Goal: Task Accomplishment & Management: Manage account settings

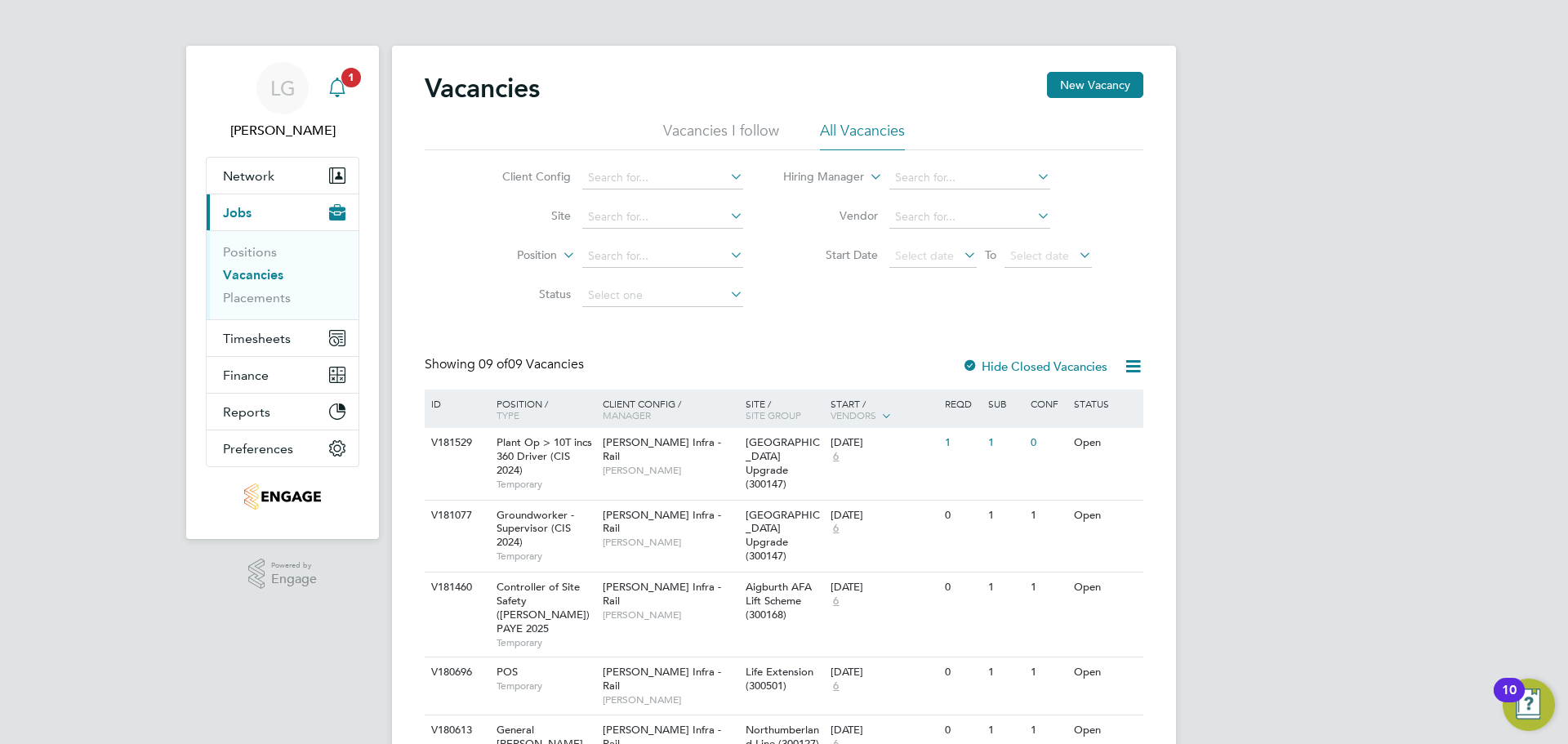
click at [350, 82] on span "1" at bounding box center [351, 77] width 20 height 20
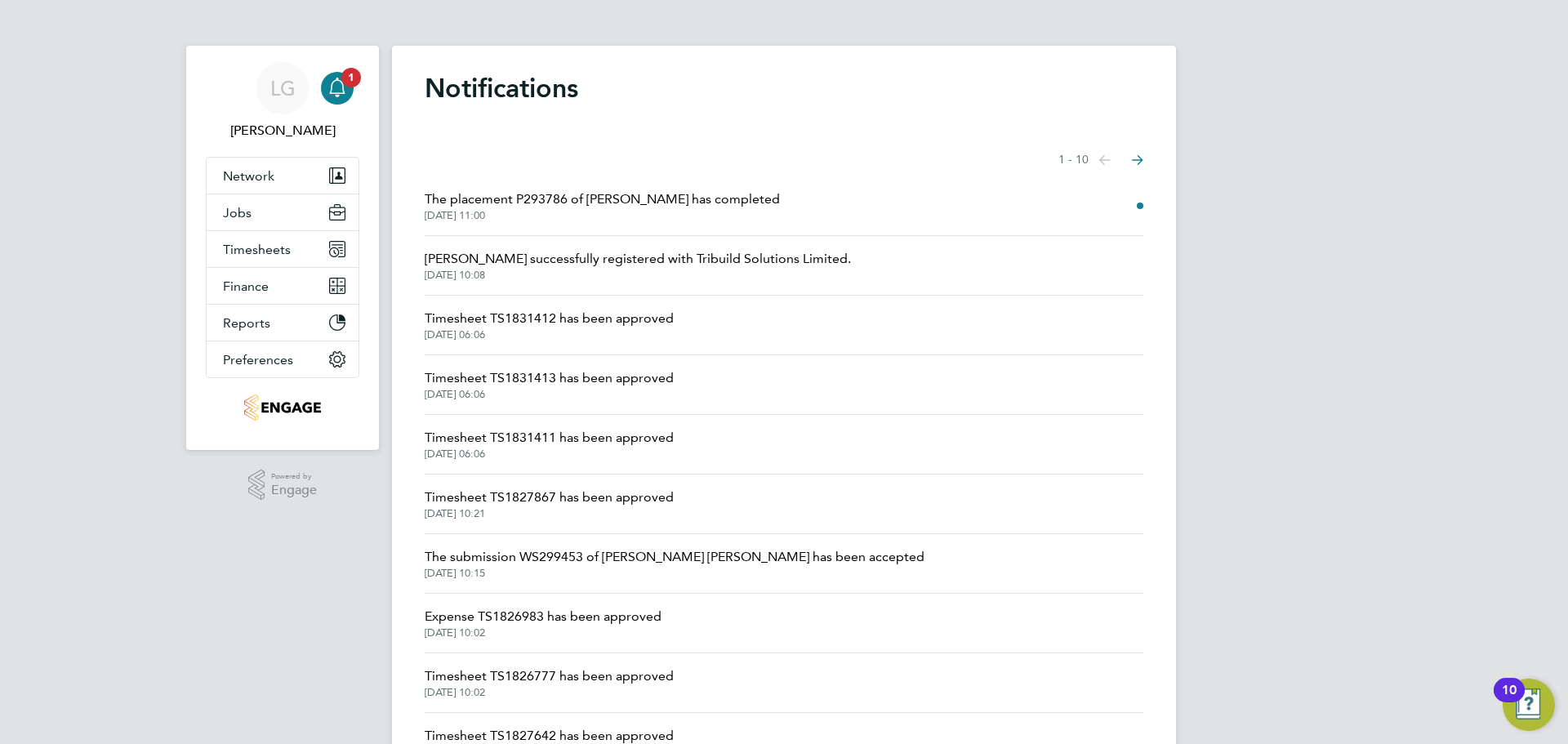
click at [681, 202] on span "The placement P293786 of [PERSON_NAME] has completed" at bounding box center [603, 199] width 355 height 20
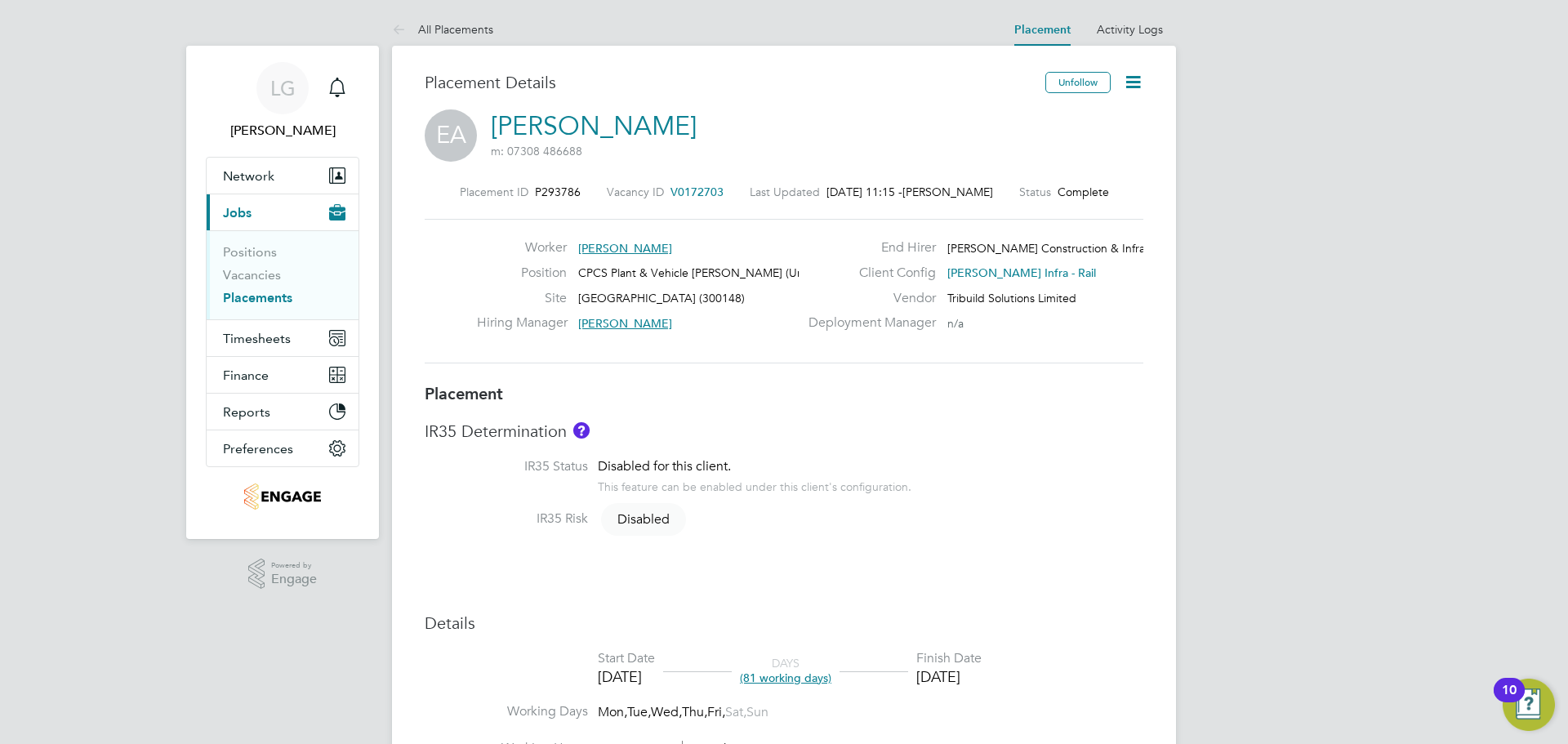
click at [1134, 77] on icon at bounding box center [1133, 82] width 20 height 20
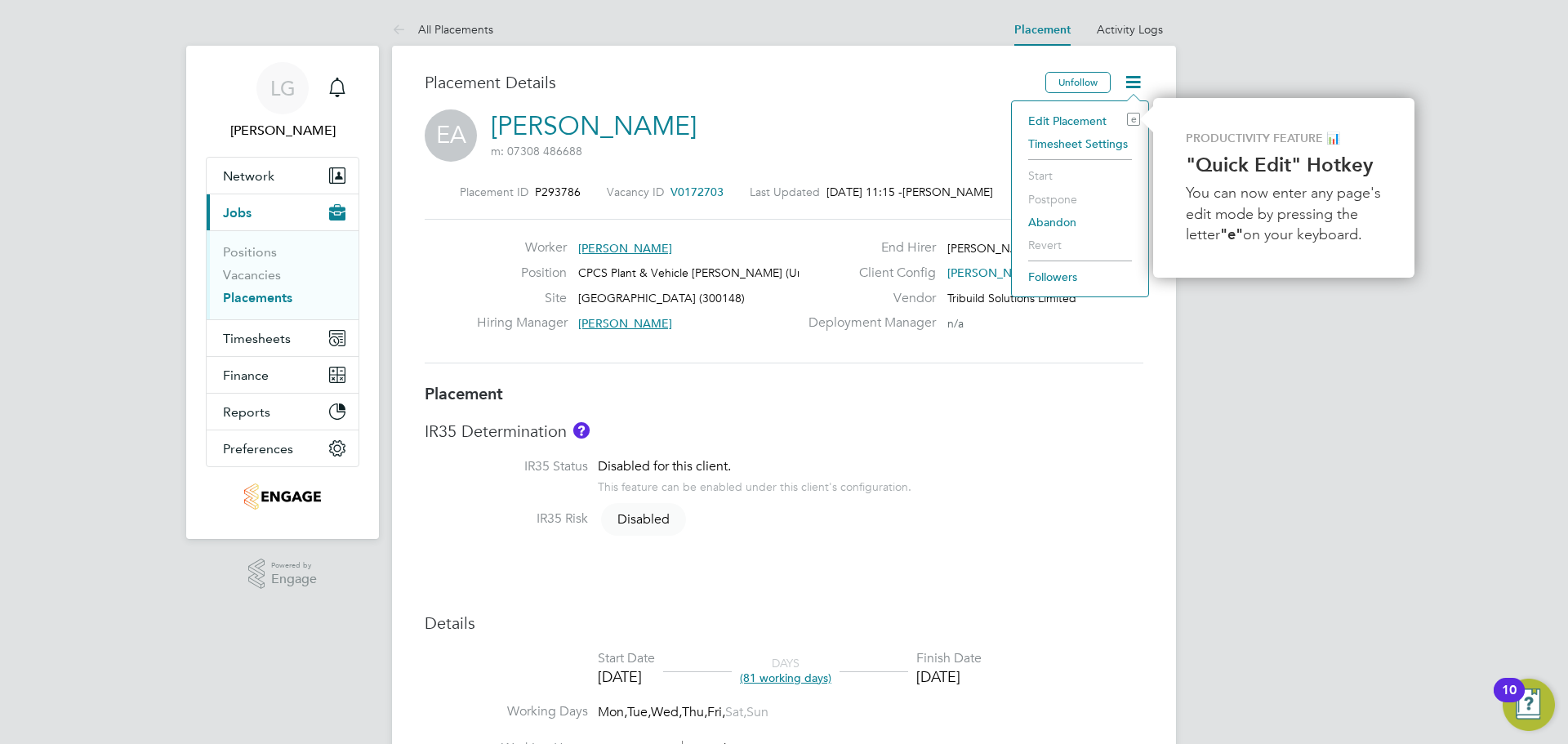
click at [1052, 119] on li "Edit Placement e" at bounding box center [1079, 121] width 120 height 23
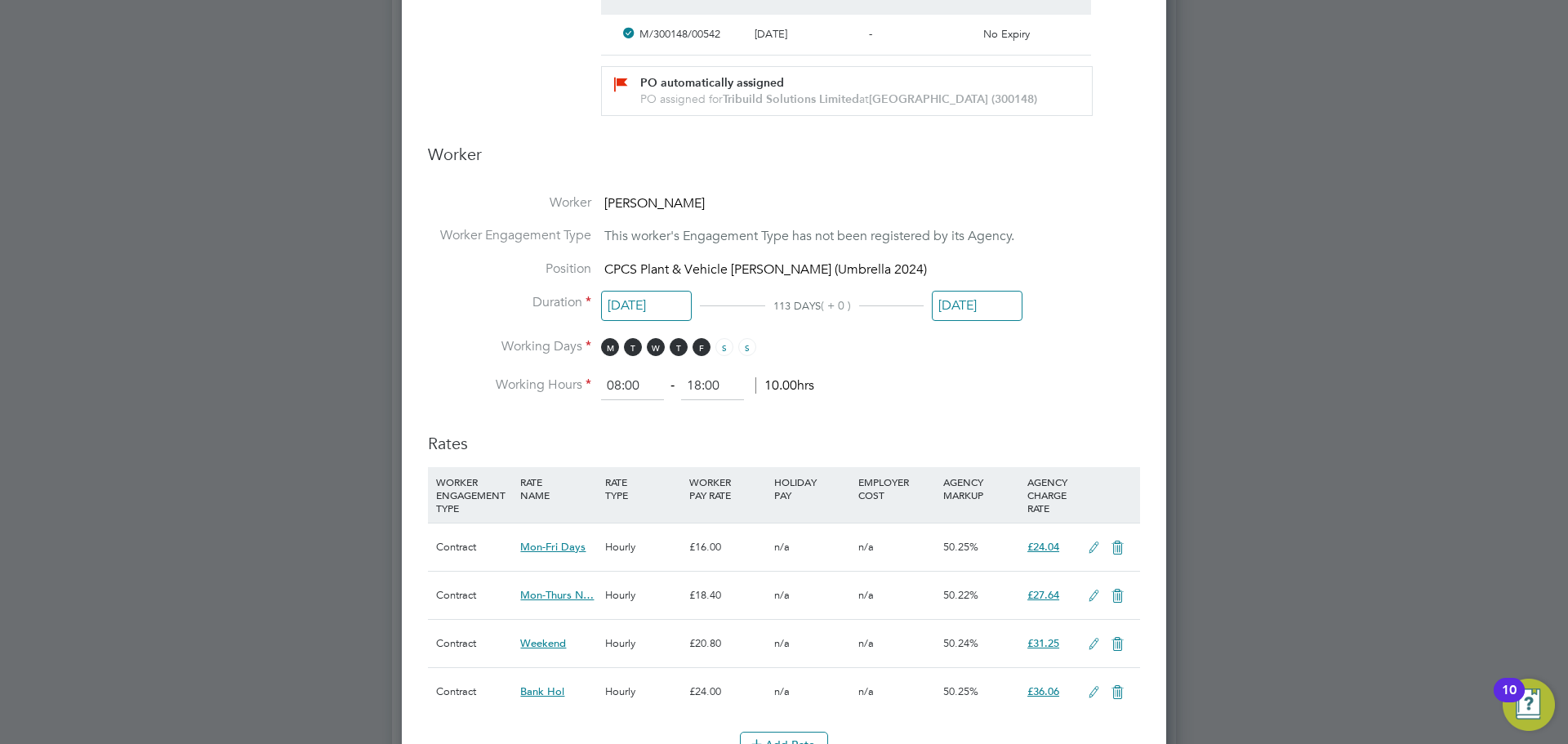
click at [993, 305] on input "29 Sep 2025" at bounding box center [977, 306] width 91 height 31
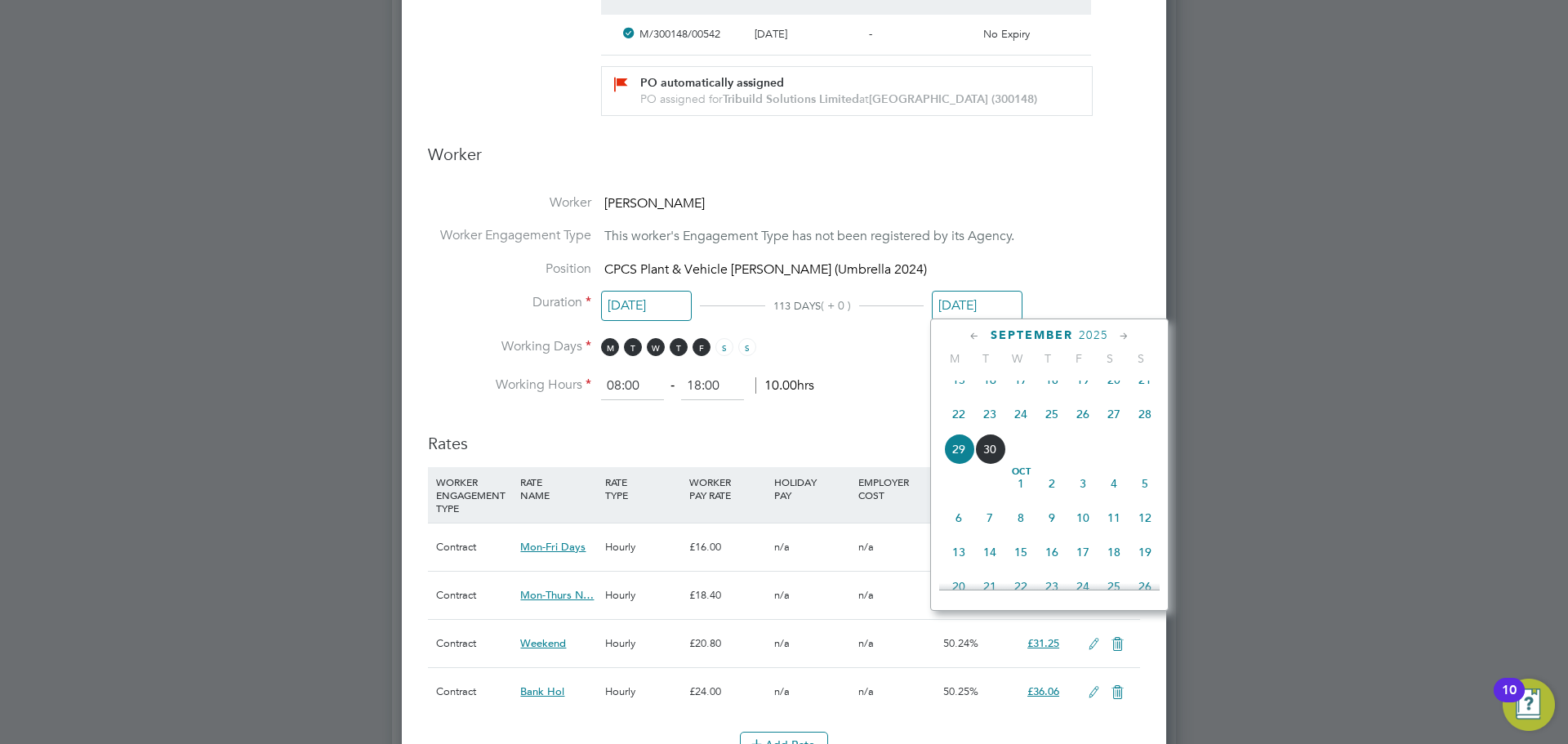
click at [1124, 337] on icon at bounding box center [1124, 336] width 15 height 18
click at [958, 524] on span "29" at bounding box center [959, 508] width 31 height 31
type input "29 Dec 2025"
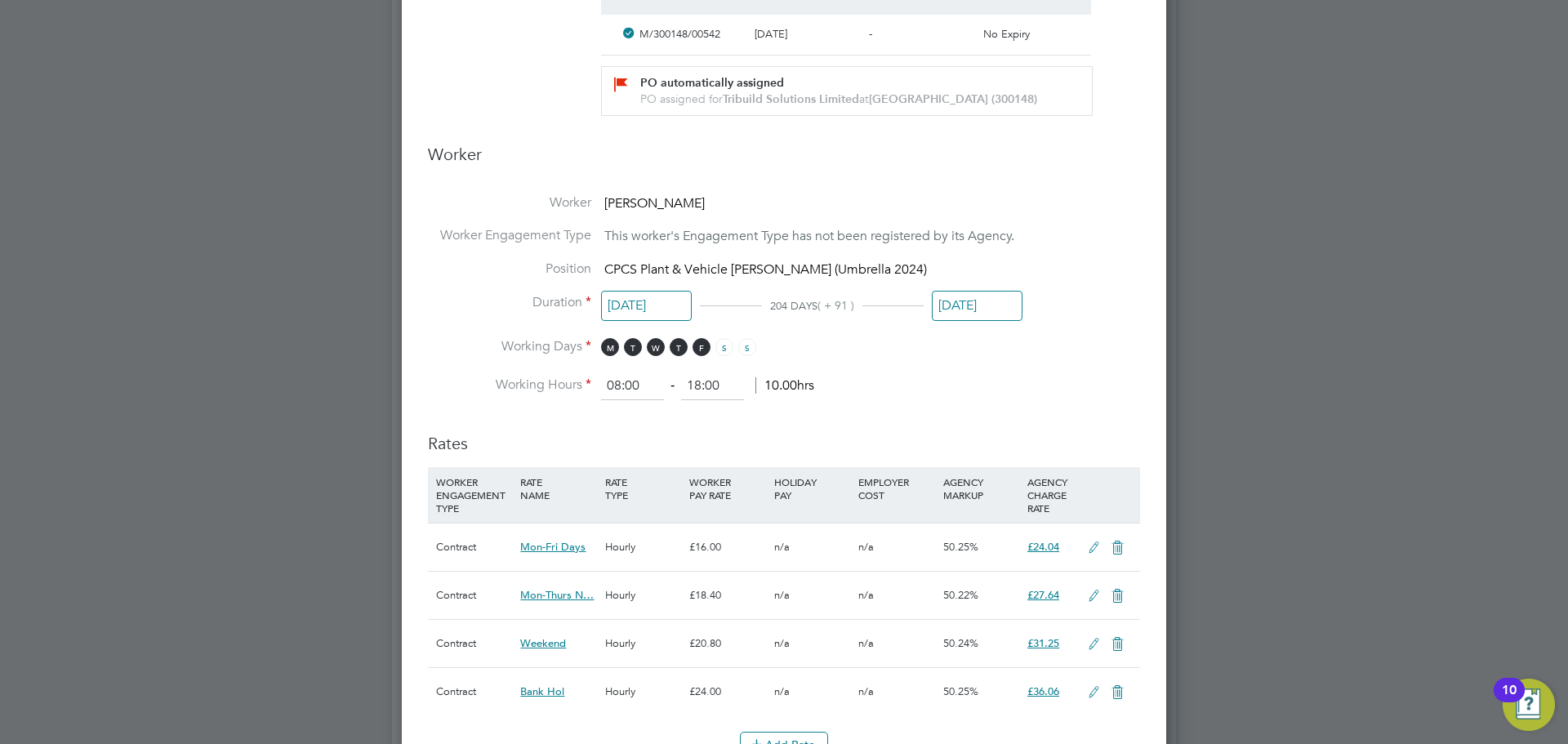
click at [280, 412] on div at bounding box center [784, 372] width 1568 height 744
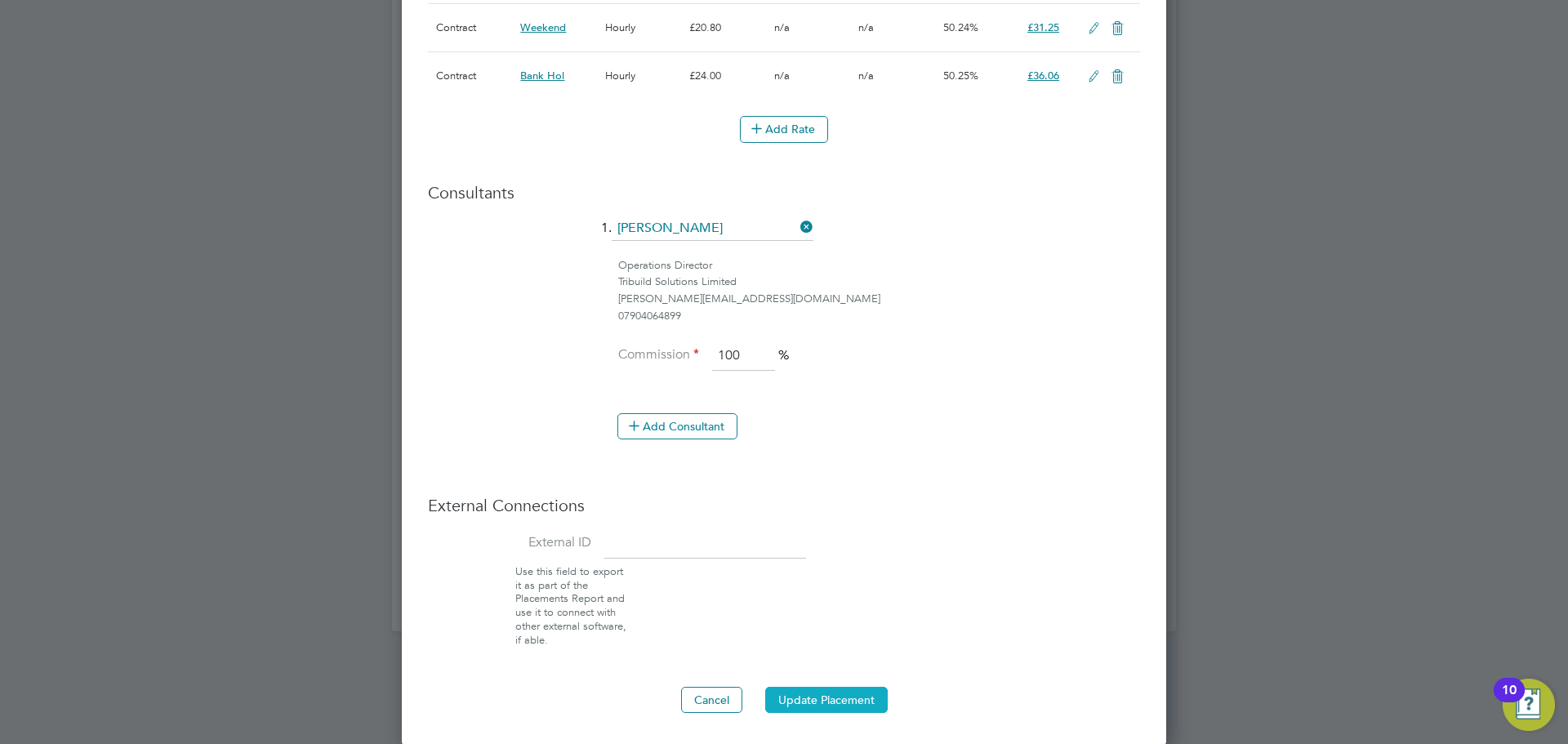
click at [857, 704] on button "Update Placement" at bounding box center [826, 700] width 122 height 26
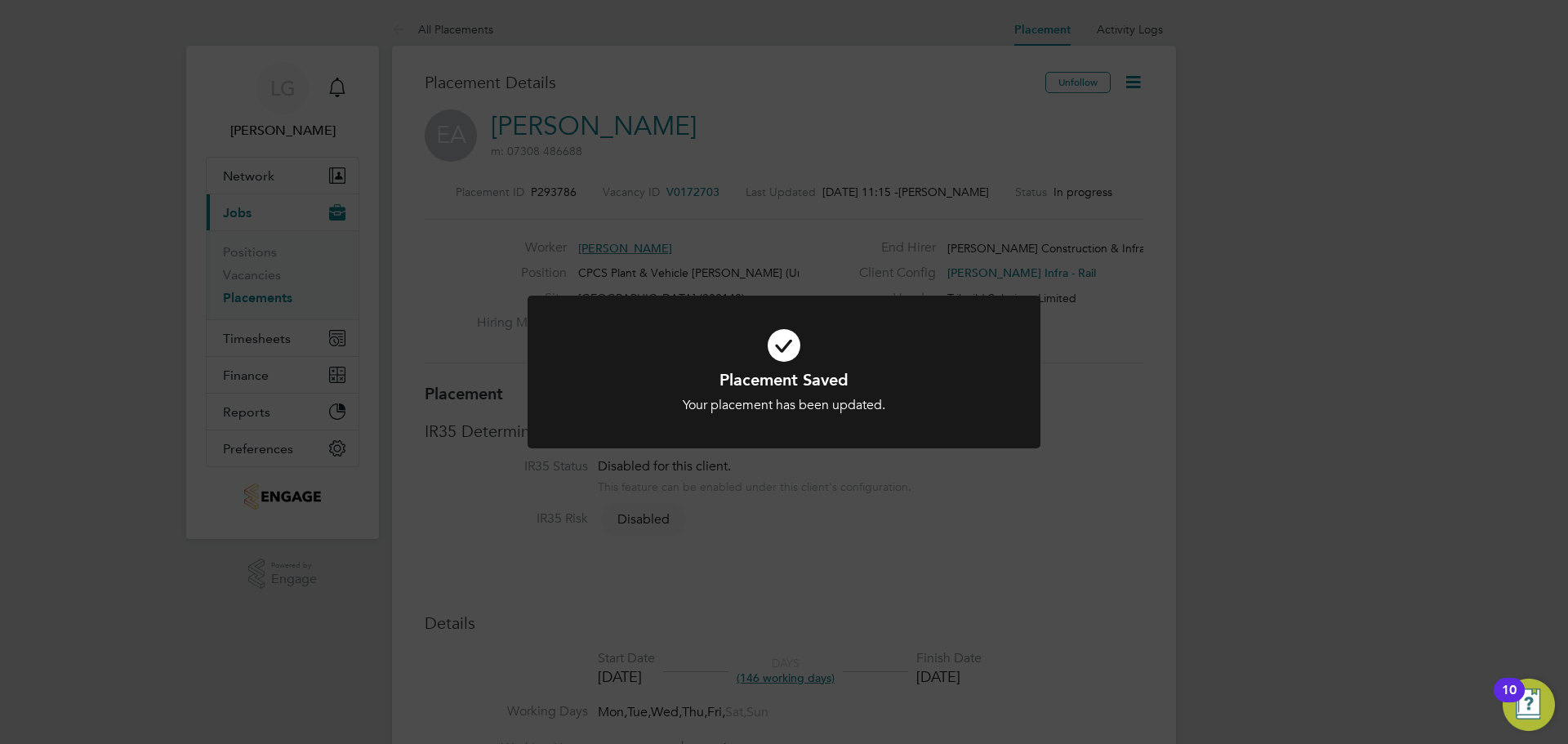
click at [76, 147] on div "Placement Saved Your placement has been updated. Cancel Okay" at bounding box center [784, 372] width 1568 height 744
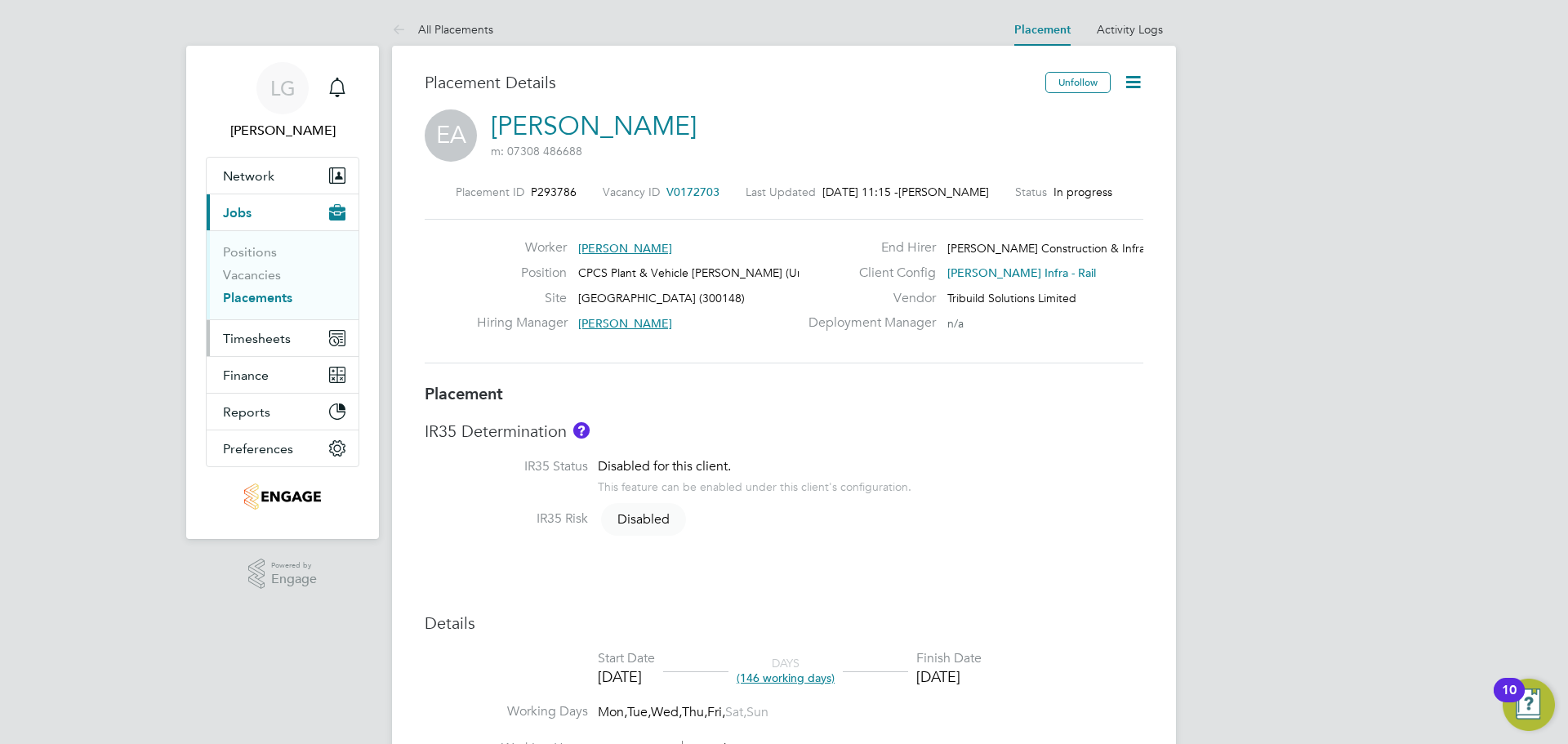
click at [280, 334] on span "Timesheets" at bounding box center [257, 338] width 68 height 15
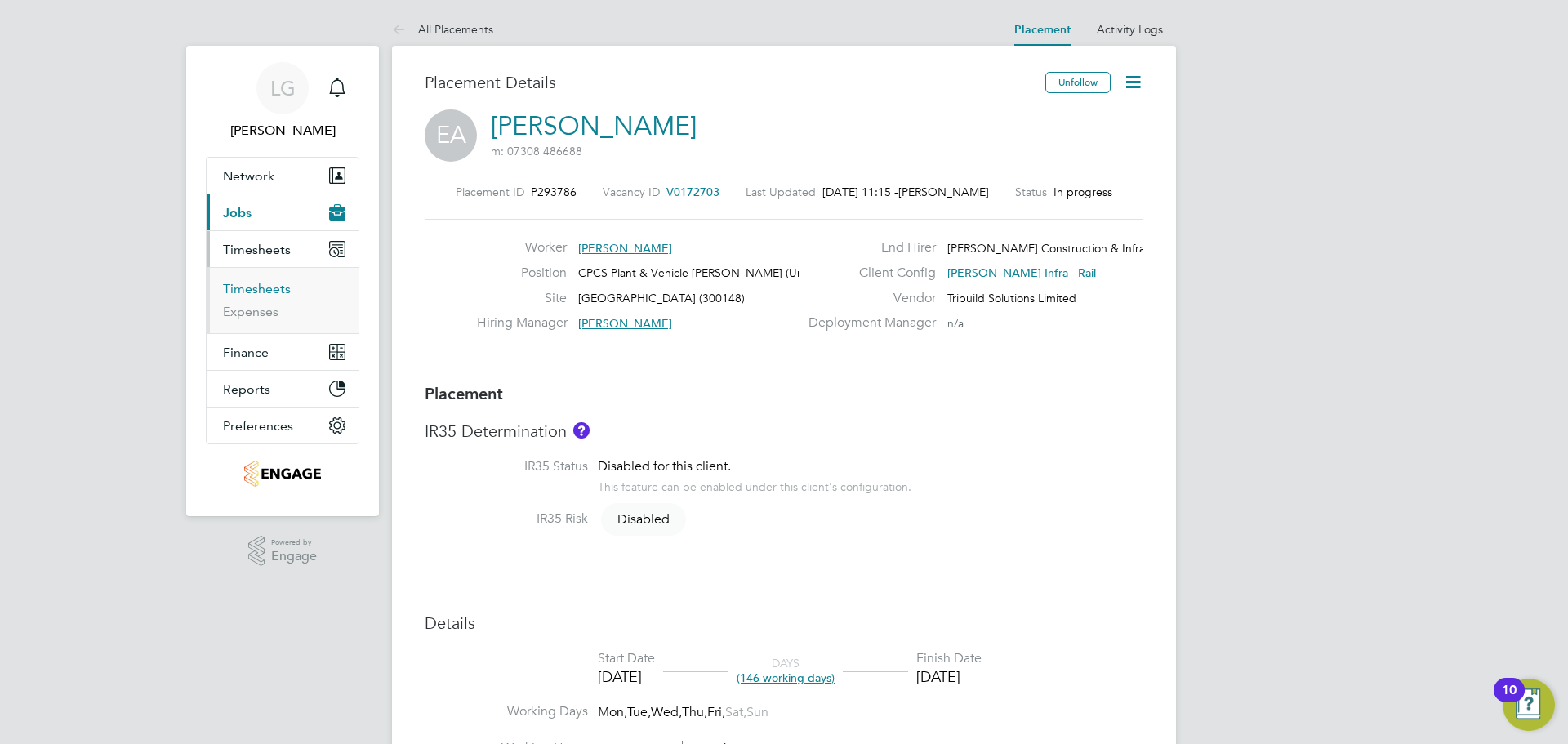
click at [268, 294] on link "Timesheets" at bounding box center [257, 289] width 68 height 15
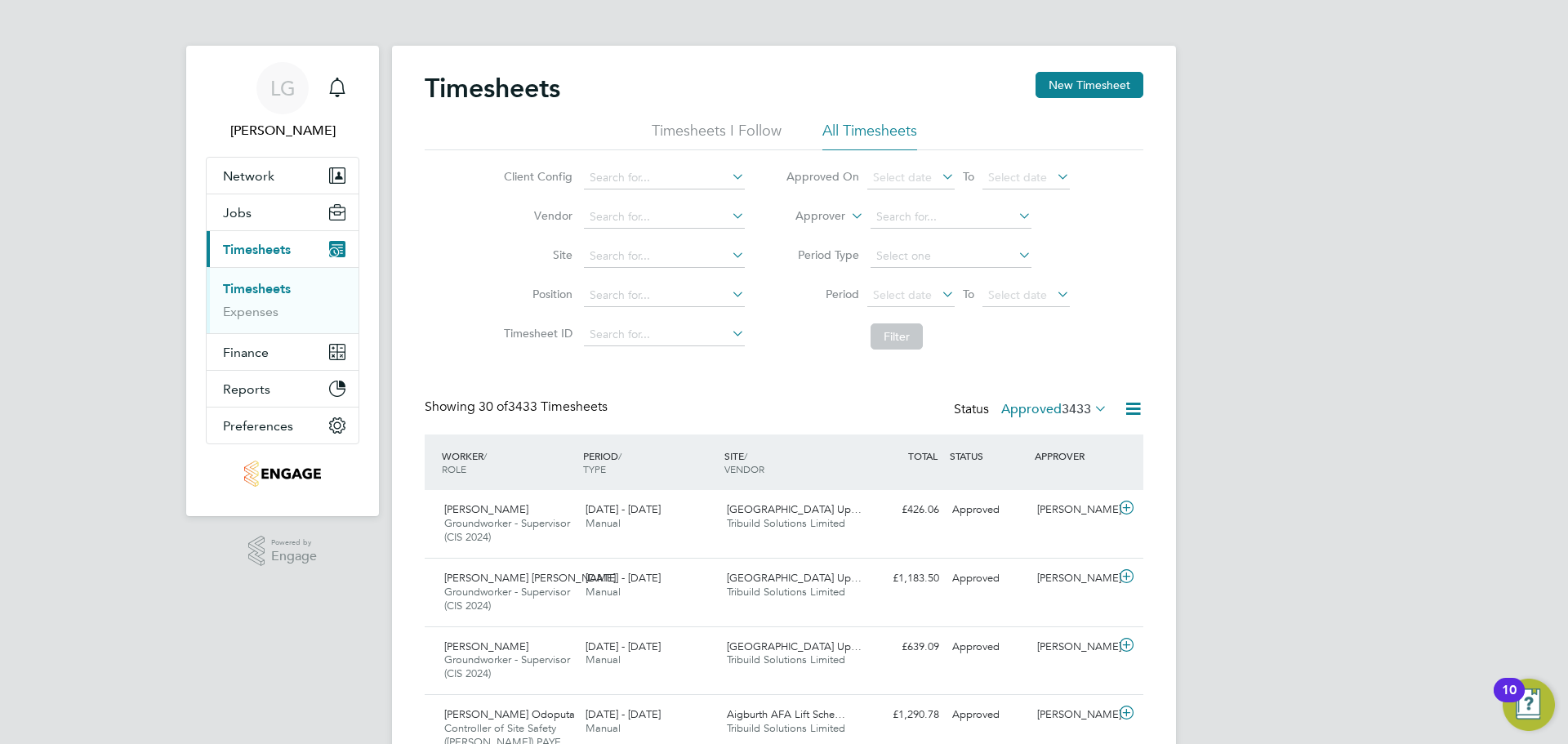
scroll to position [54, 142]
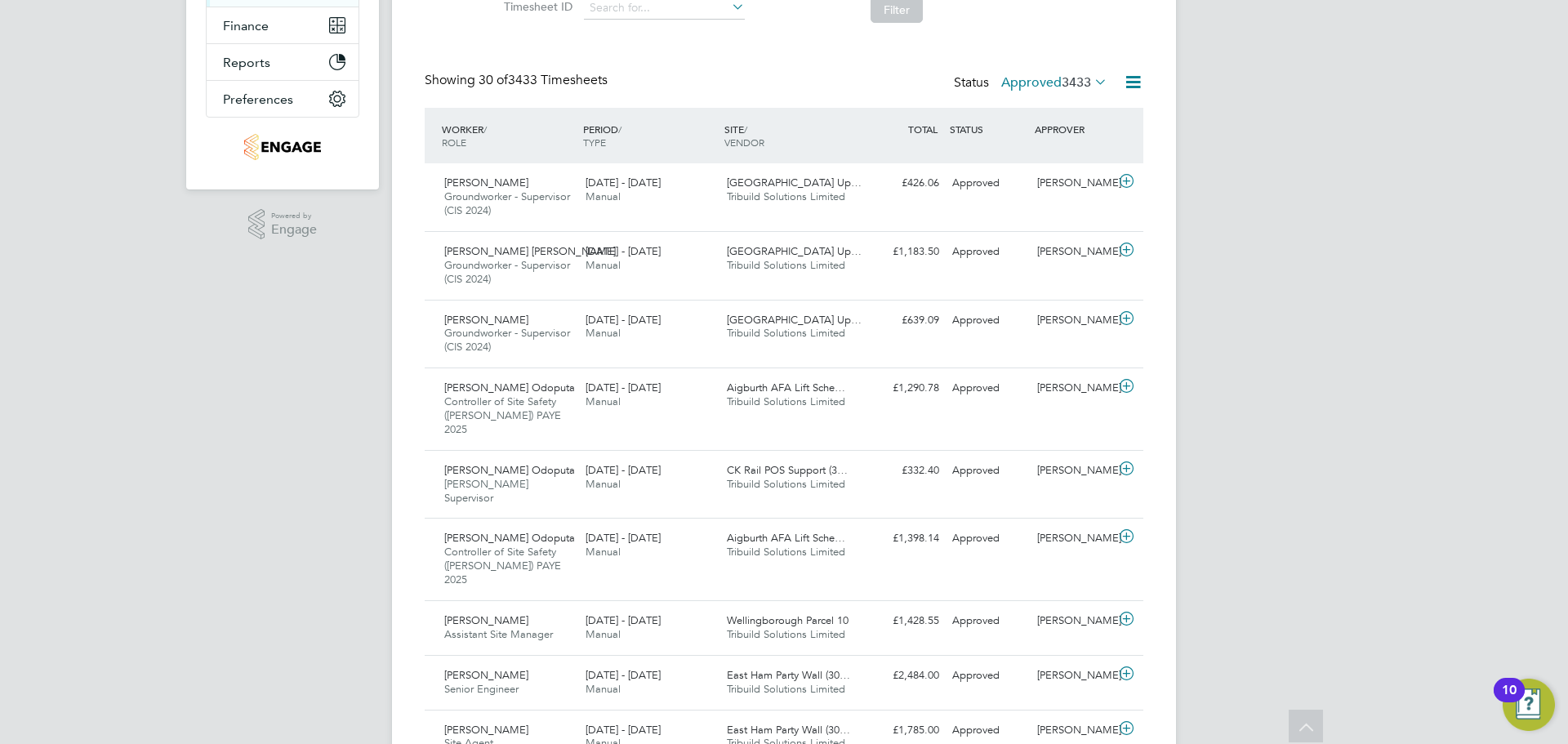
click at [1064, 83] on span "3433" at bounding box center [1076, 82] width 30 height 16
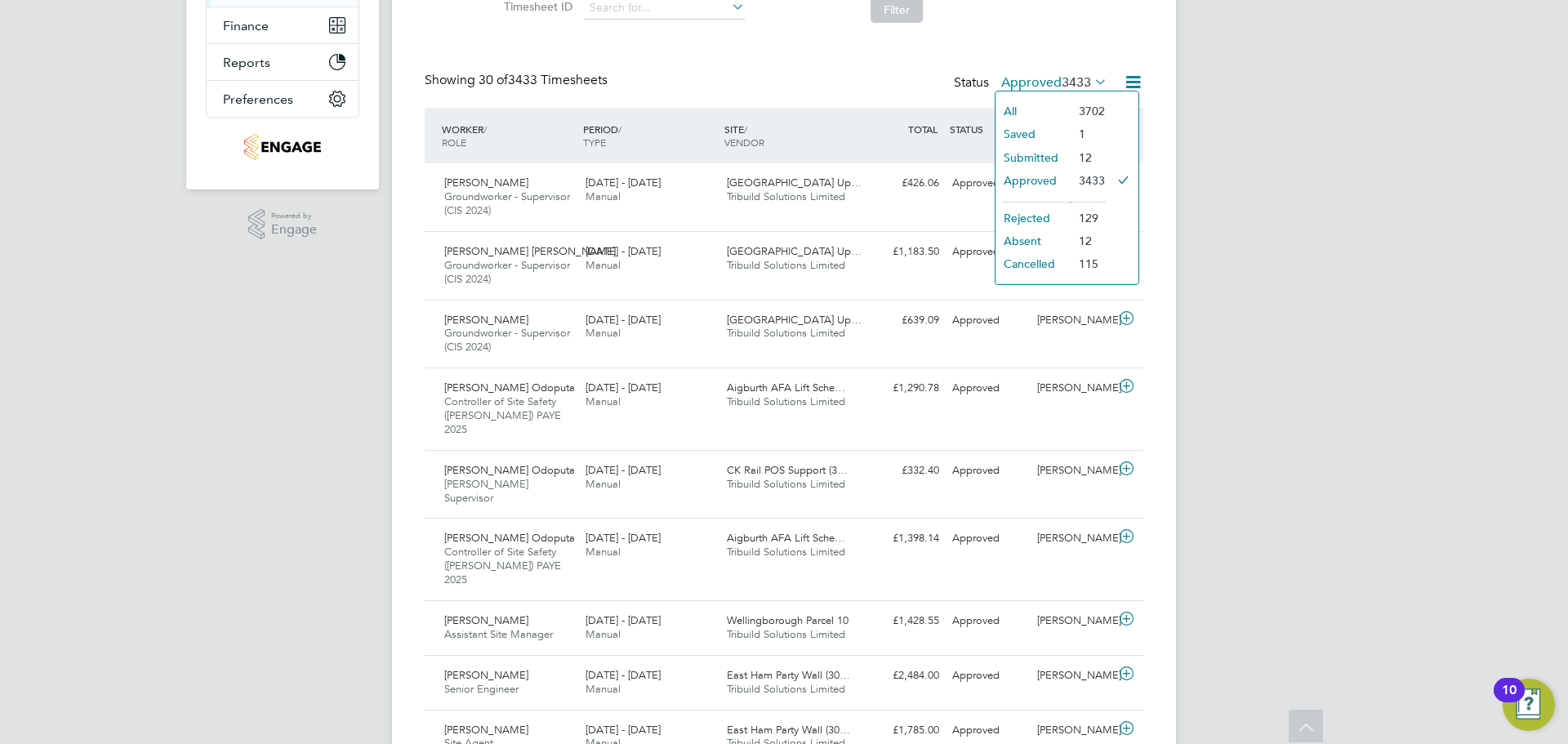
click at [1056, 159] on li "Submitted" at bounding box center [1033, 157] width 75 height 23
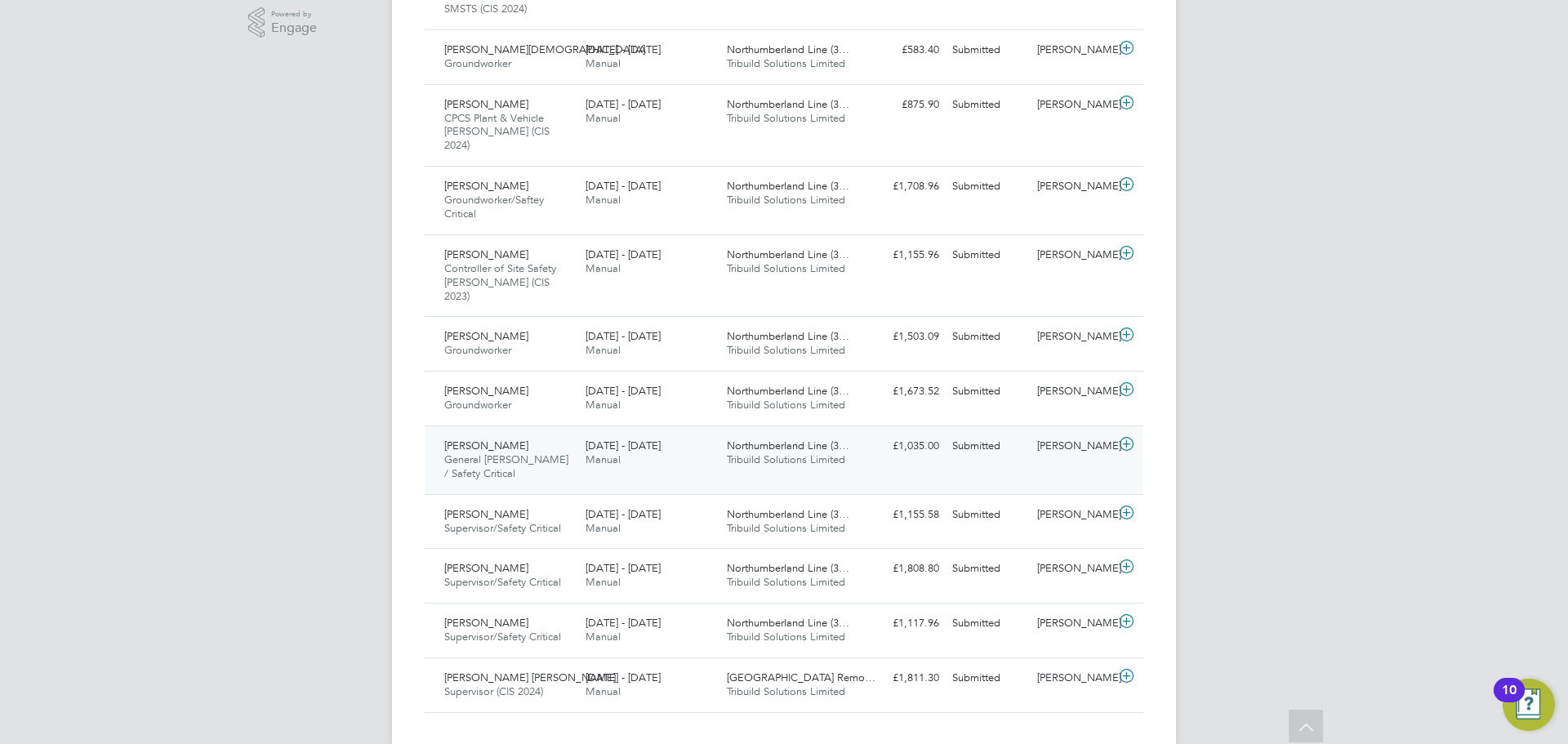
click at [681, 433] on div "20 - 26 Sep 2025 Manual" at bounding box center [649, 453] width 141 height 41
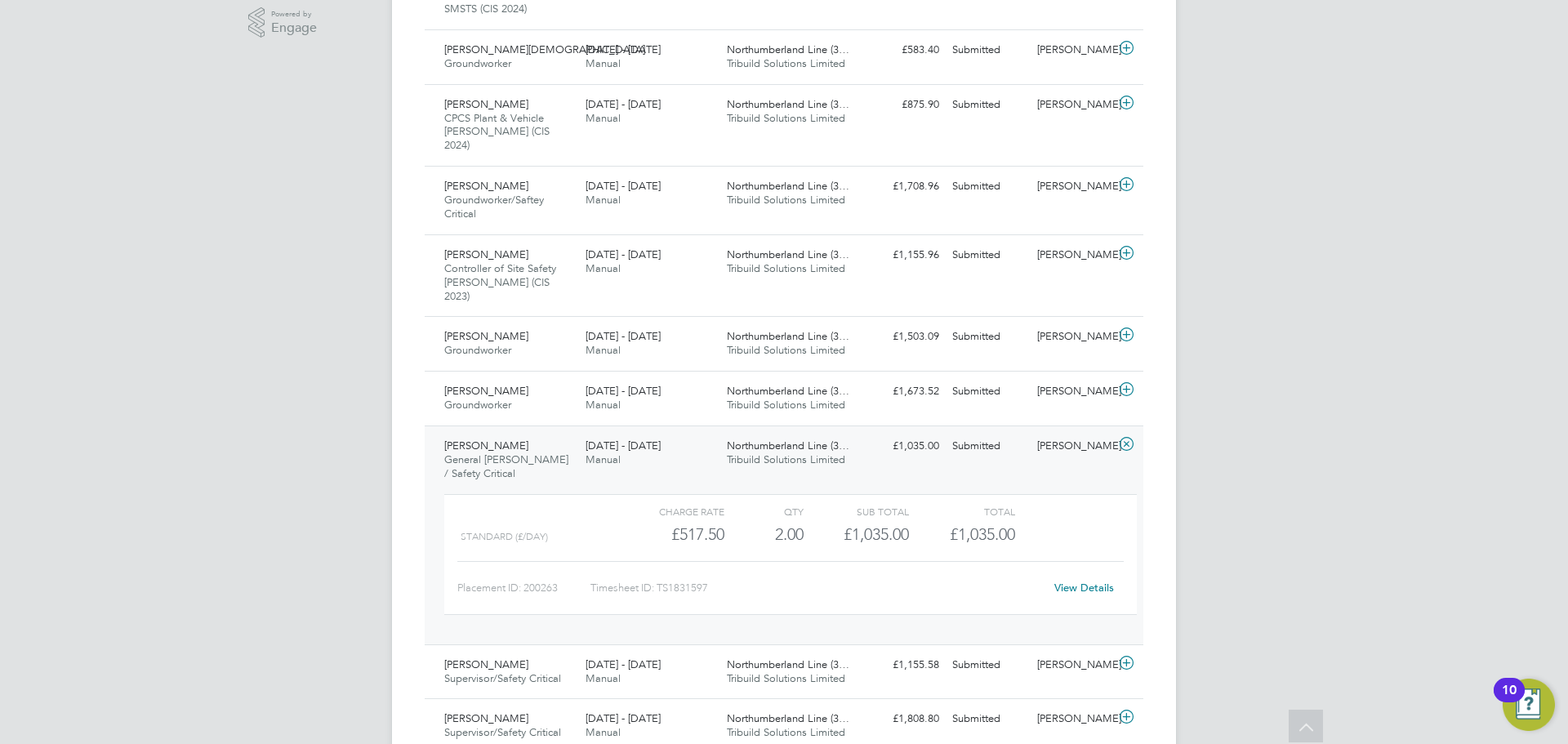
click at [1087, 581] on link "View Details" at bounding box center [1084, 588] width 59 height 14
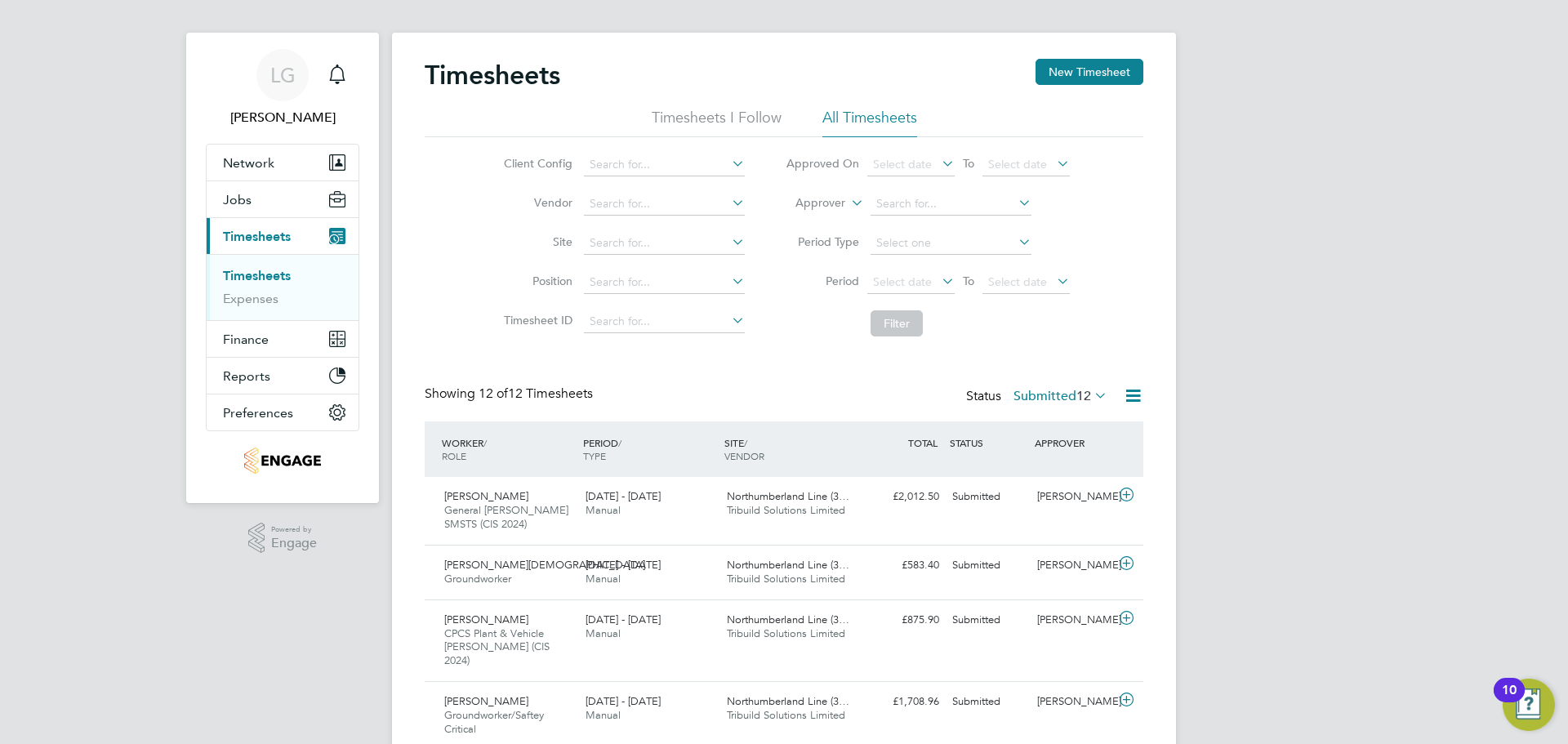
scroll to position [0, 0]
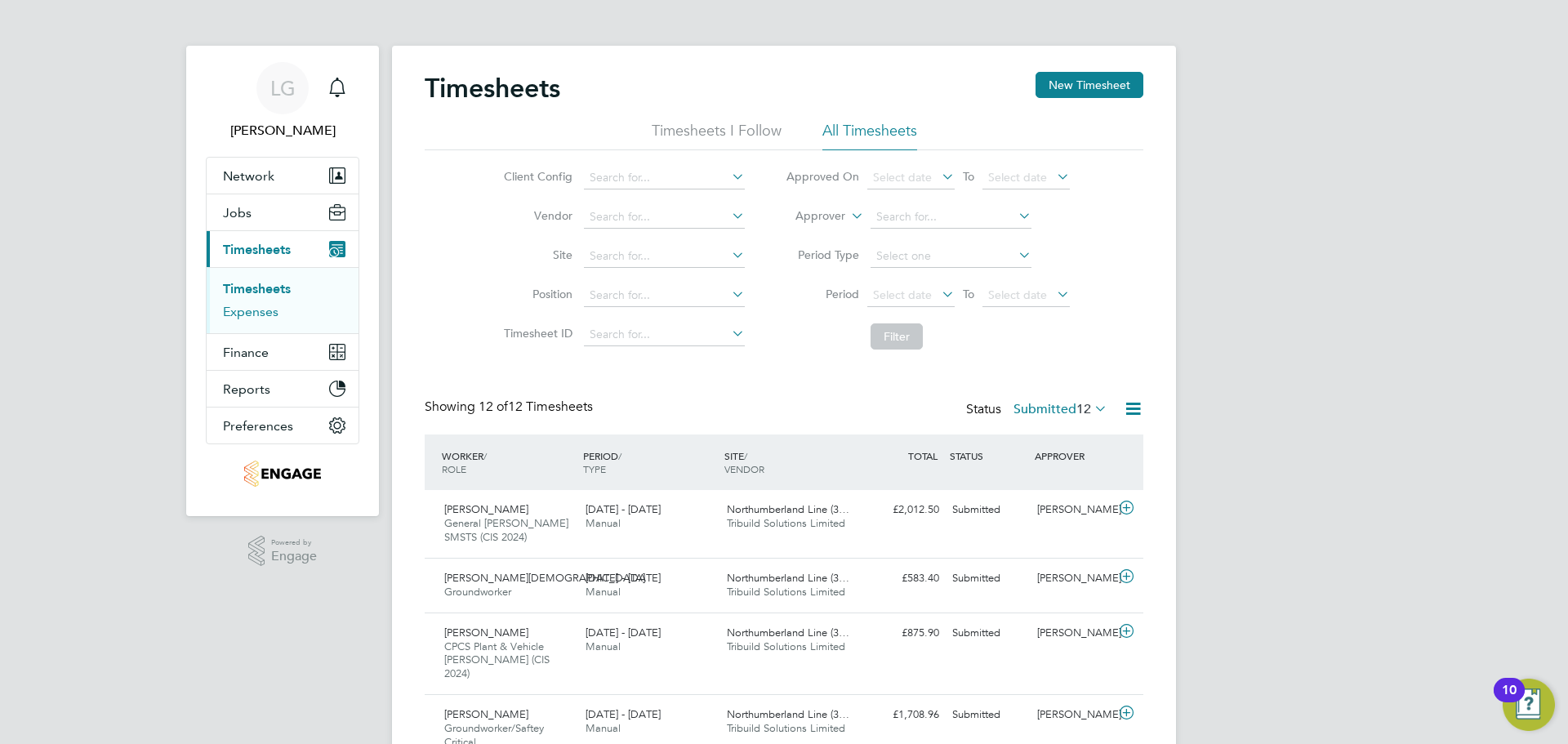
click at [272, 308] on link "Expenses" at bounding box center [250, 311] width 55 height 15
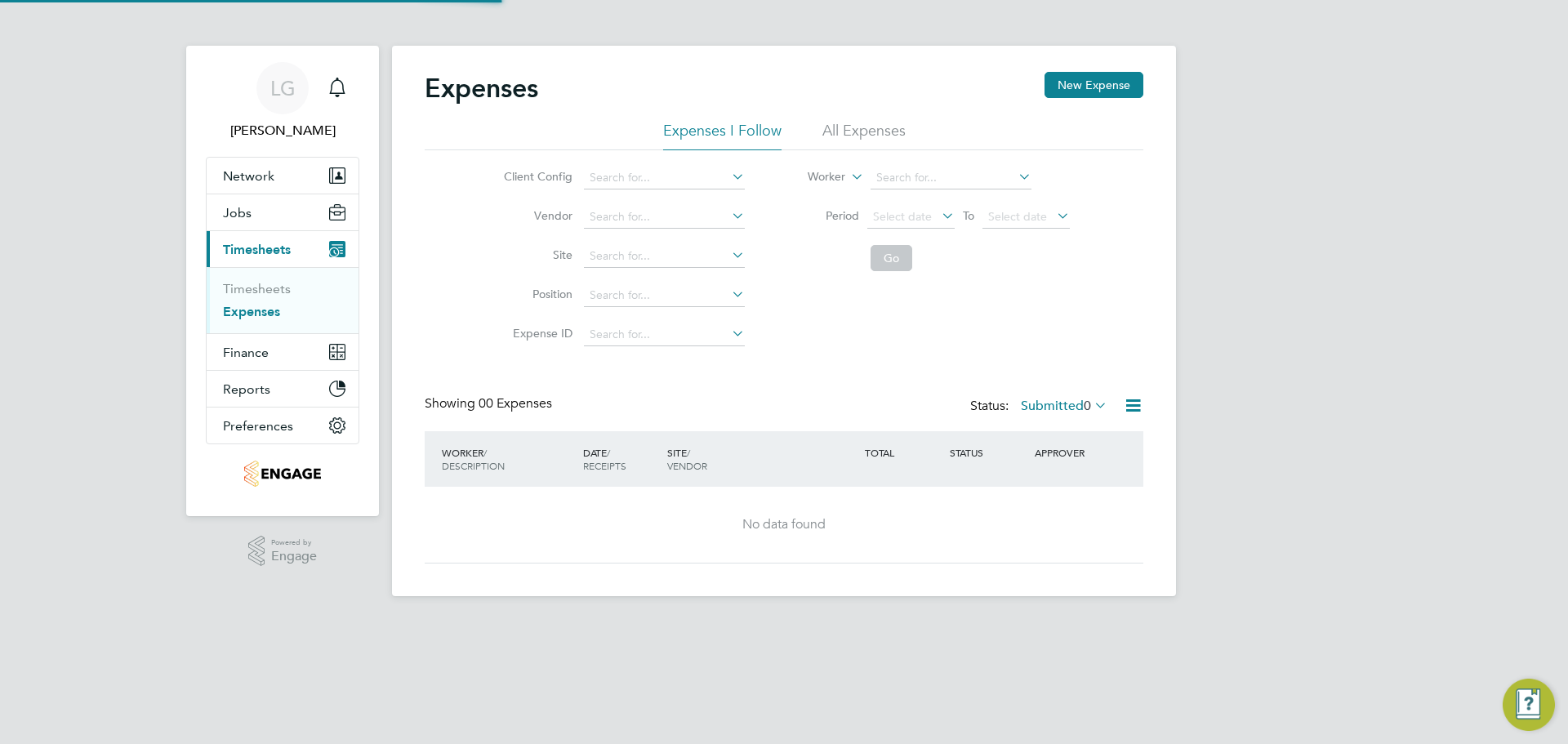
click at [1112, 71] on div "Expenses New Expense Expenses I Follow All Expenses Client Config Vendor Site P…" at bounding box center [784, 321] width 784 height 551
click at [1095, 89] on button "New Expense" at bounding box center [1094, 85] width 99 height 26
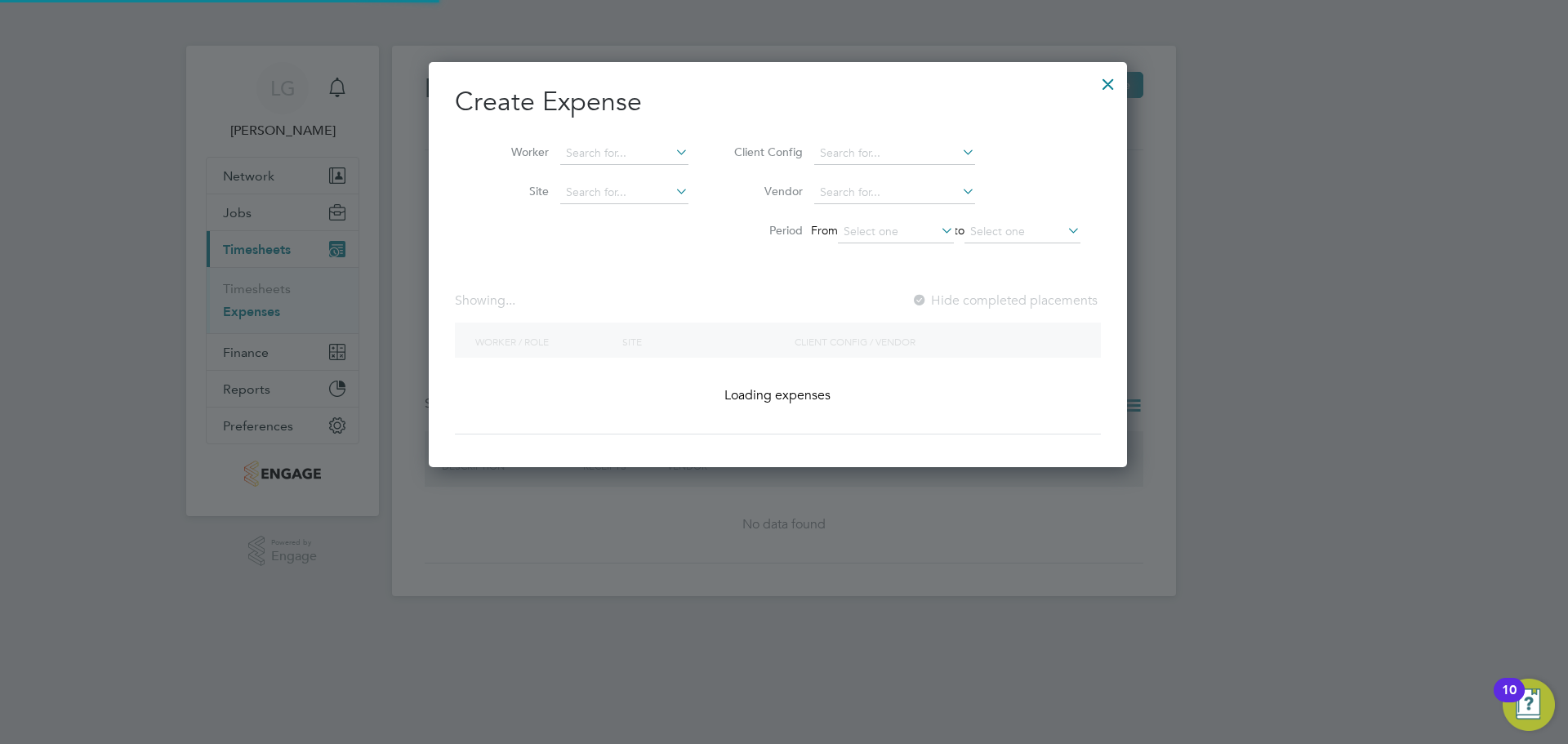
scroll to position [406, 711]
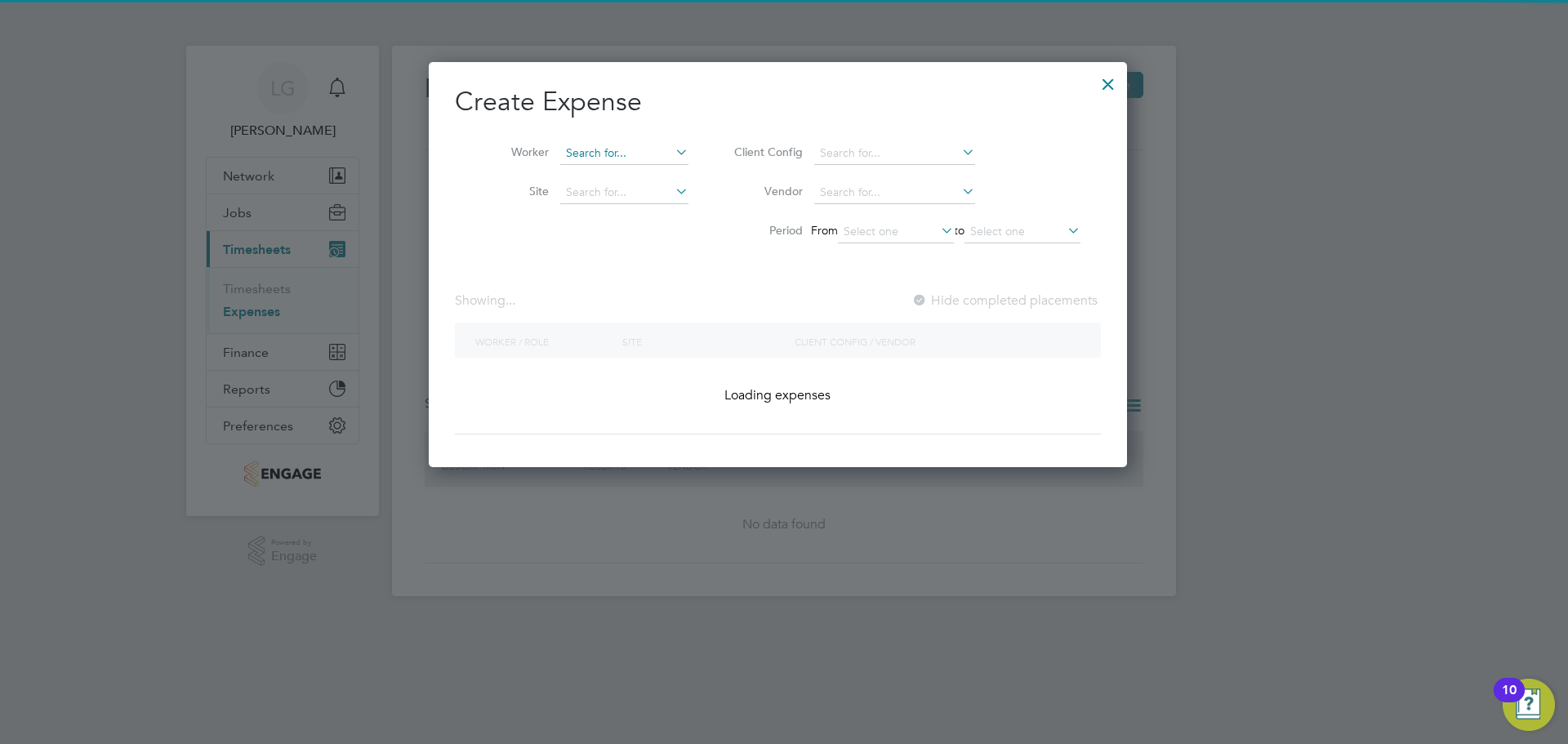
click at [586, 153] on input at bounding box center [624, 153] width 128 height 23
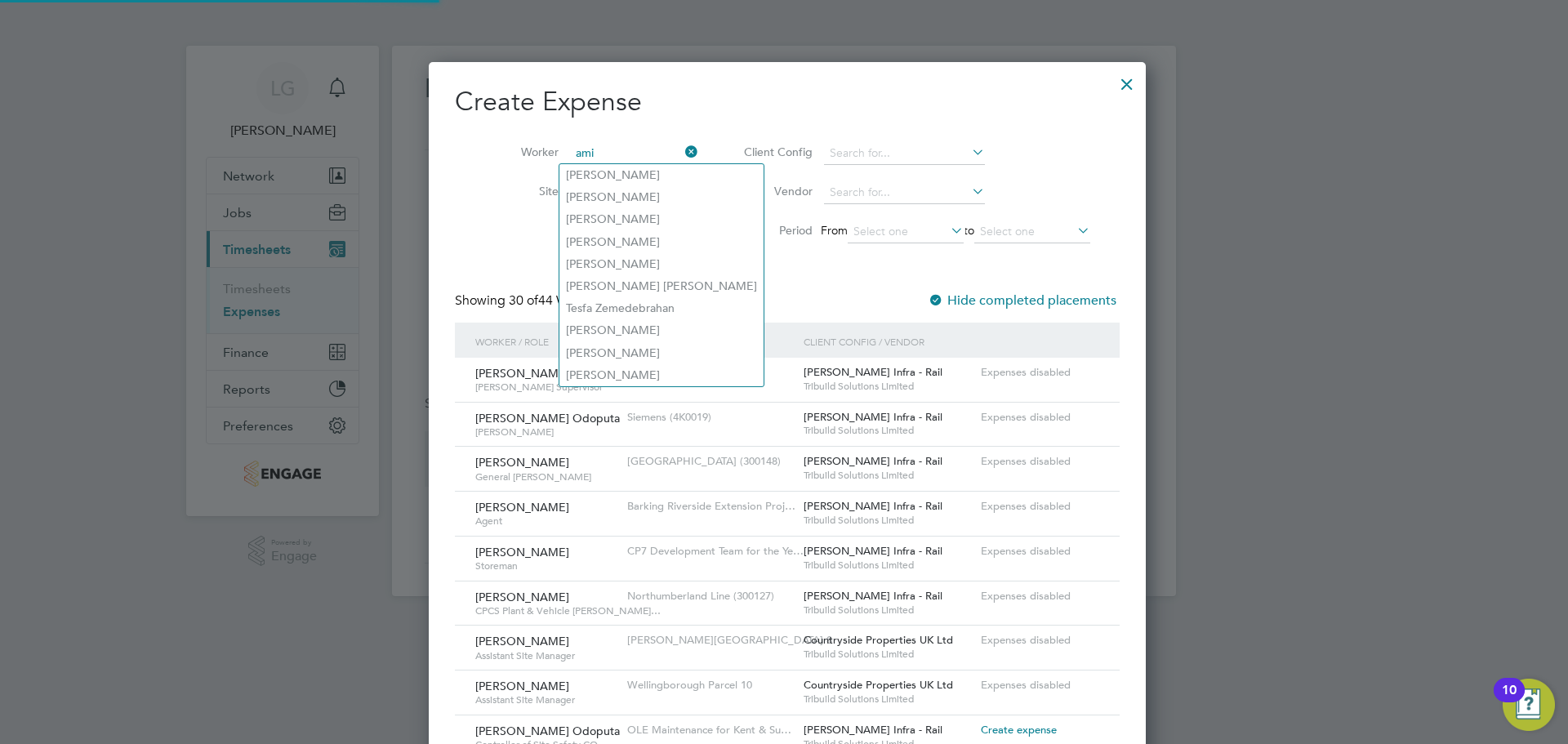
scroll to position [9, 8]
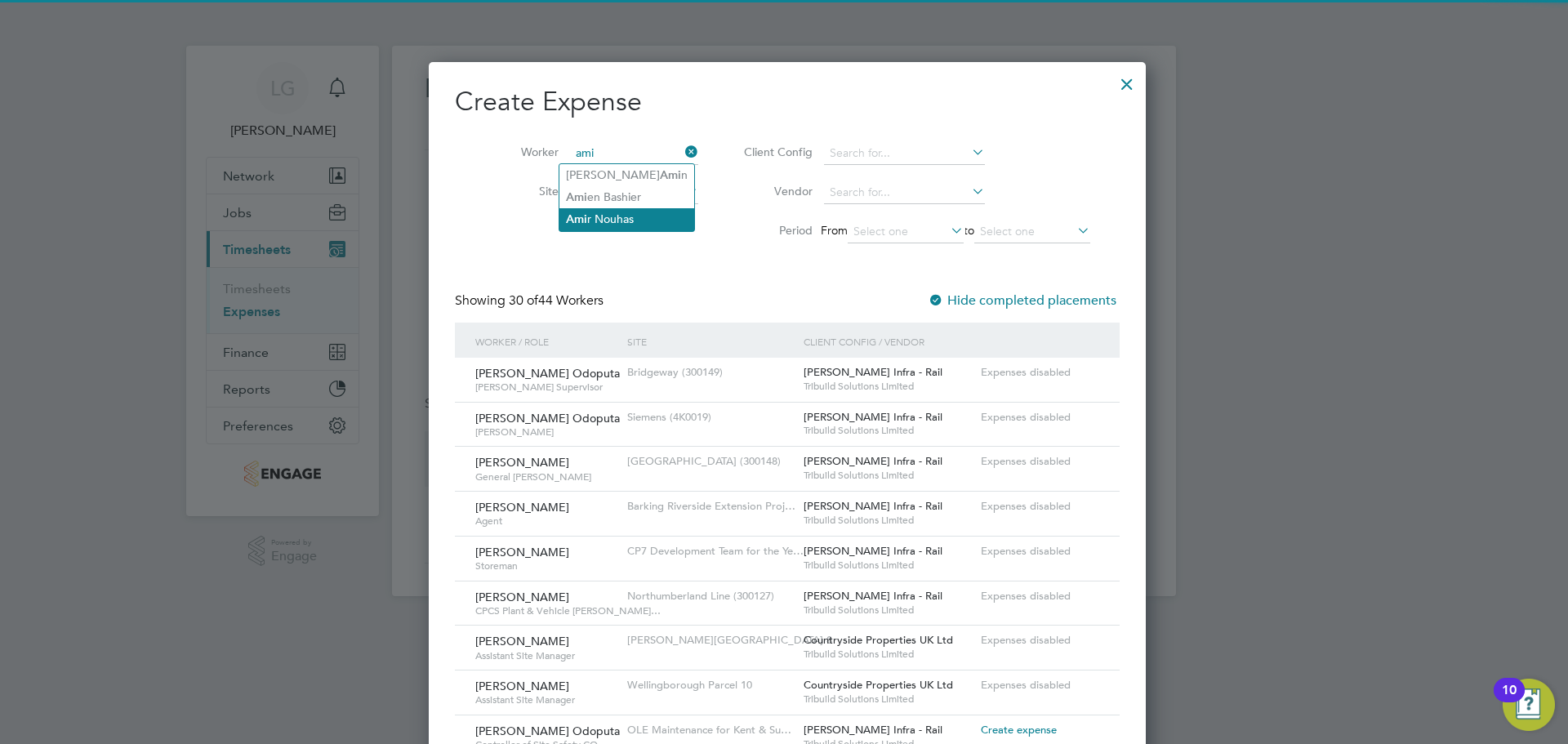
click at [623, 208] on li "Ami r Nouhas" at bounding box center [626, 219] width 135 height 22
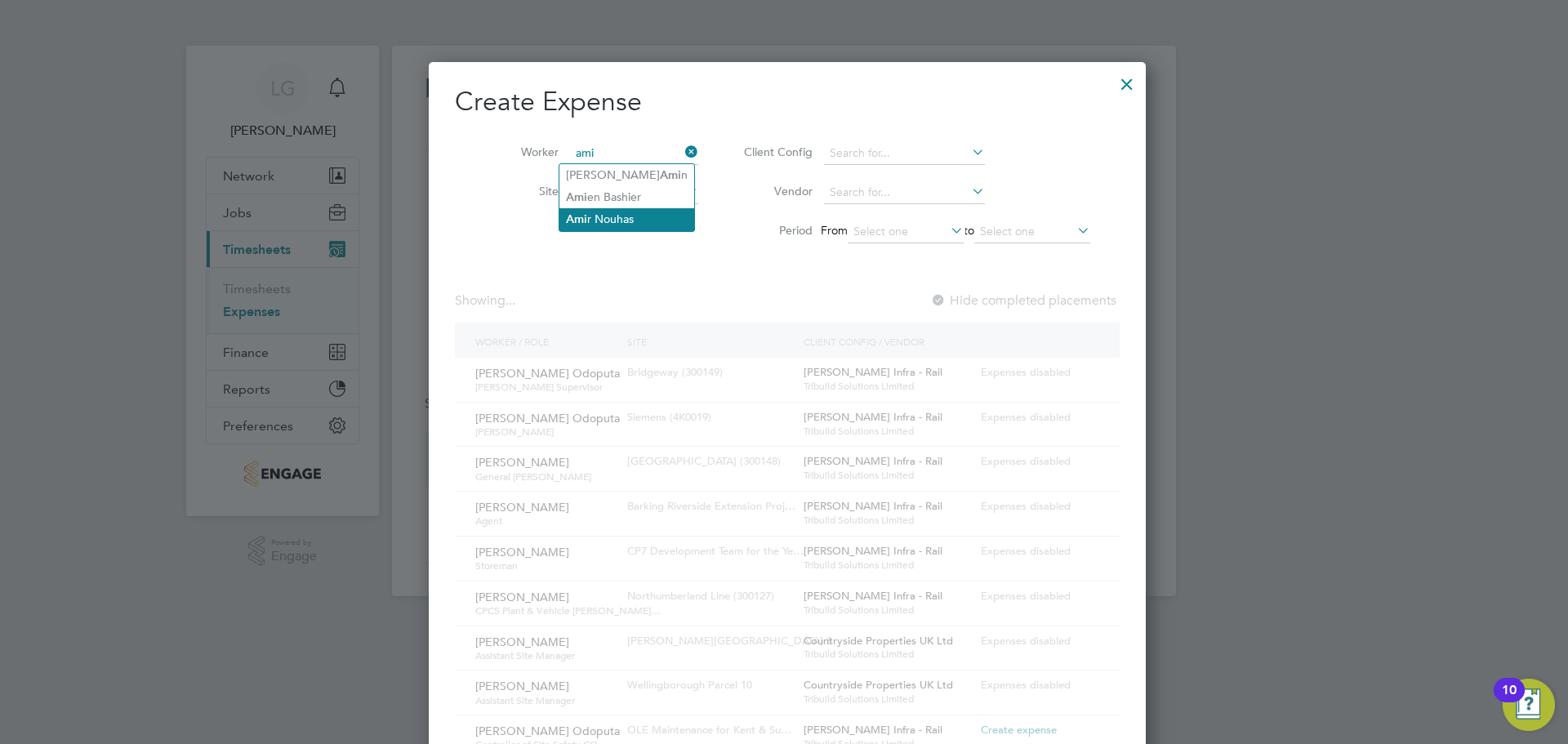
type input "Amir Nouhas"
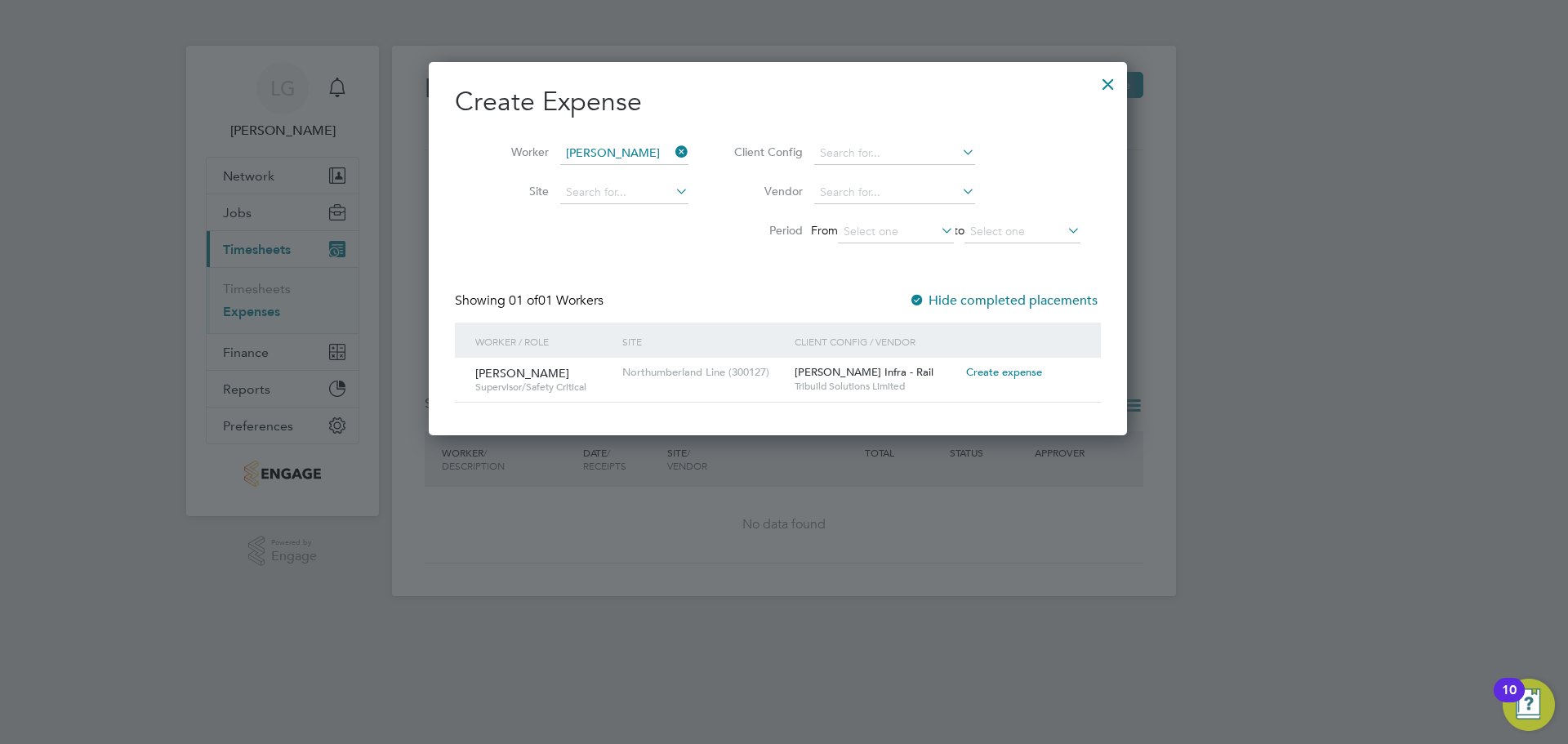
click at [1010, 378] on span "Create expense" at bounding box center [1004, 372] width 76 height 14
type input "Ausra Dedejeva"
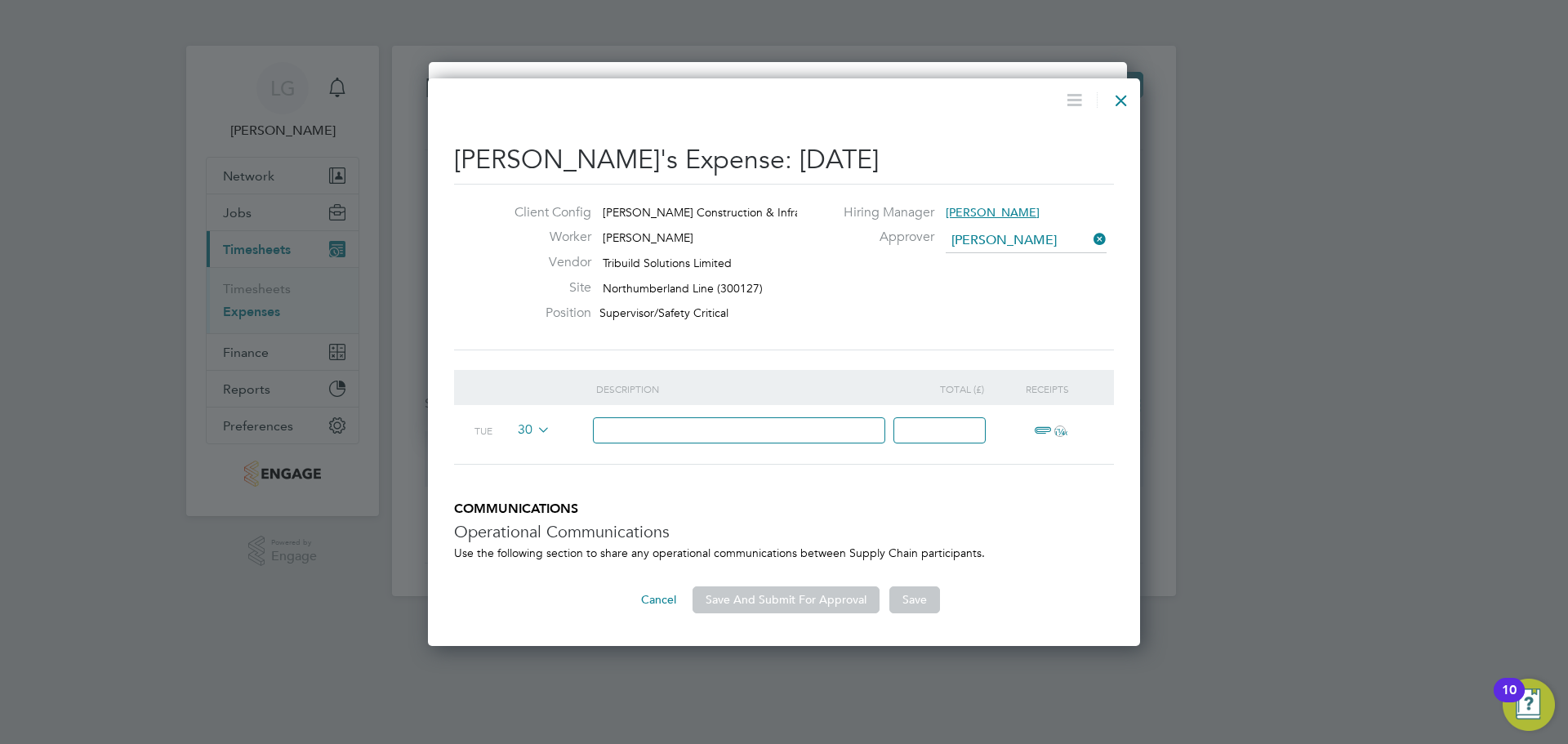
click at [693, 439] on input at bounding box center [739, 431] width 293 height 27
type input "Accommodation"
click at [891, 432] on div "Accommodation" at bounding box center [747, 435] width 302 height 60
drag, startPoint x: 949, startPoint y: 431, endPoint x: 953, endPoint y: 443, distance: 12.6
click at [948, 431] on input at bounding box center [939, 431] width 93 height 27
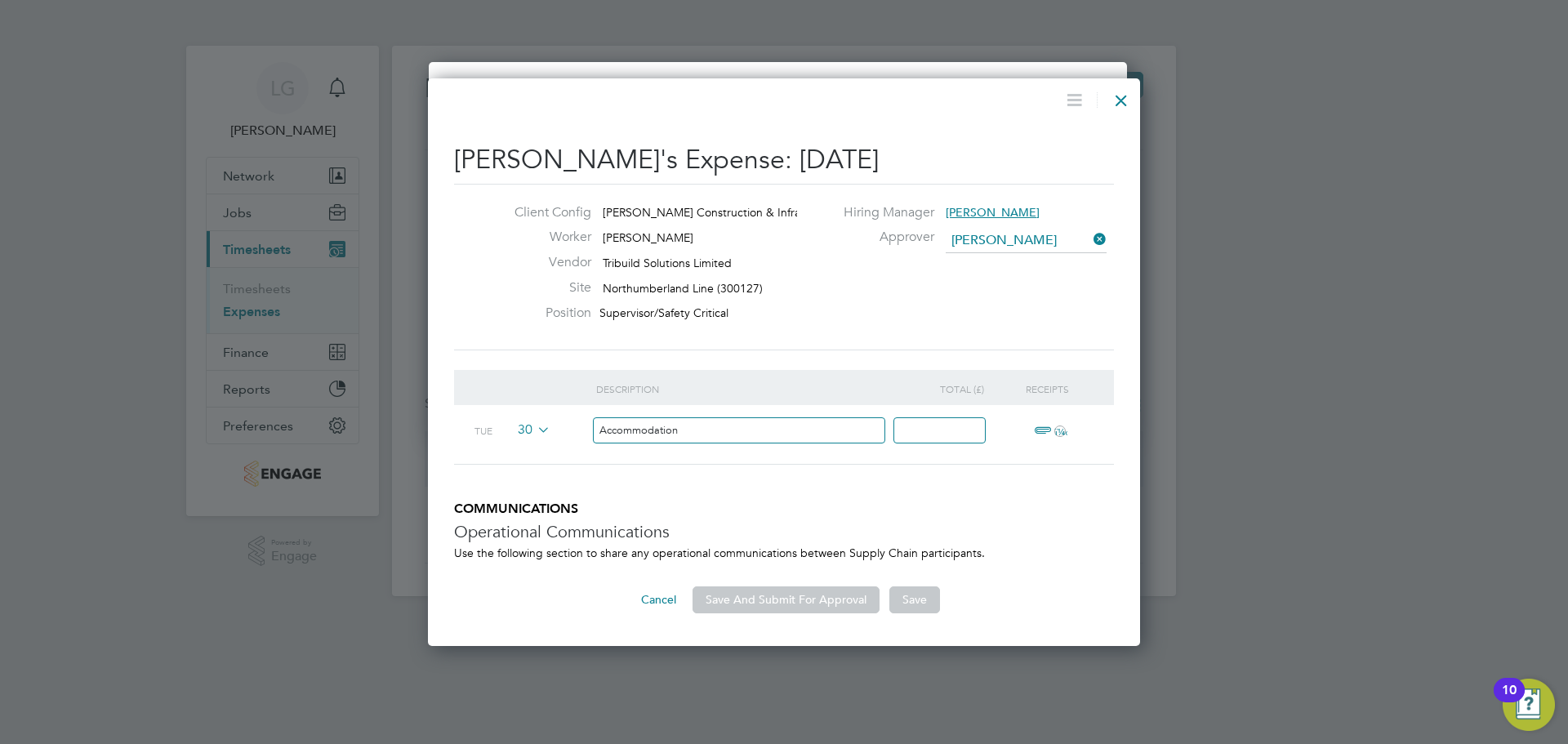
type input "294"
click at [1052, 431] on span "ï¼‹" at bounding box center [1048, 431] width 36 height 20
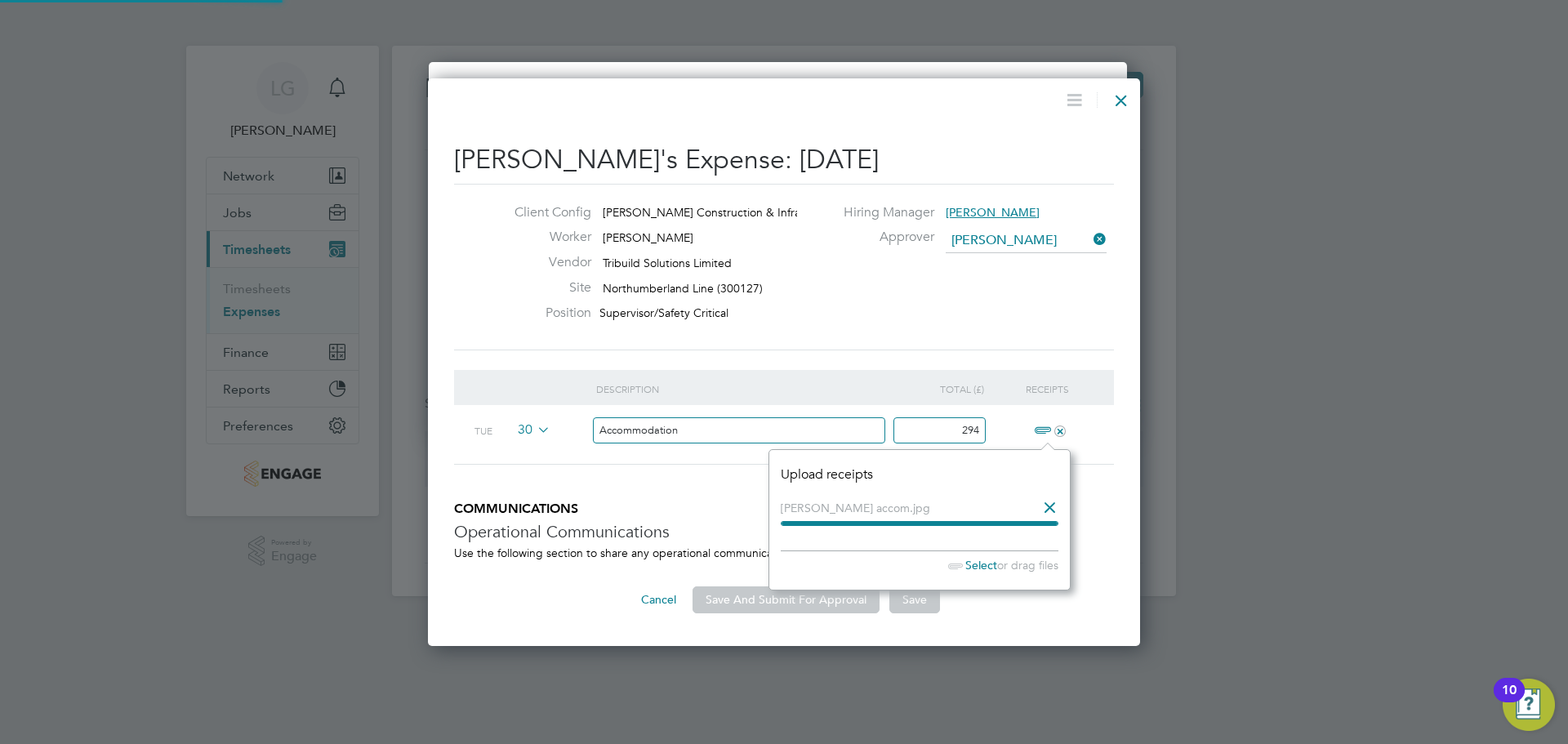
click at [650, 487] on li "Description Total (£) Receipts Tue 30 Accommodation 294 +" at bounding box center [784, 435] width 659 height 132
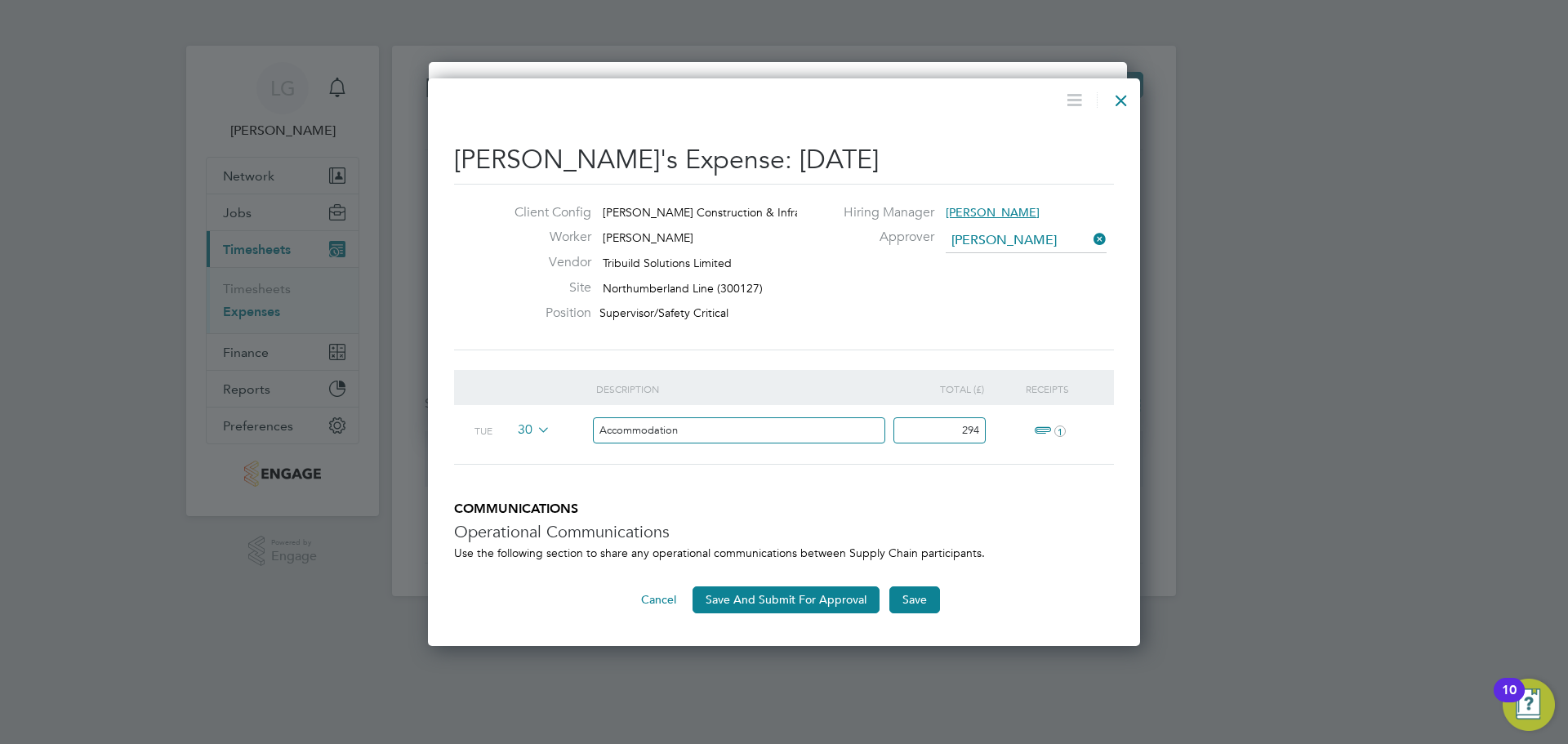
click at [1090, 236] on icon at bounding box center [1090, 239] width 0 height 23
click at [1054, 245] on input at bounding box center [1026, 241] width 161 height 25
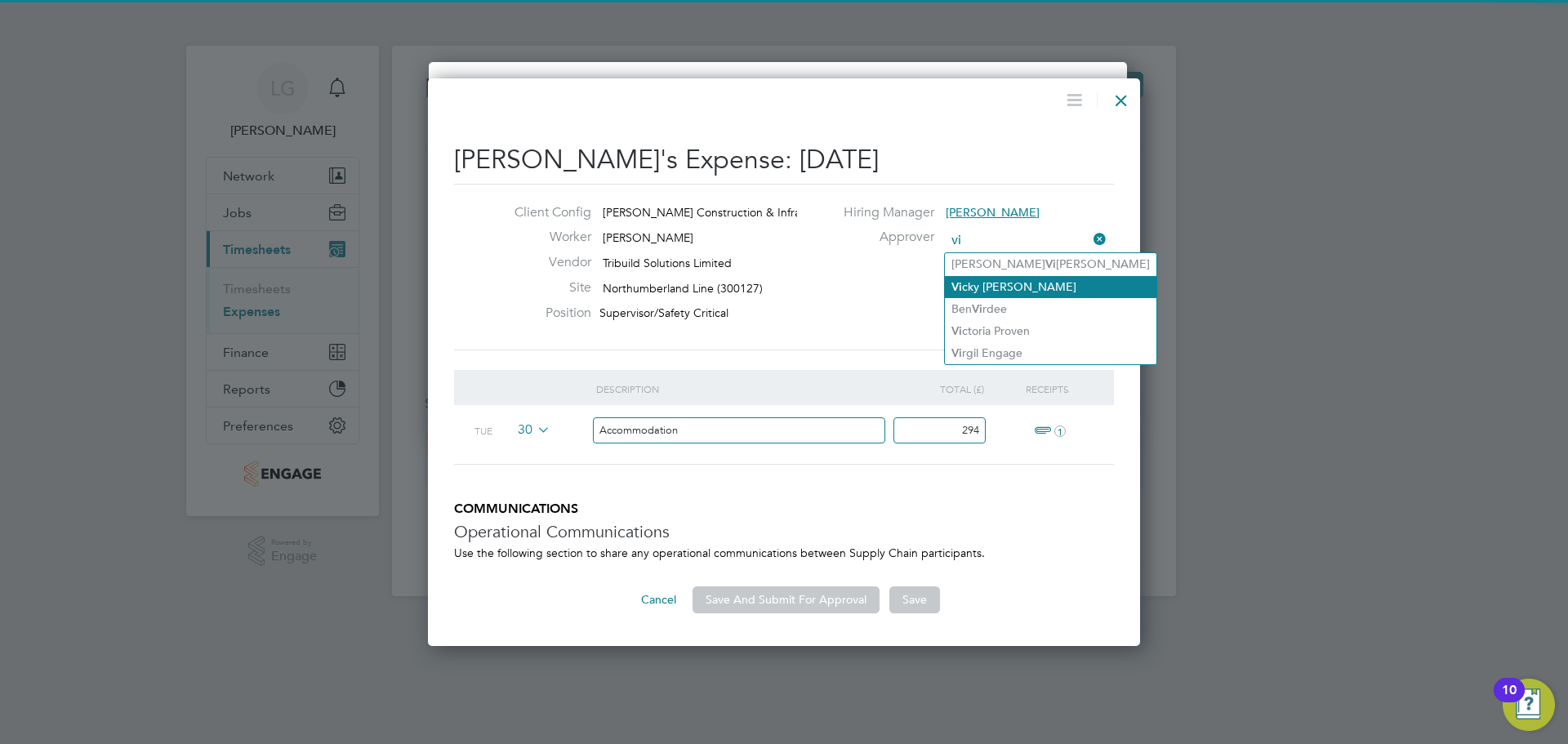
click at [1007, 283] on li "Vi cky Todd" at bounding box center [1050, 287] width 212 height 22
type input "Vicky Todd"
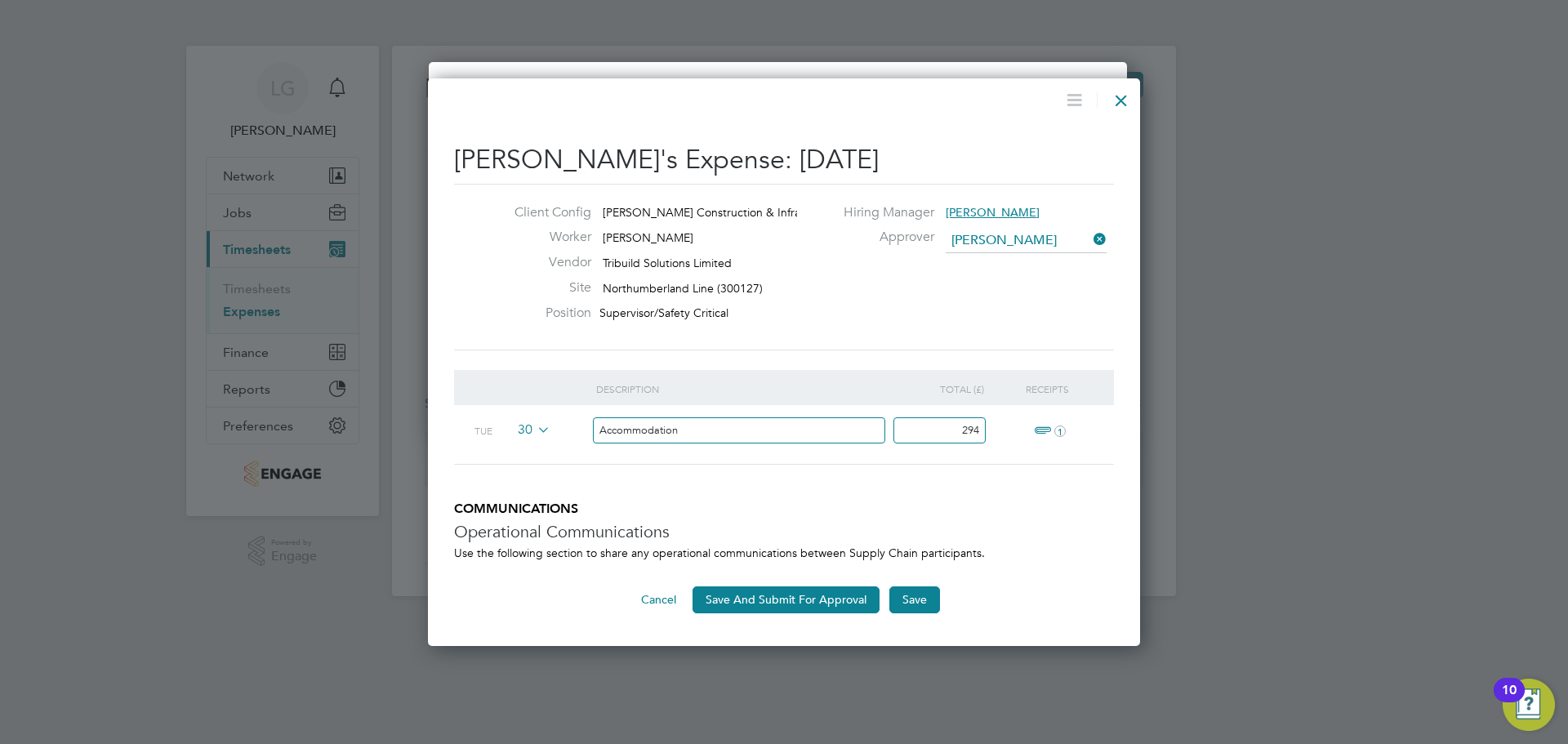
click at [830, 313] on div "Client Config Morgan Sindall Construction & Infra… Worker Amir Nouhas Vendor Tr…" at bounding box center [784, 267] width 673 height 126
click at [812, 604] on button "Save And Submit For Approval" at bounding box center [786, 599] width 187 height 26
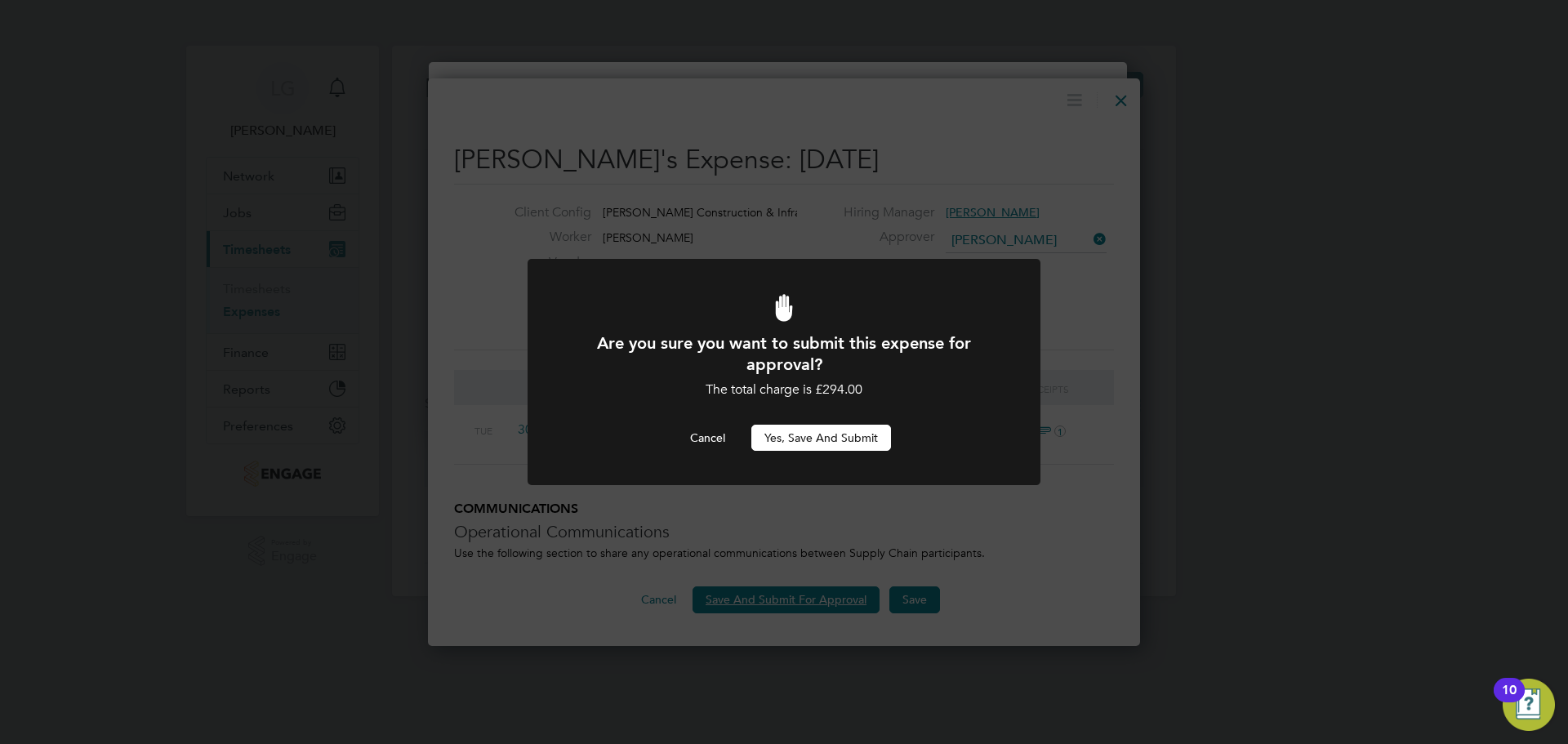
click at [865, 416] on div "Are you sure you want to submit this expense for approval? The total charge is …" at bounding box center [784, 391] width 425 height 118
click at [861, 436] on button "Yes, Save and Submit" at bounding box center [821, 438] width 139 height 26
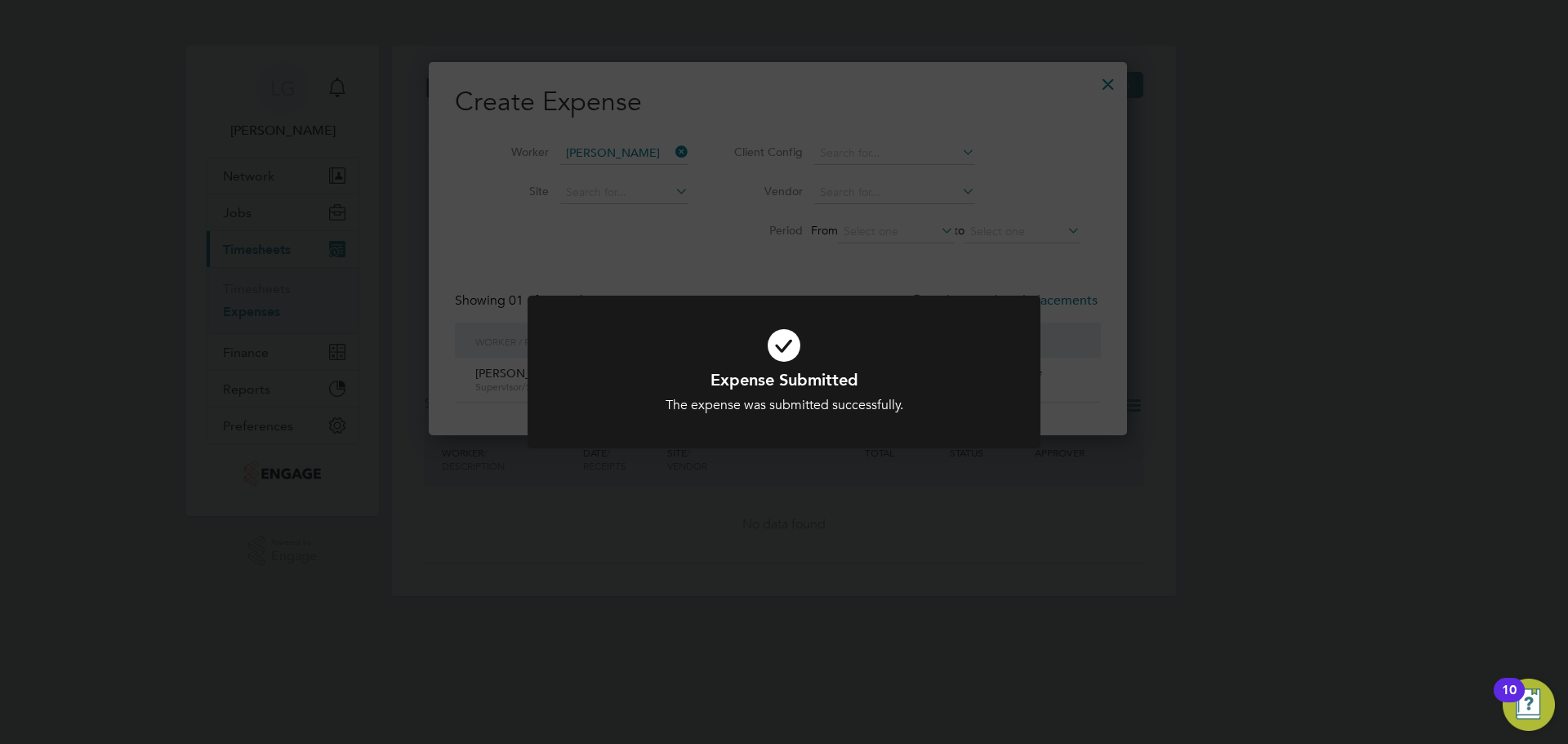
click at [132, 168] on div "Expense Submitted The expense was submitted successfully. Cancel Okay" at bounding box center [784, 372] width 1568 height 744
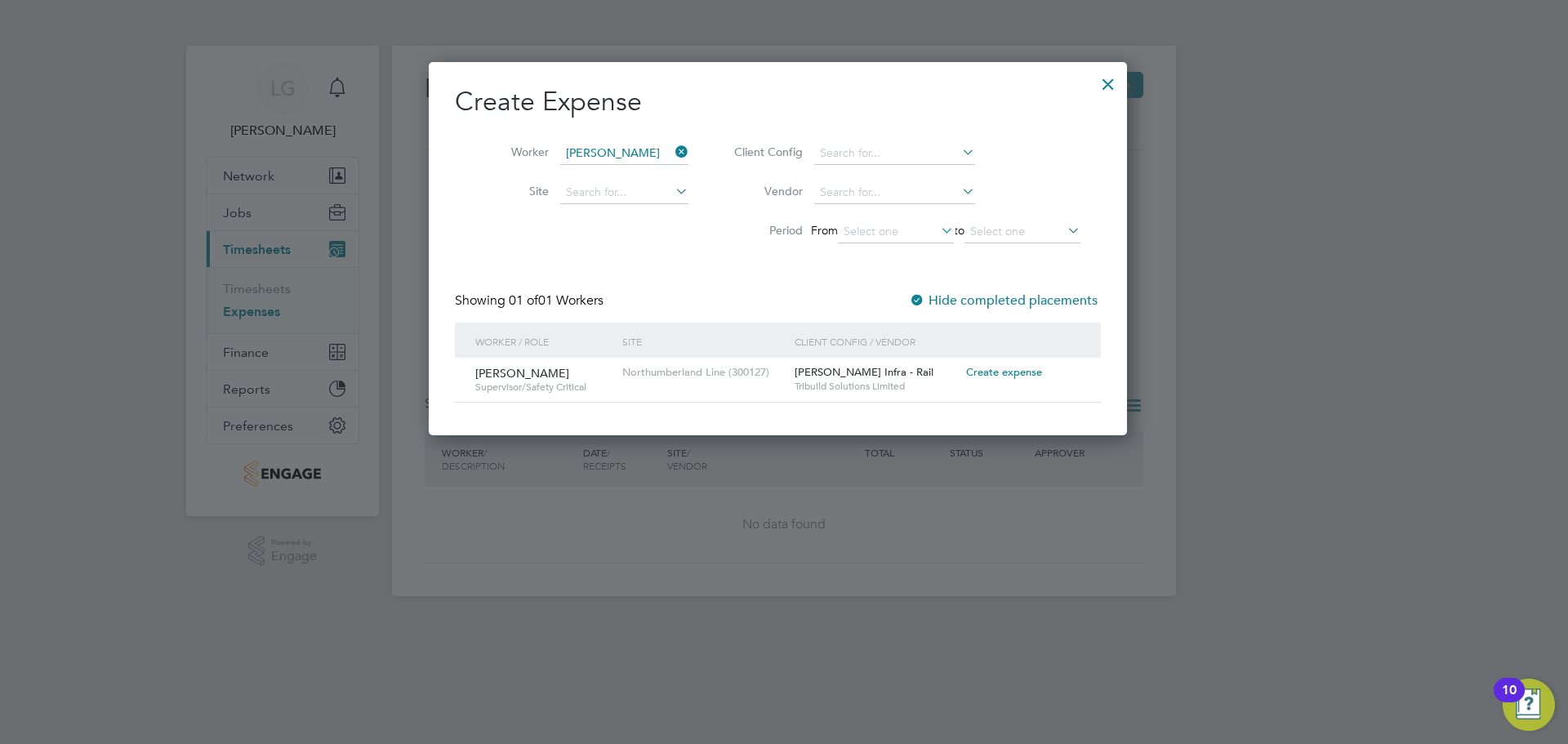
click at [1119, 82] on div at bounding box center [1108, 80] width 30 height 30
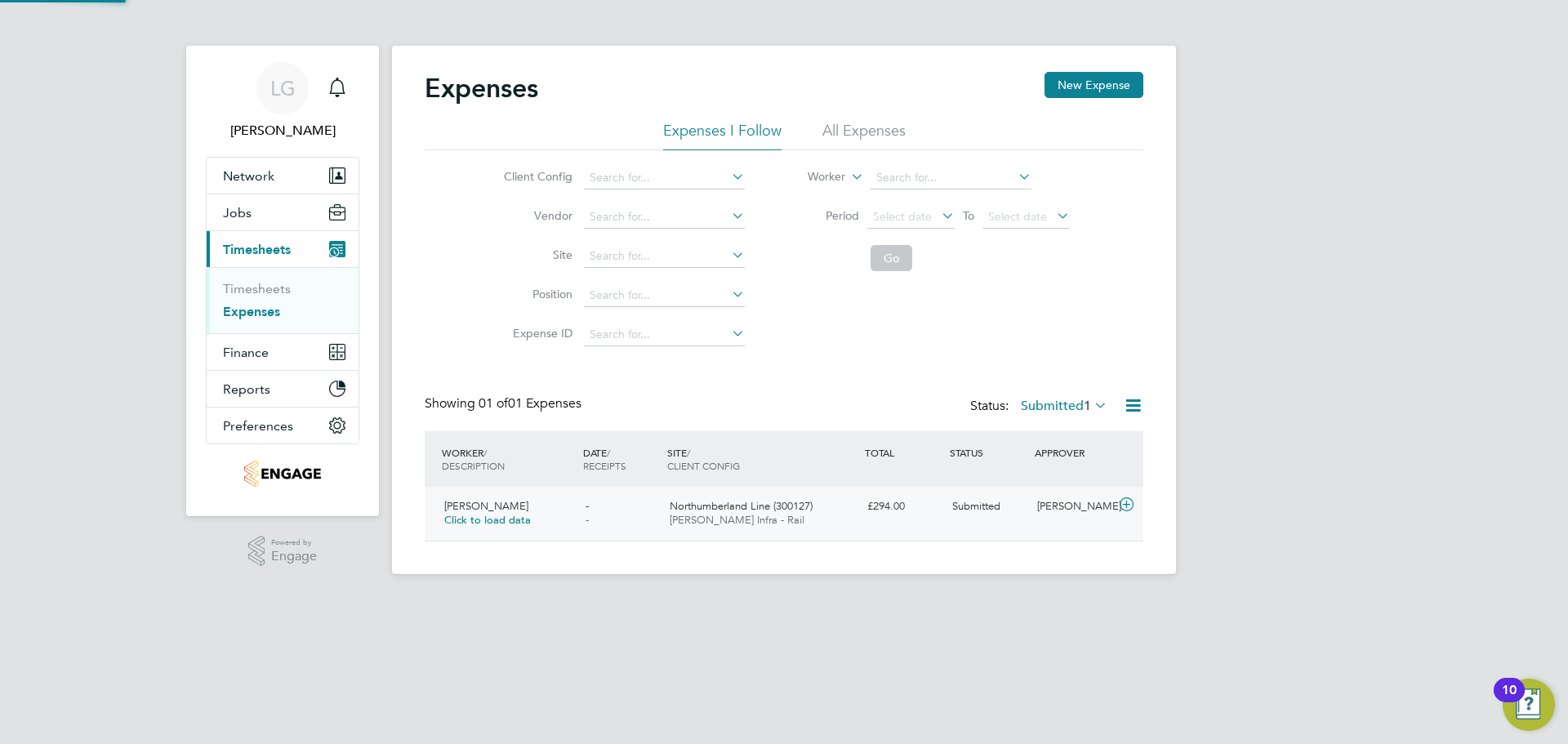
scroll to position [42, 199]
click at [272, 287] on link "Timesheets" at bounding box center [257, 289] width 68 height 15
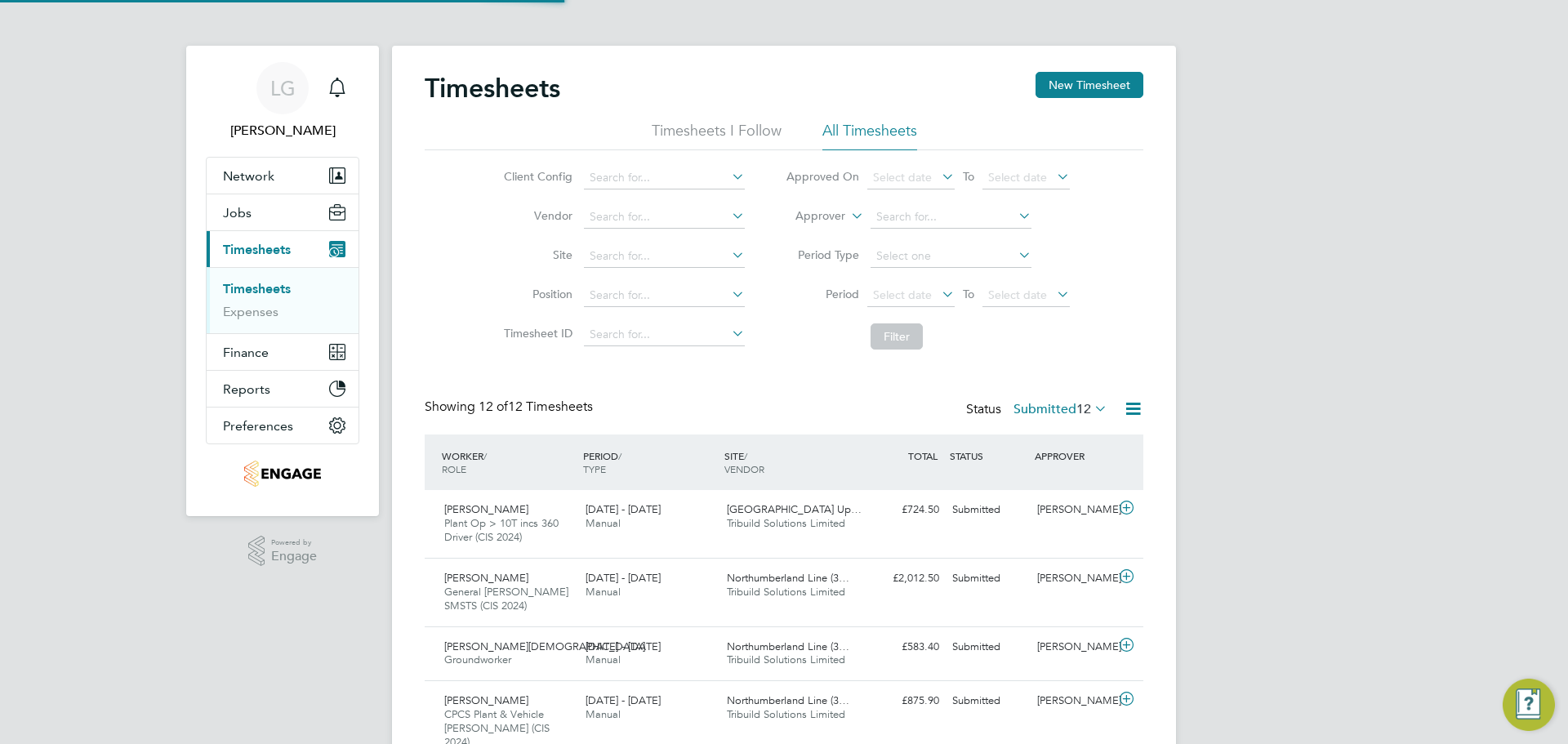
scroll to position [42, 142]
drag, startPoint x: 269, startPoint y: 290, endPoint x: 511, endPoint y: 43, distance: 345.8
click at [269, 290] on link "Timesheets" at bounding box center [257, 289] width 68 height 15
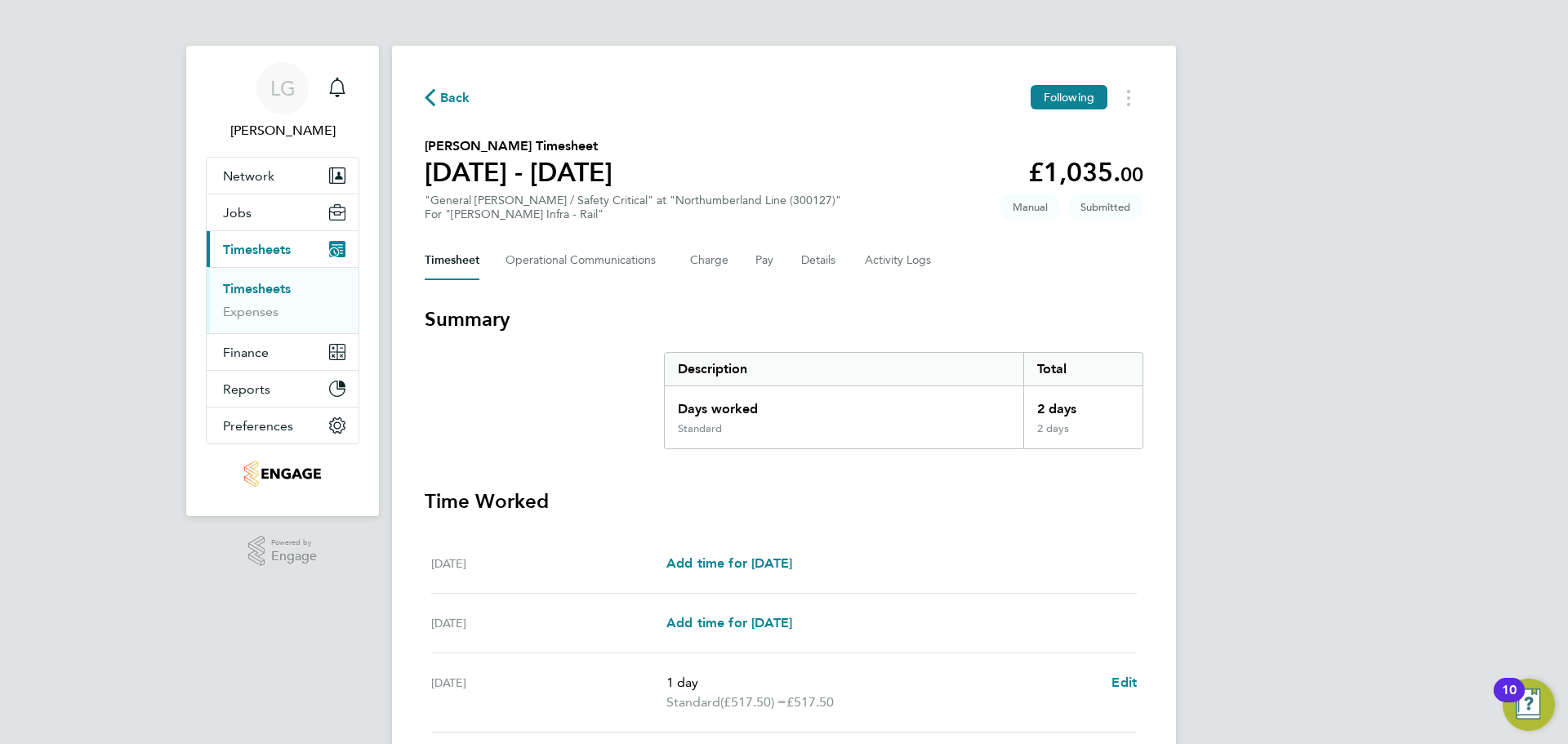
click at [439, 92] on span "Back" at bounding box center [448, 97] width 46 height 15
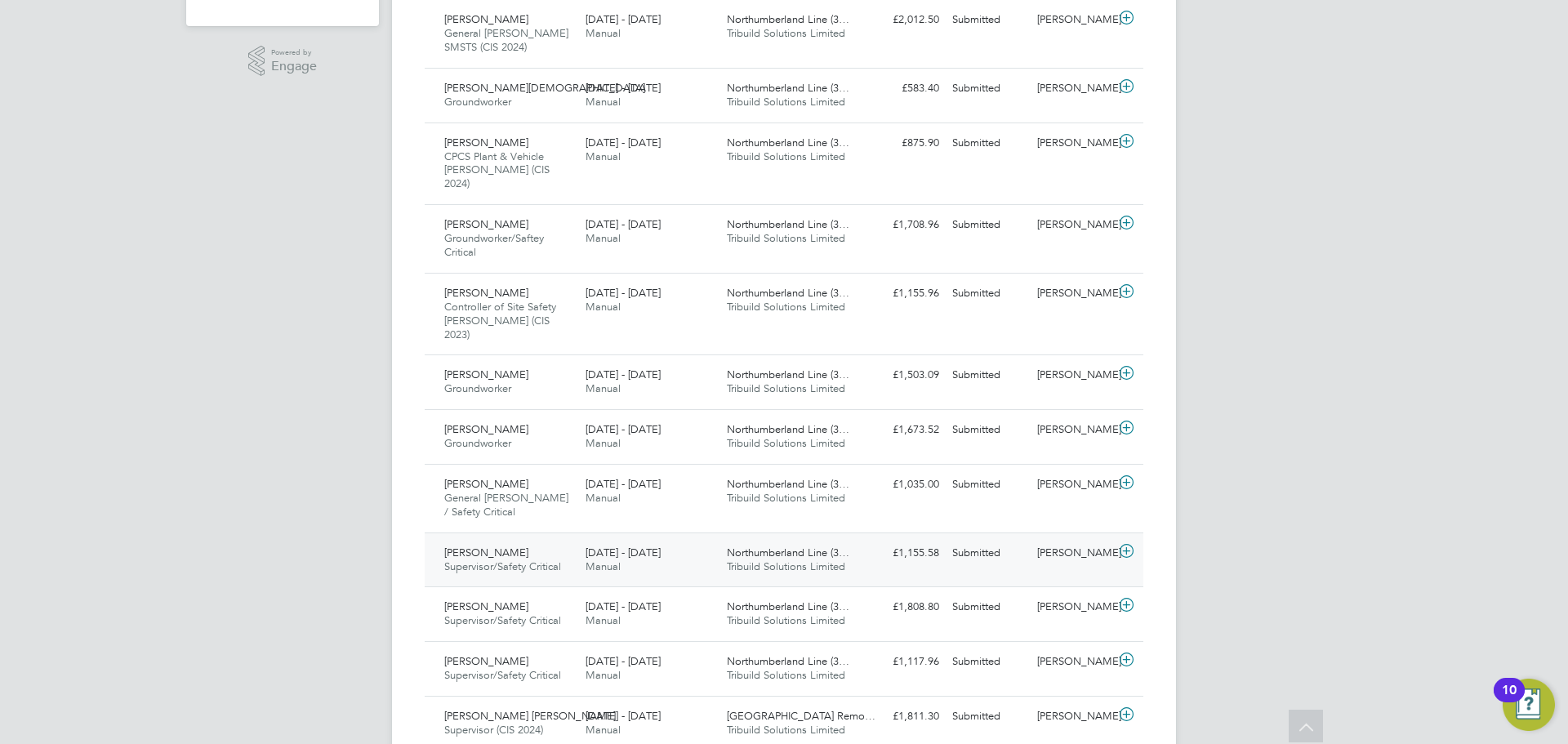
click at [686, 540] on div "[DATE] - [DATE] Manual" at bounding box center [649, 560] width 141 height 41
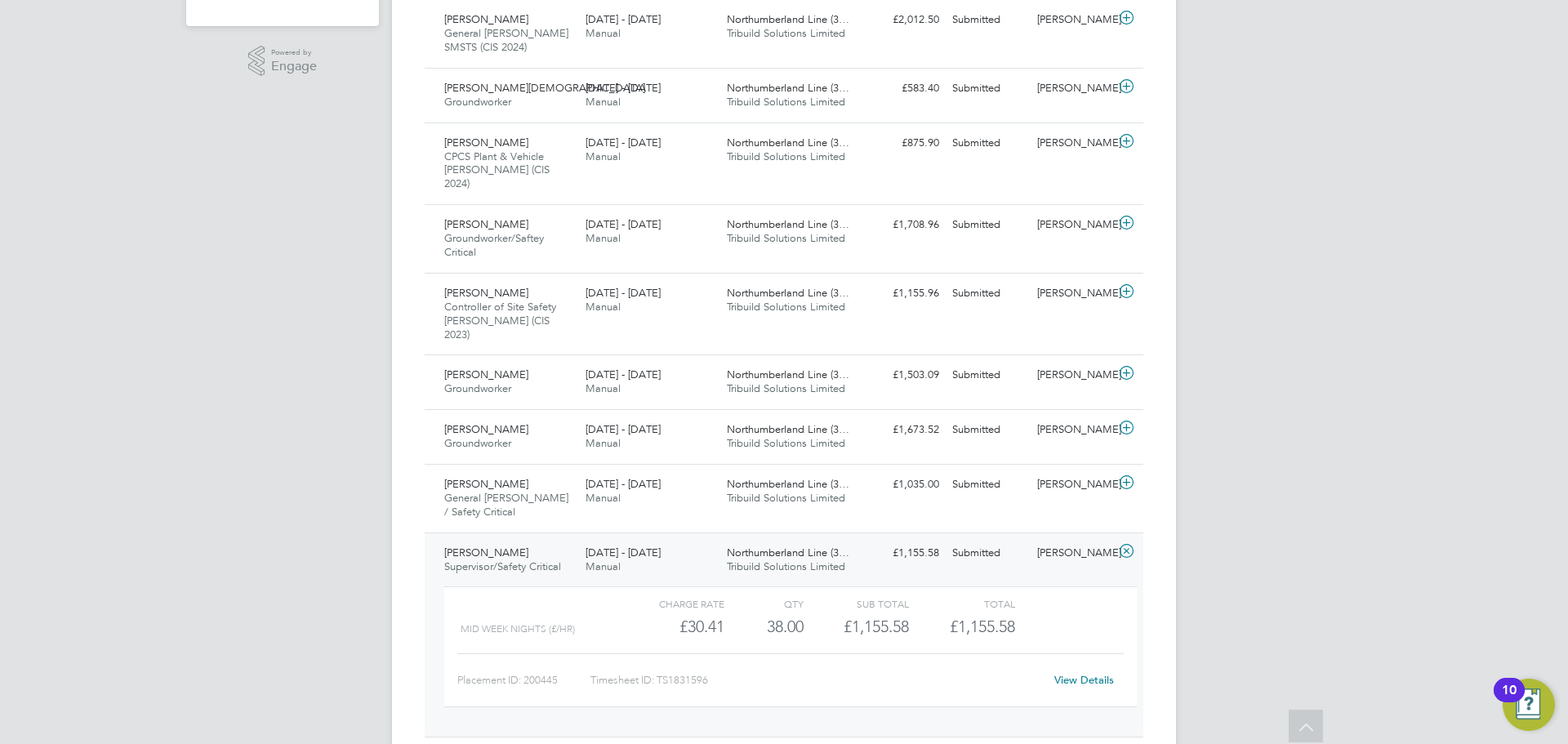
click at [1078, 673] on link "View Details" at bounding box center [1084, 680] width 59 height 14
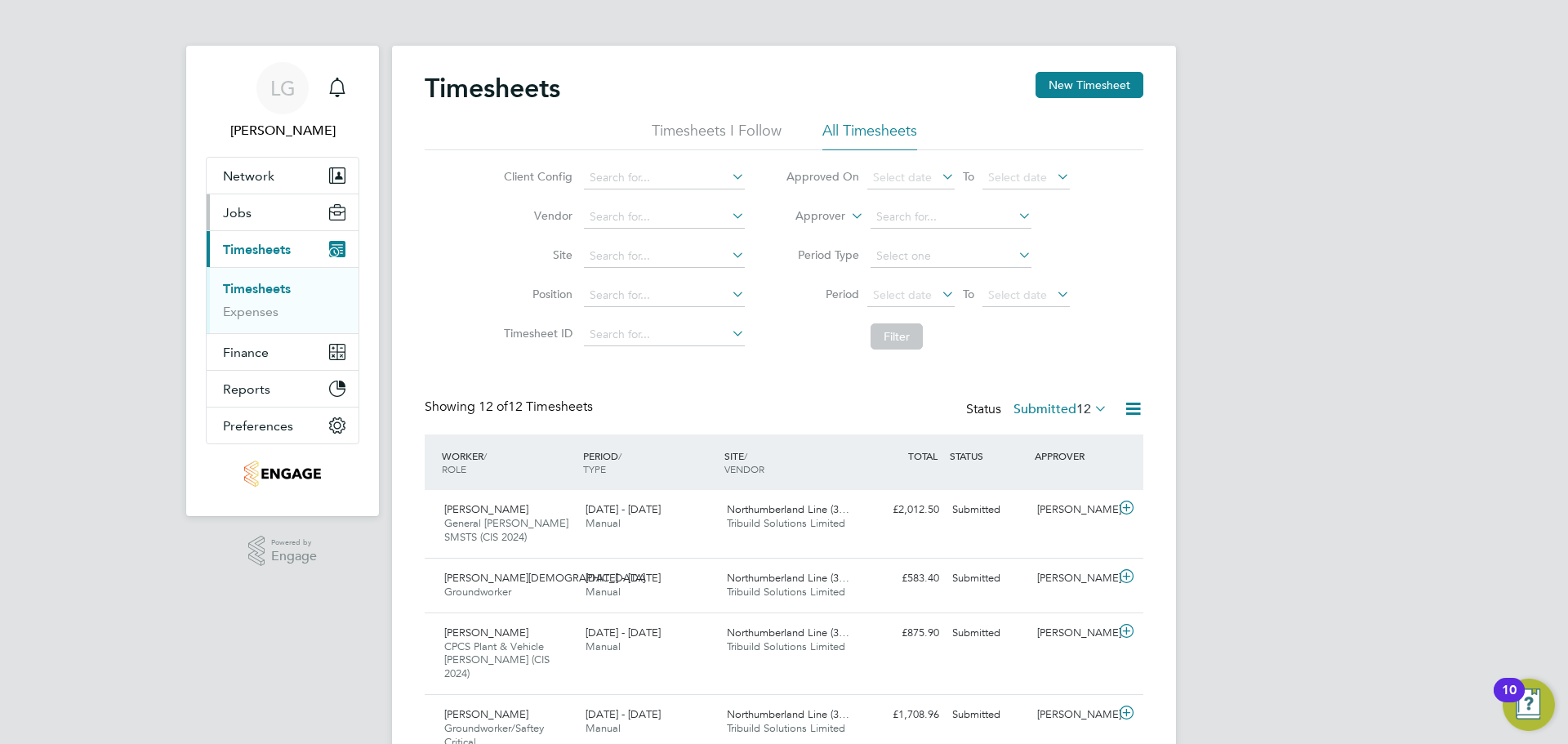
click at [257, 209] on button "Jobs" at bounding box center [282, 213] width 152 height 36
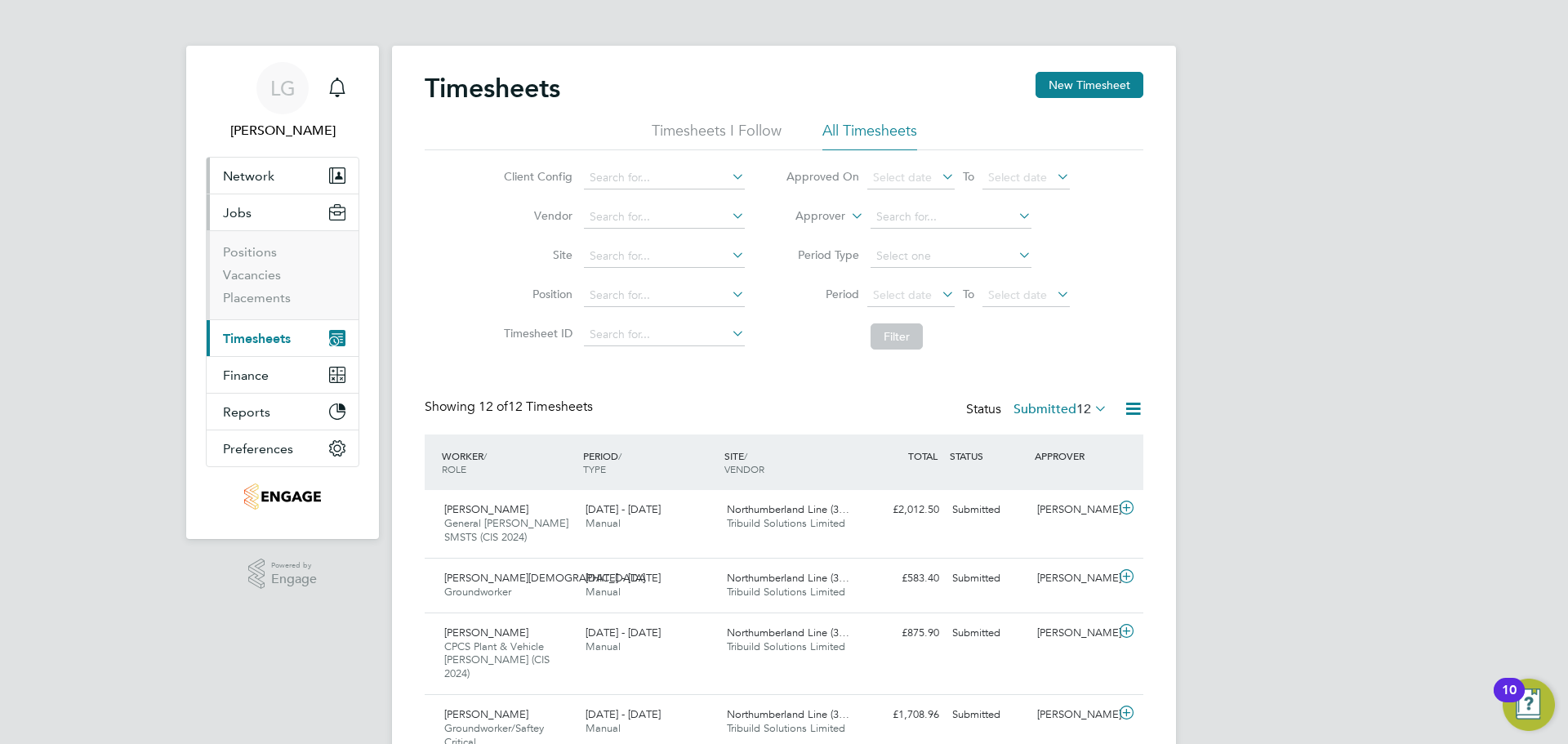
click at [253, 180] on span "Network" at bounding box center [248, 176] width 52 height 15
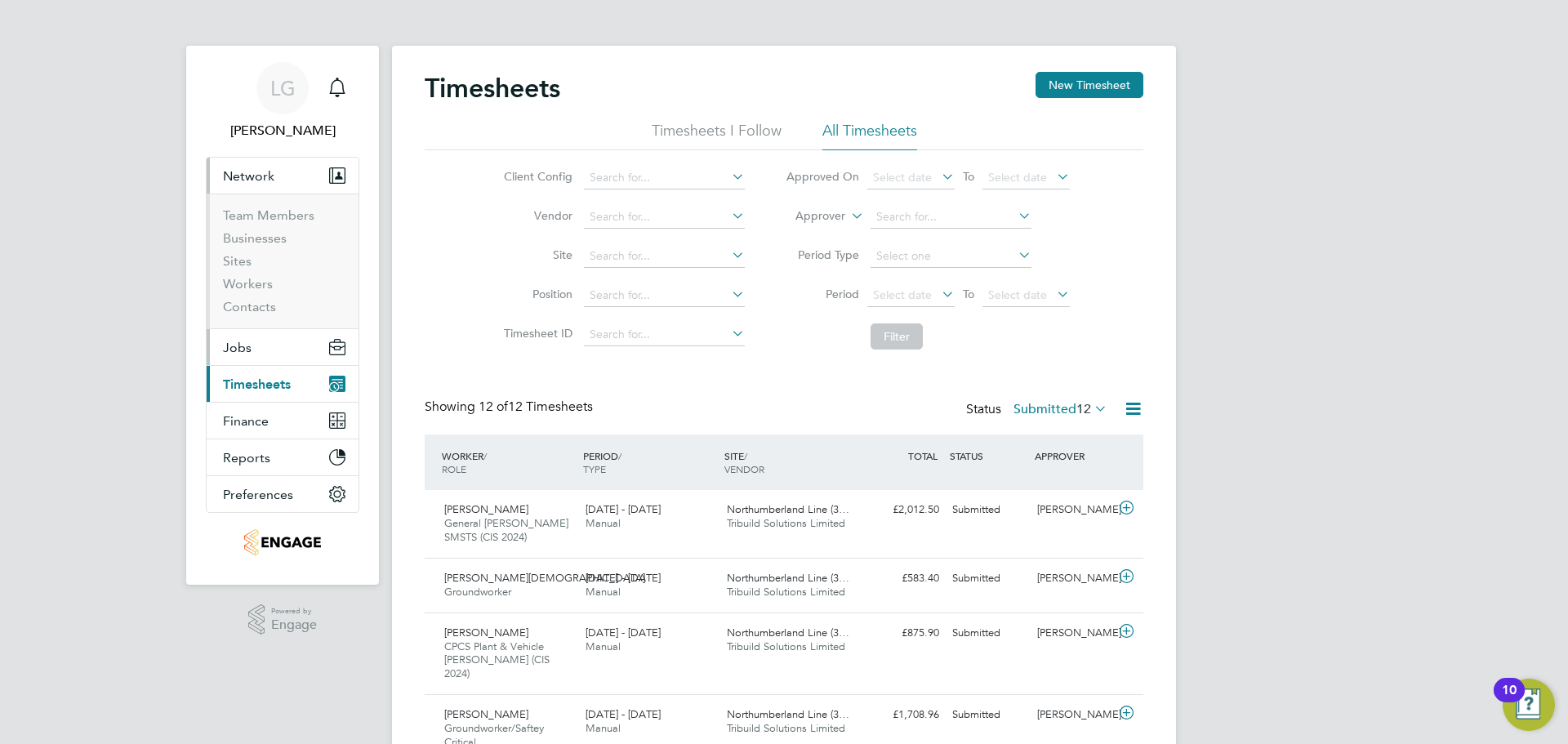
click at [248, 344] on span "Jobs" at bounding box center [237, 348] width 29 height 15
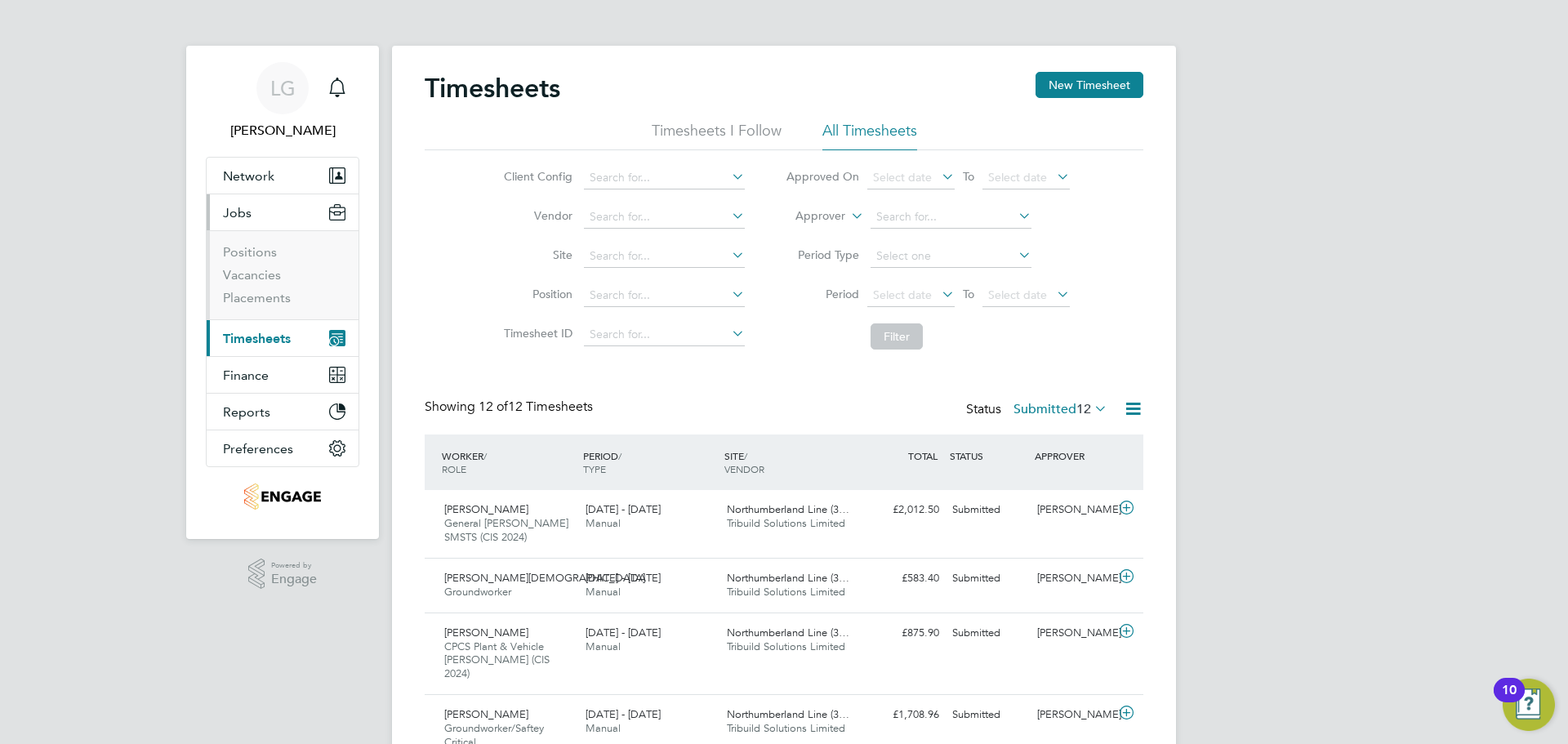
click at [243, 264] on li "Positions" at bounding box center [284, 255] width 122 height 23
click at [247, 271] on link "Vacancies" at bounding box center [252, 275] width 58 height 15
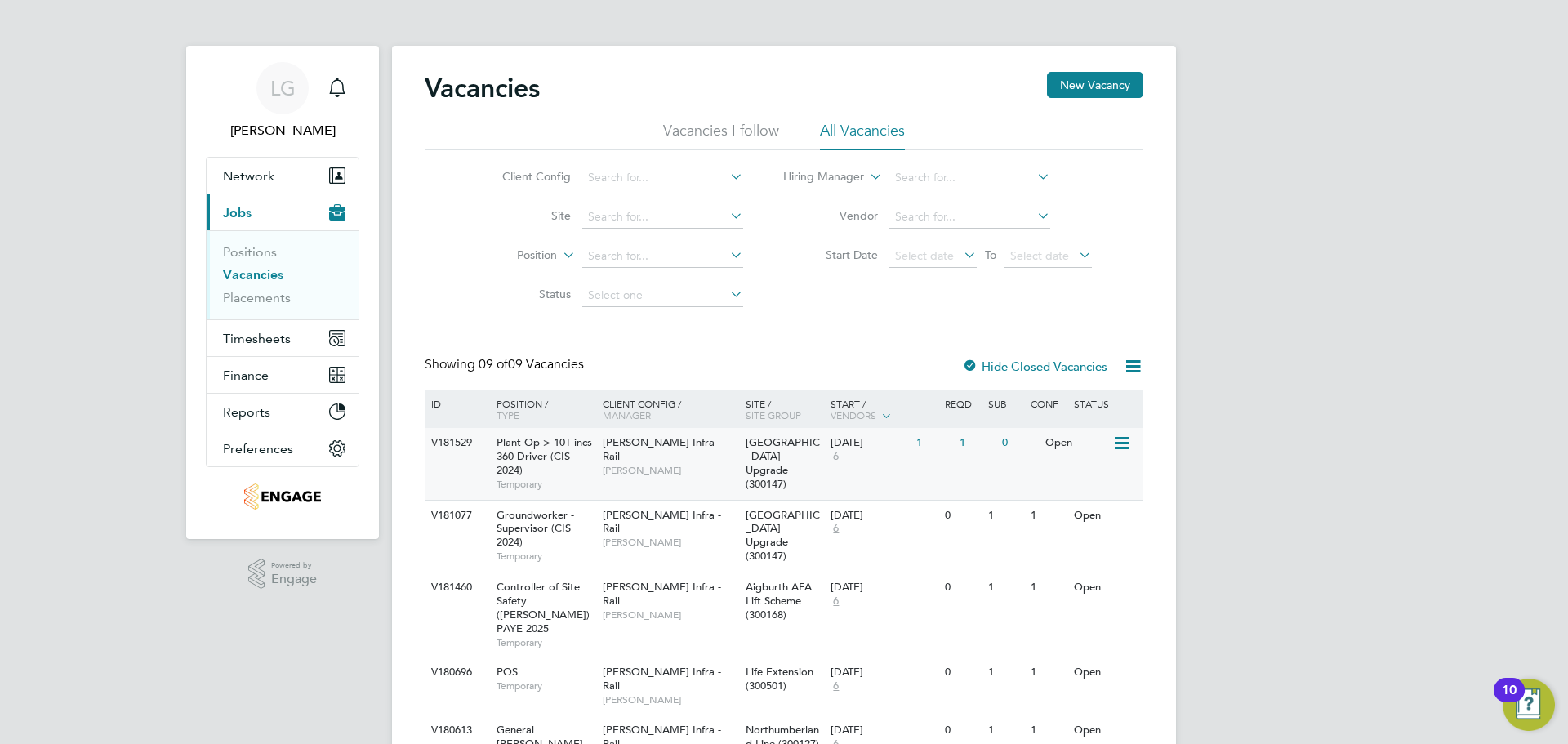
click at [659, 473] on div "V181529 Plant Op > 10T incs 360 Driver (CIS 2024) Temporary Morgan Sindall Infr…" at bounding box center [784, 464] width 719 height 72
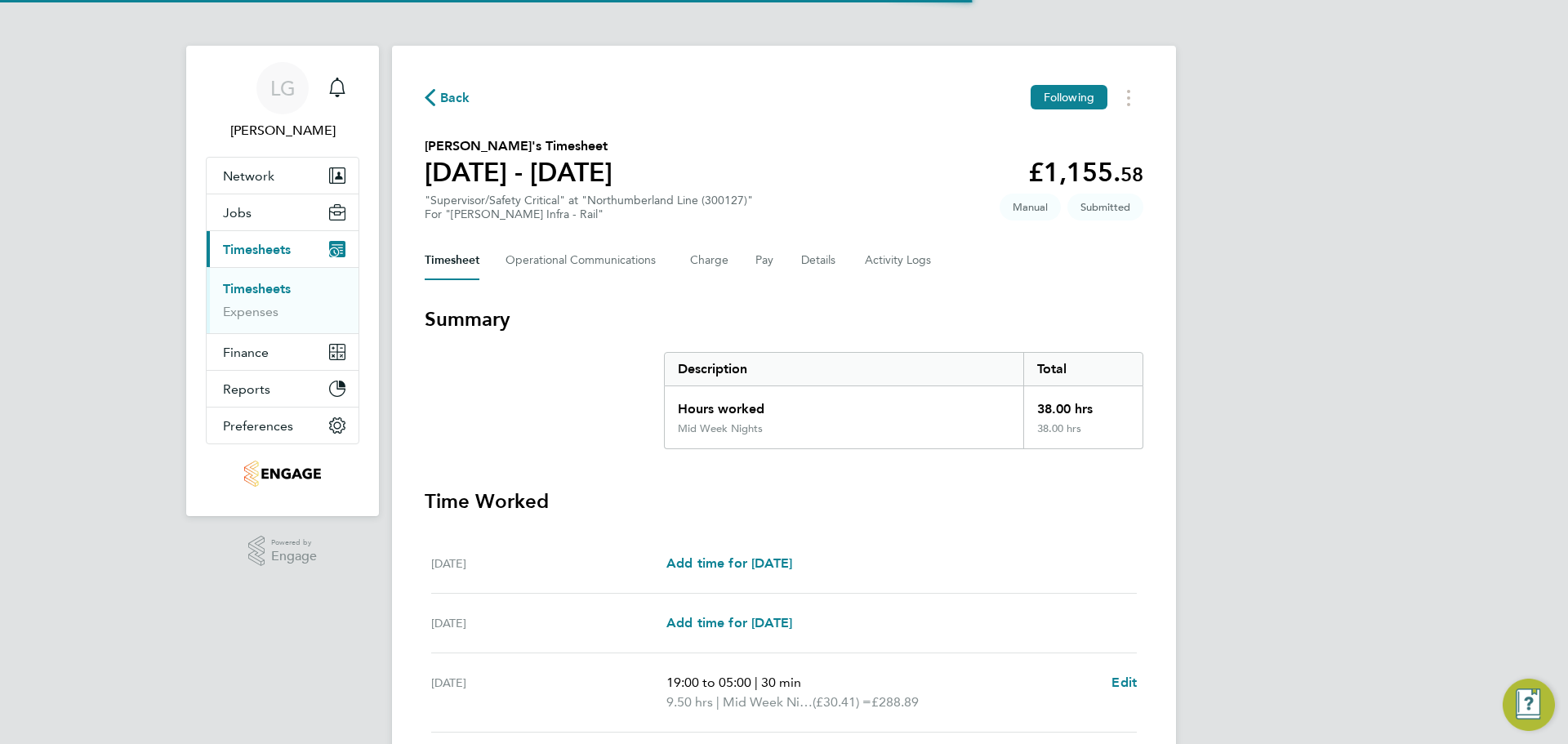
scroll to position [429, 0]
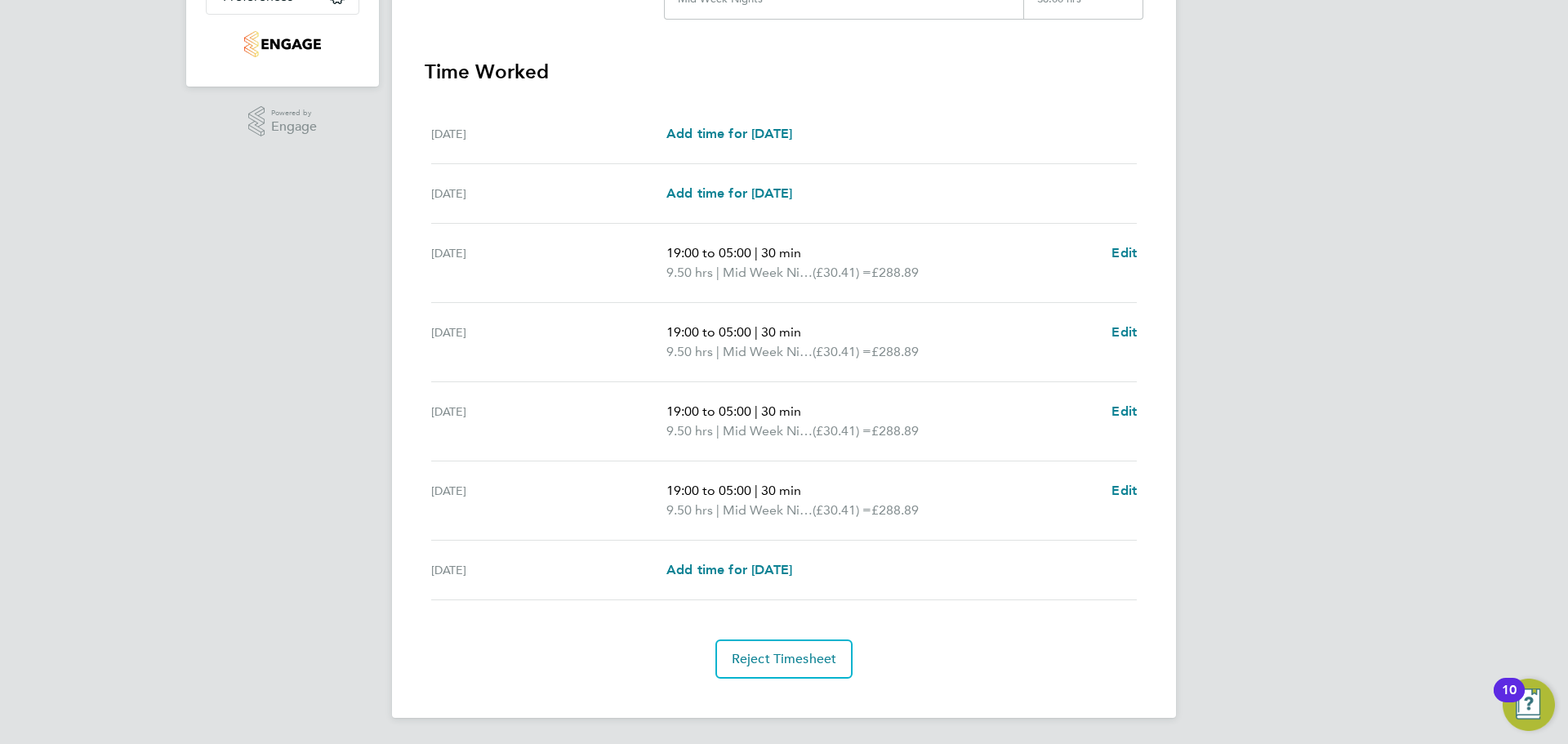
click at [232, 274] on div "LG Lee Garrity Notifications 1 Applications: Network Team Members Businesses Si…" at bounding box center [784, 157] width 1568 height 1174
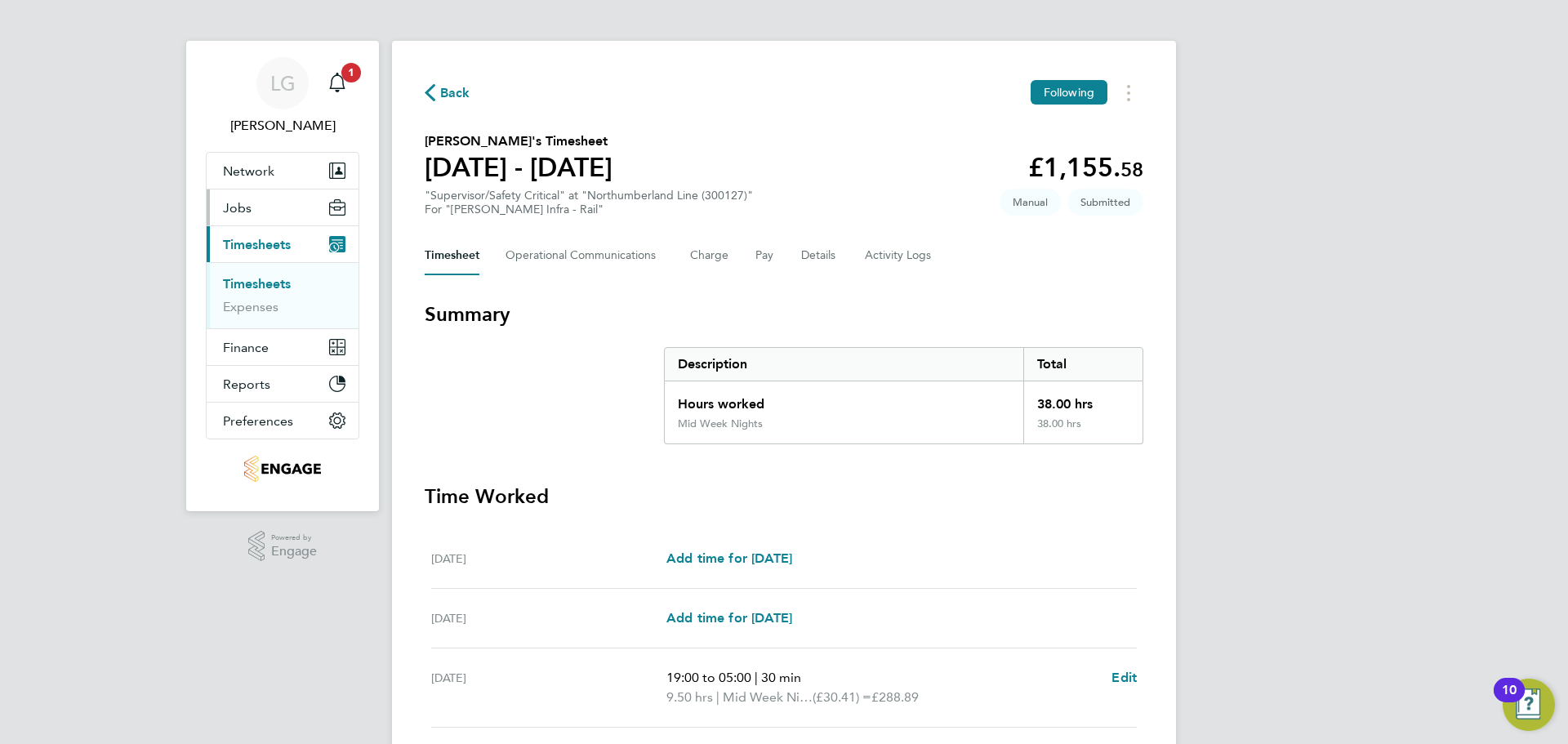
scroll to position [0, 0]
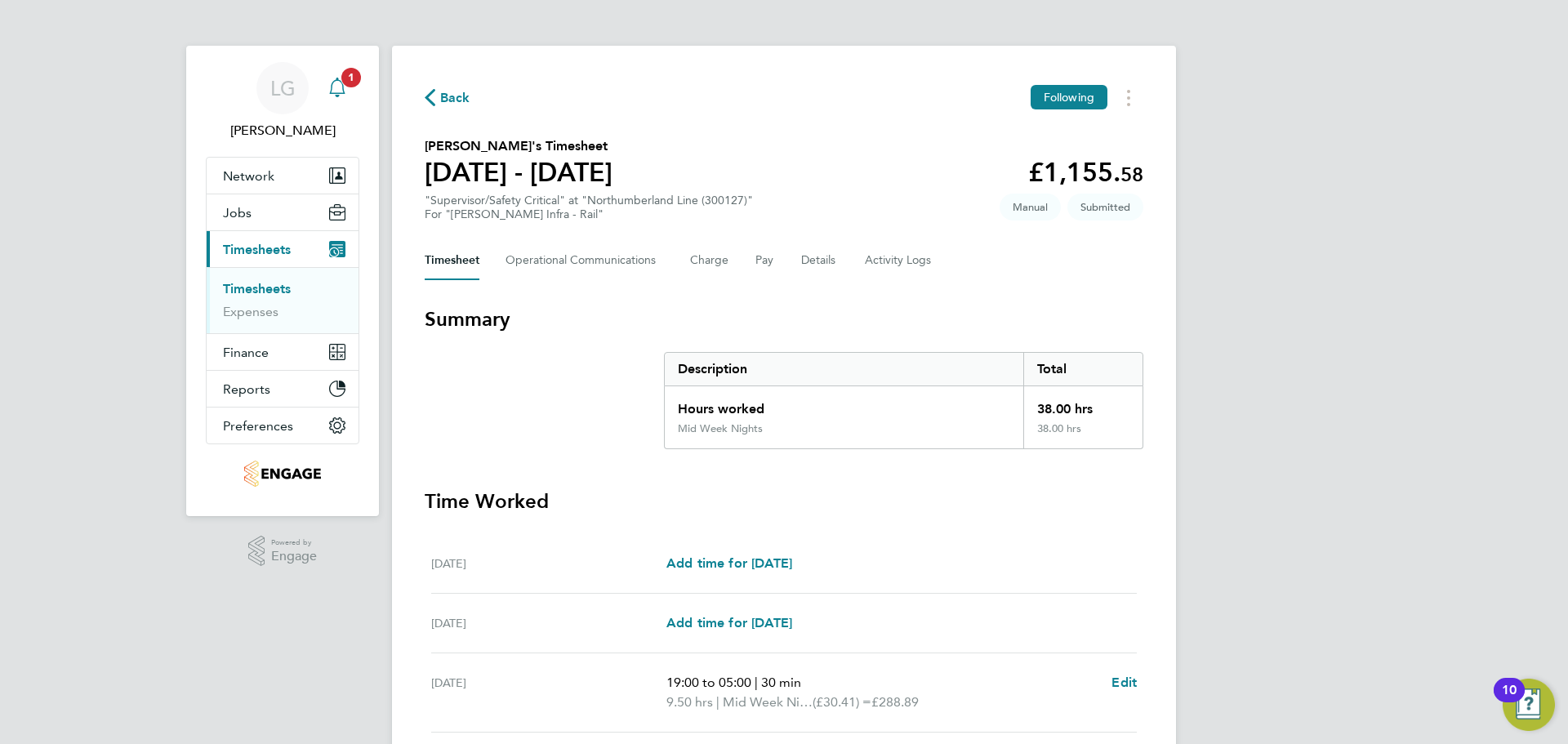
click at [348, 88] on div "Main navigation" at bounding box center [337, 88] width 32 height 32
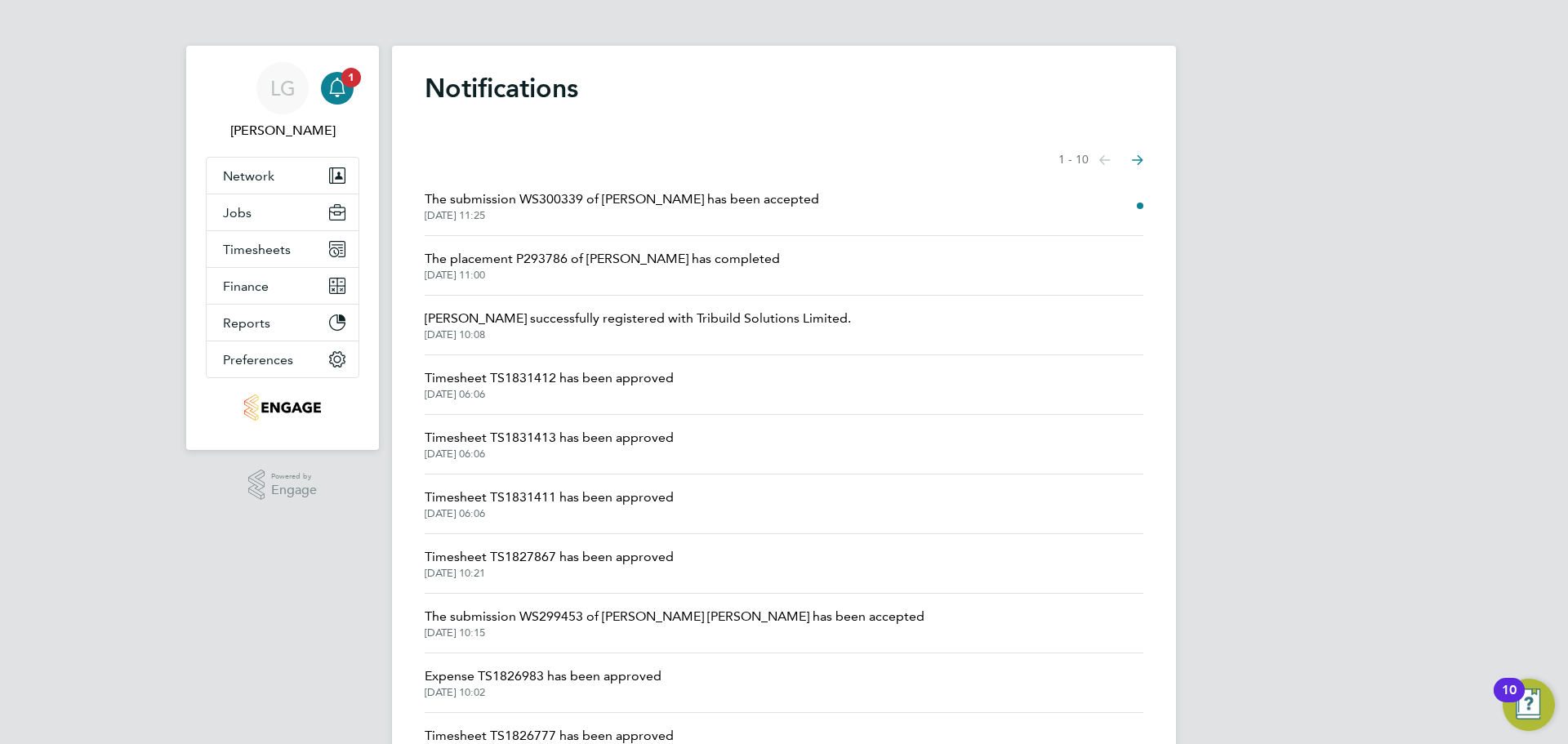
click at [639, 200] on span "The submission WS300339 of James Ryder has been accepted" at bounding box center [622, 199] width 394 height 20
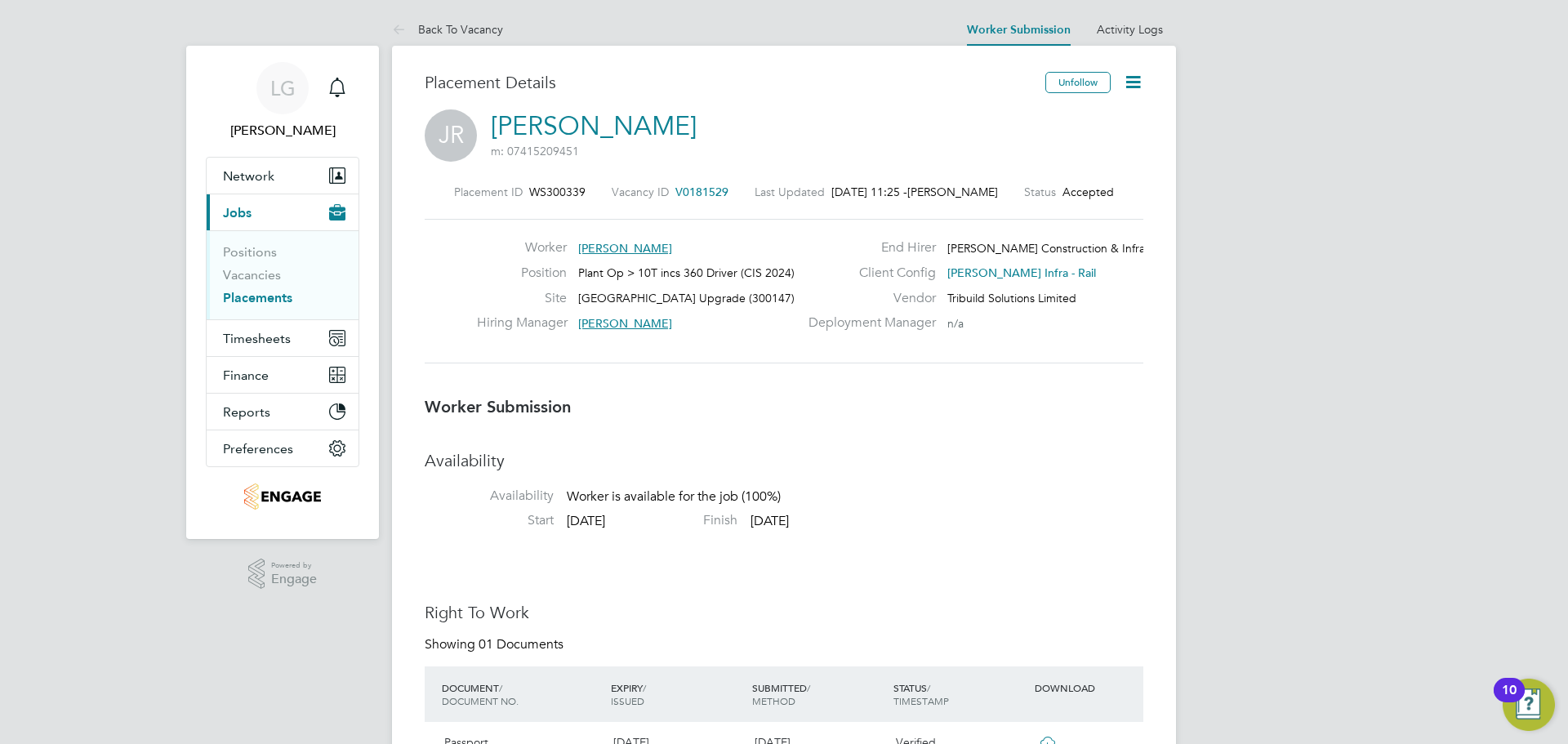
click at [1128, 79] on icon at bounding box center [1133, 82] width 20 height 20
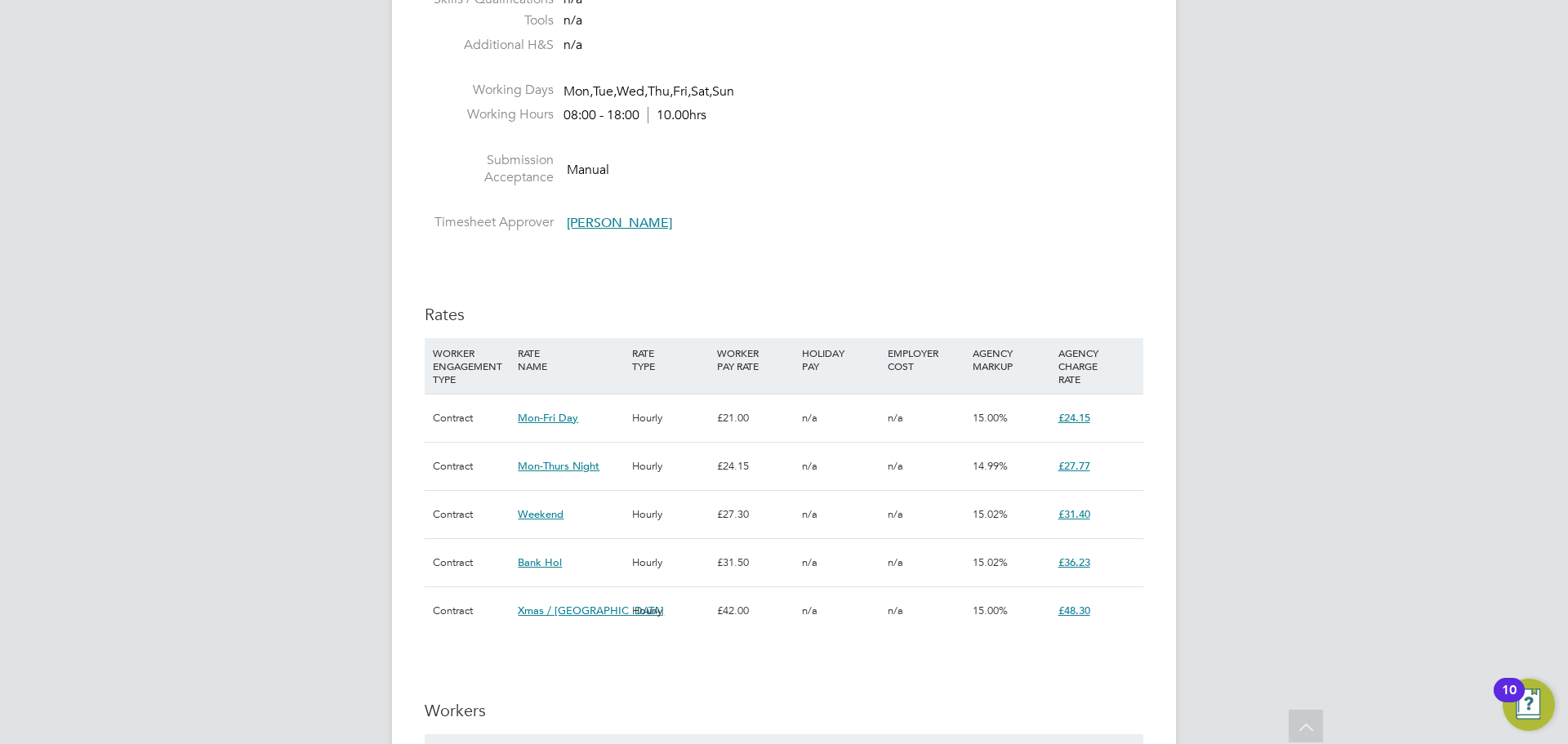
scroll to position [817, 0]
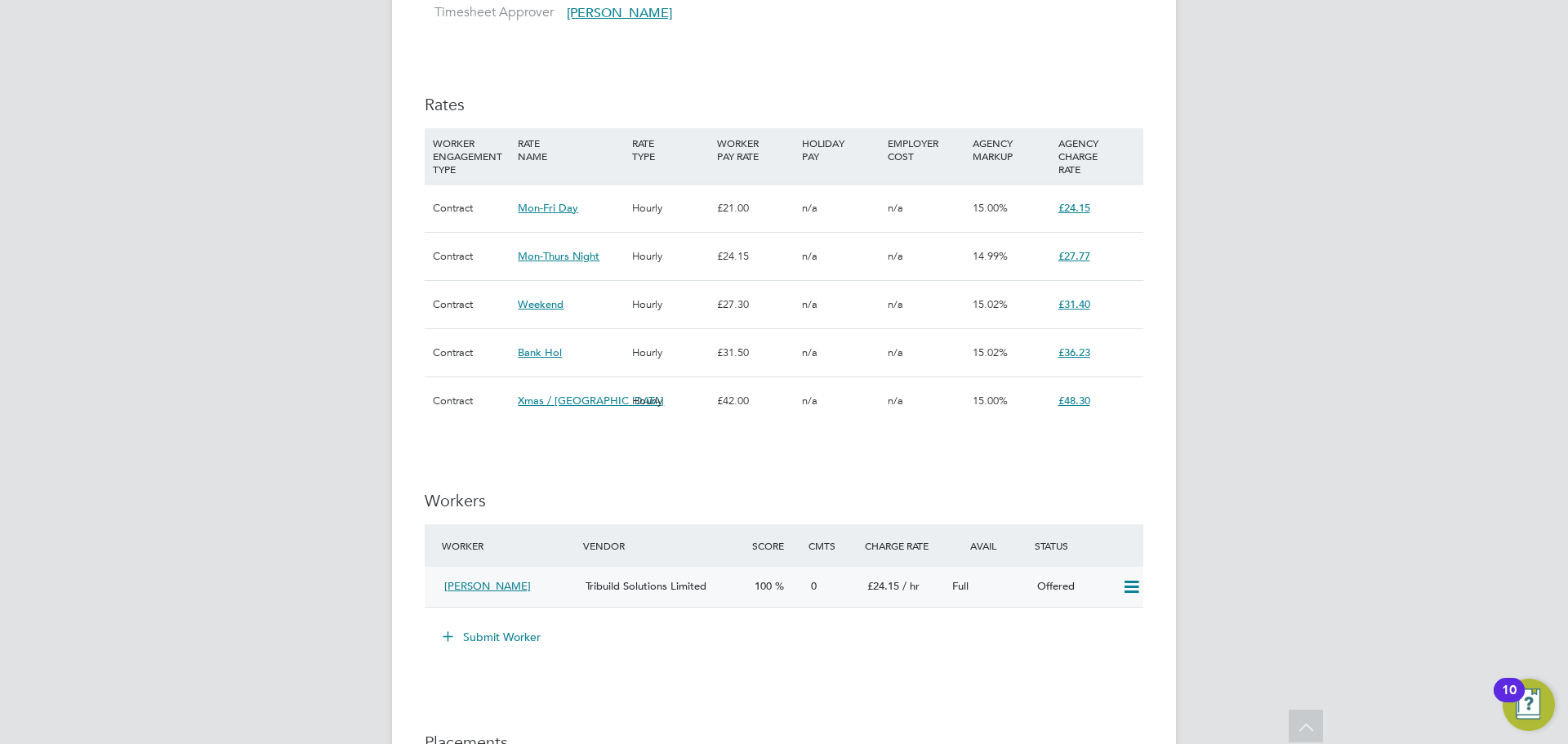
click at [1135, 587] on icon at bounding box center [1131, 587] width 20 height 13
click at [1111, 620] on li "Confirm" at bounding box center [1107, 622] width 62 height 23
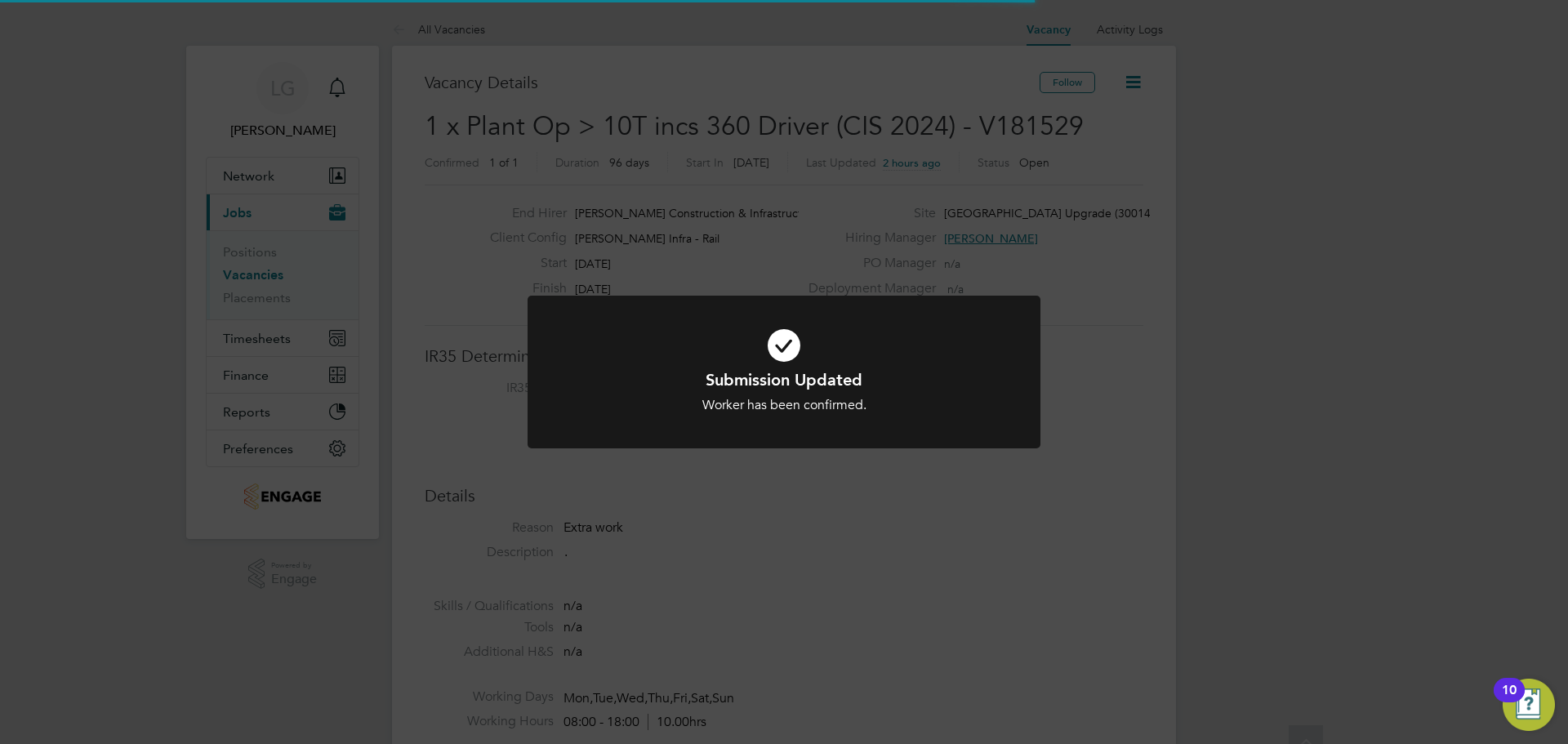
scroll to position [9, 8]
click at [87, 455] on div "Submission Updated Worker has been confirmed. Cancel Okay" at bounding box center [784, 372] width 1568 height 744
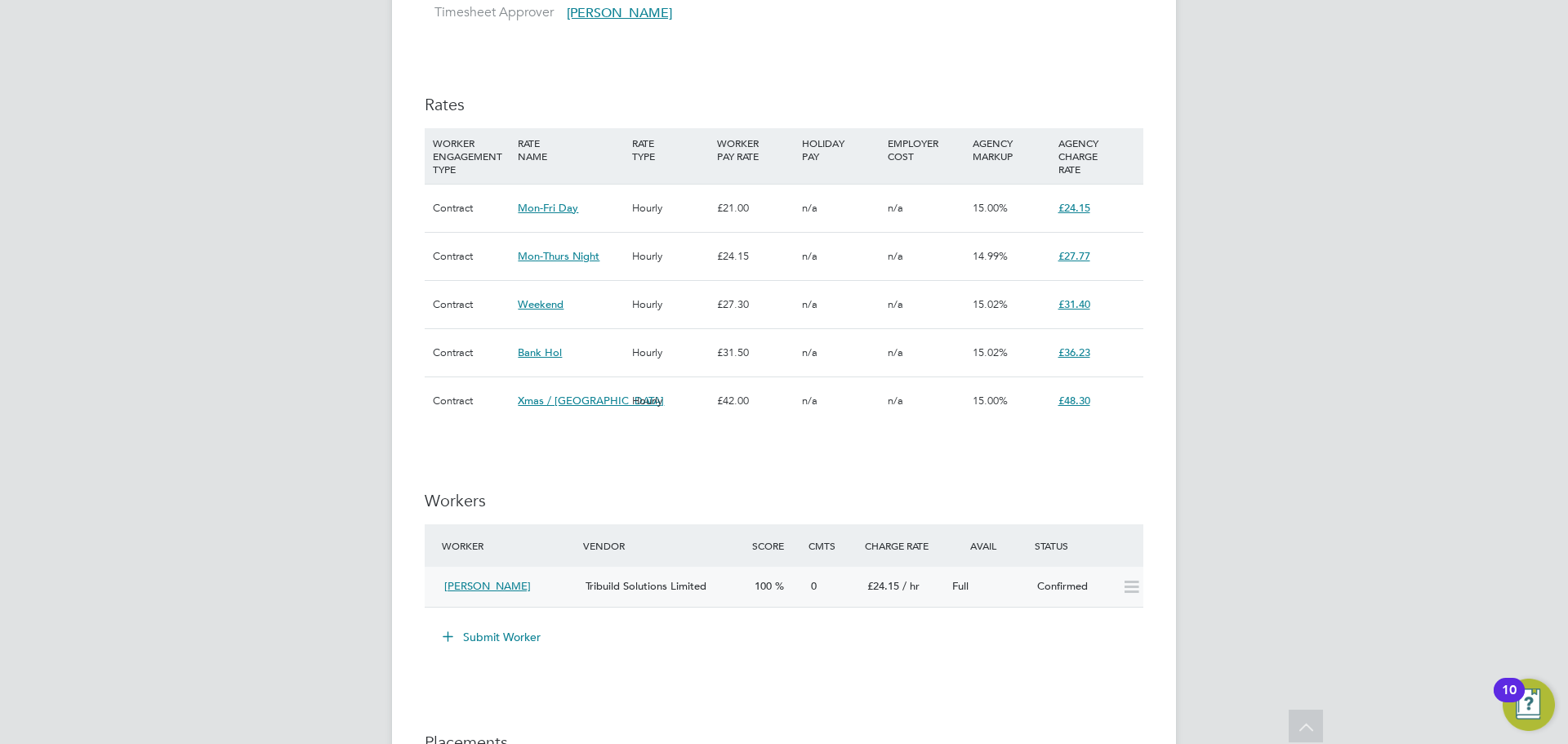
click at [740, 591] on div "Tribuild Solutions Limited" at bounding box center [663, 588] width 169 height 27
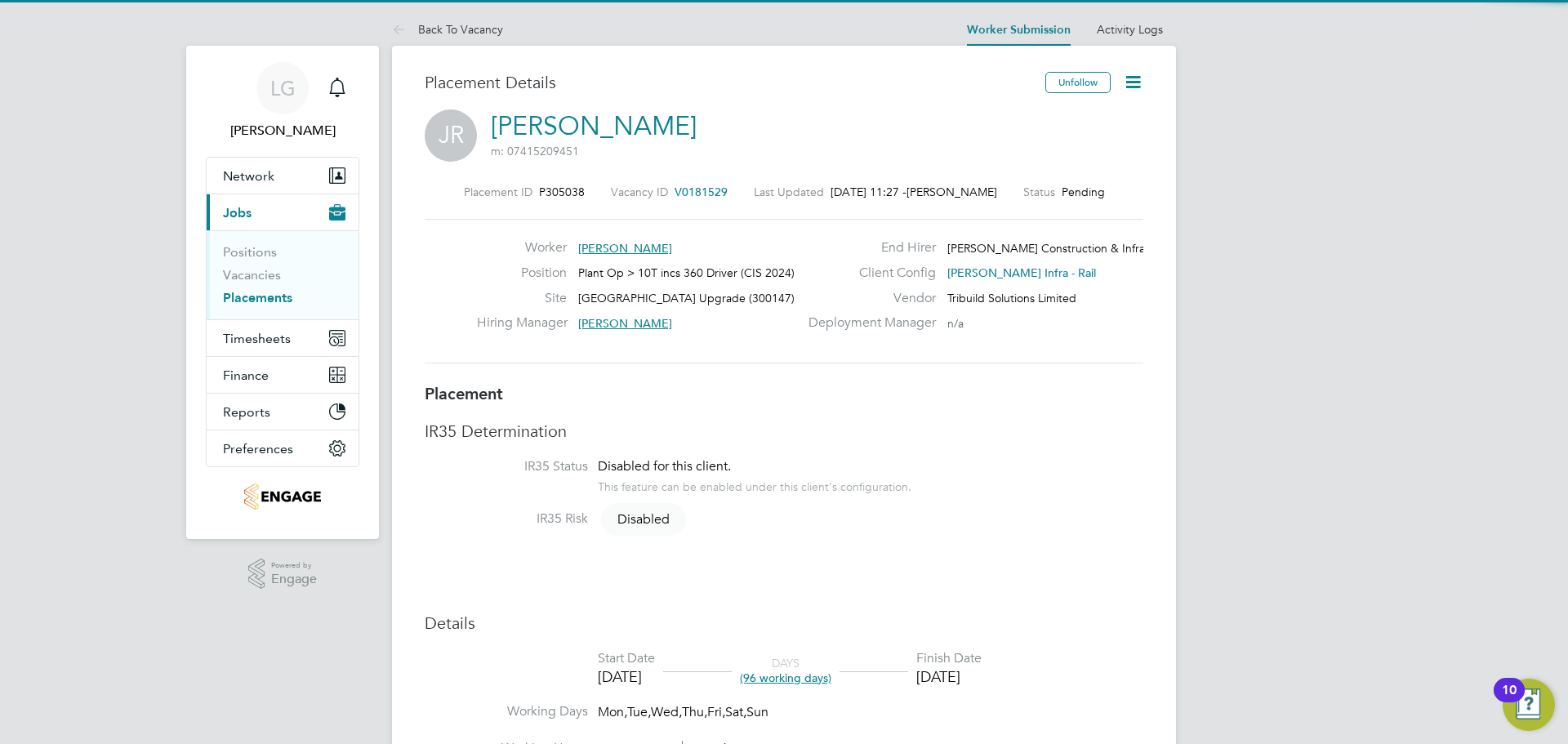
click at [1129, 82] on icon at bounding box center [1133, 82] width 20 height 20
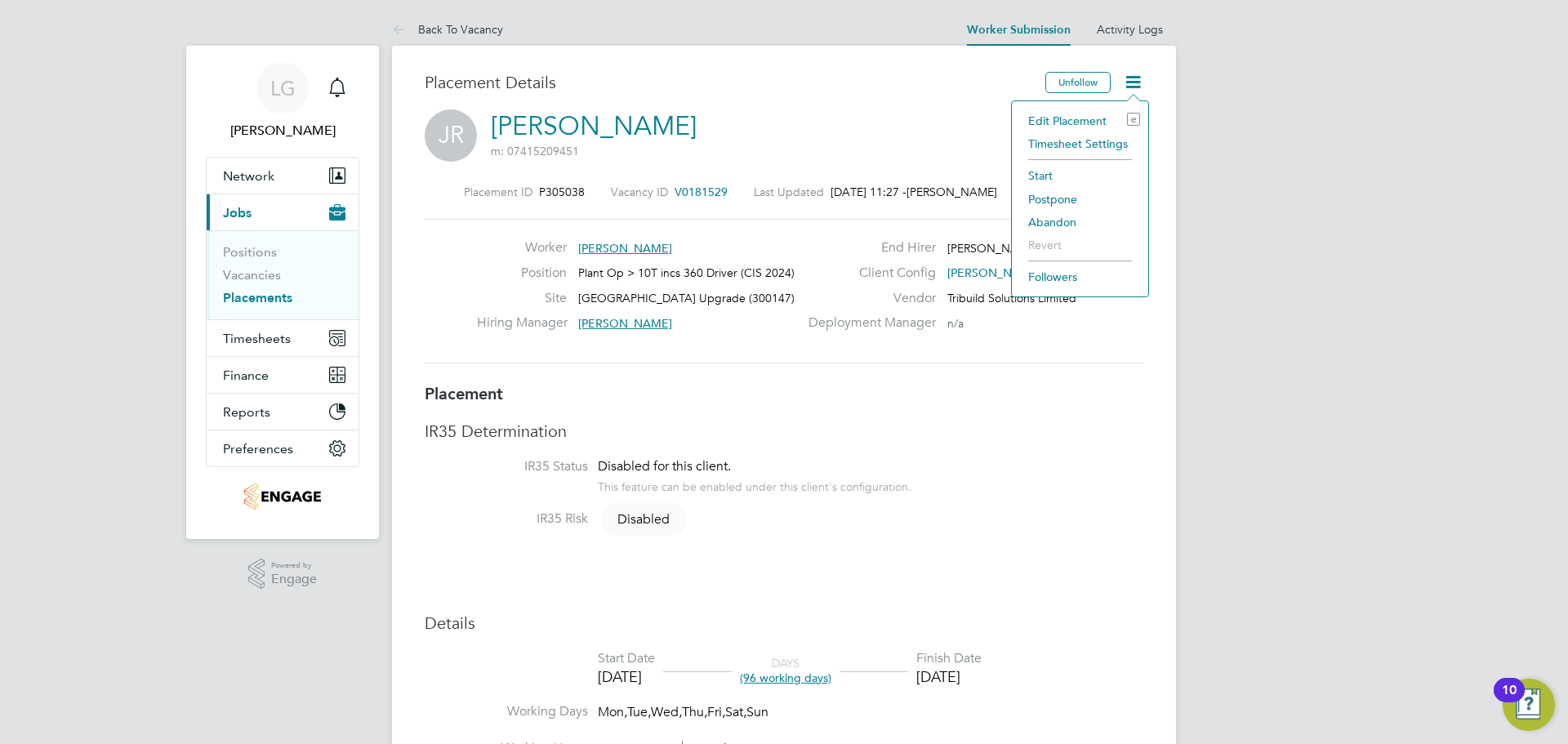
click at [1055, 174] on li "Start" at bounding box center [1079, 175] width 120 height 23
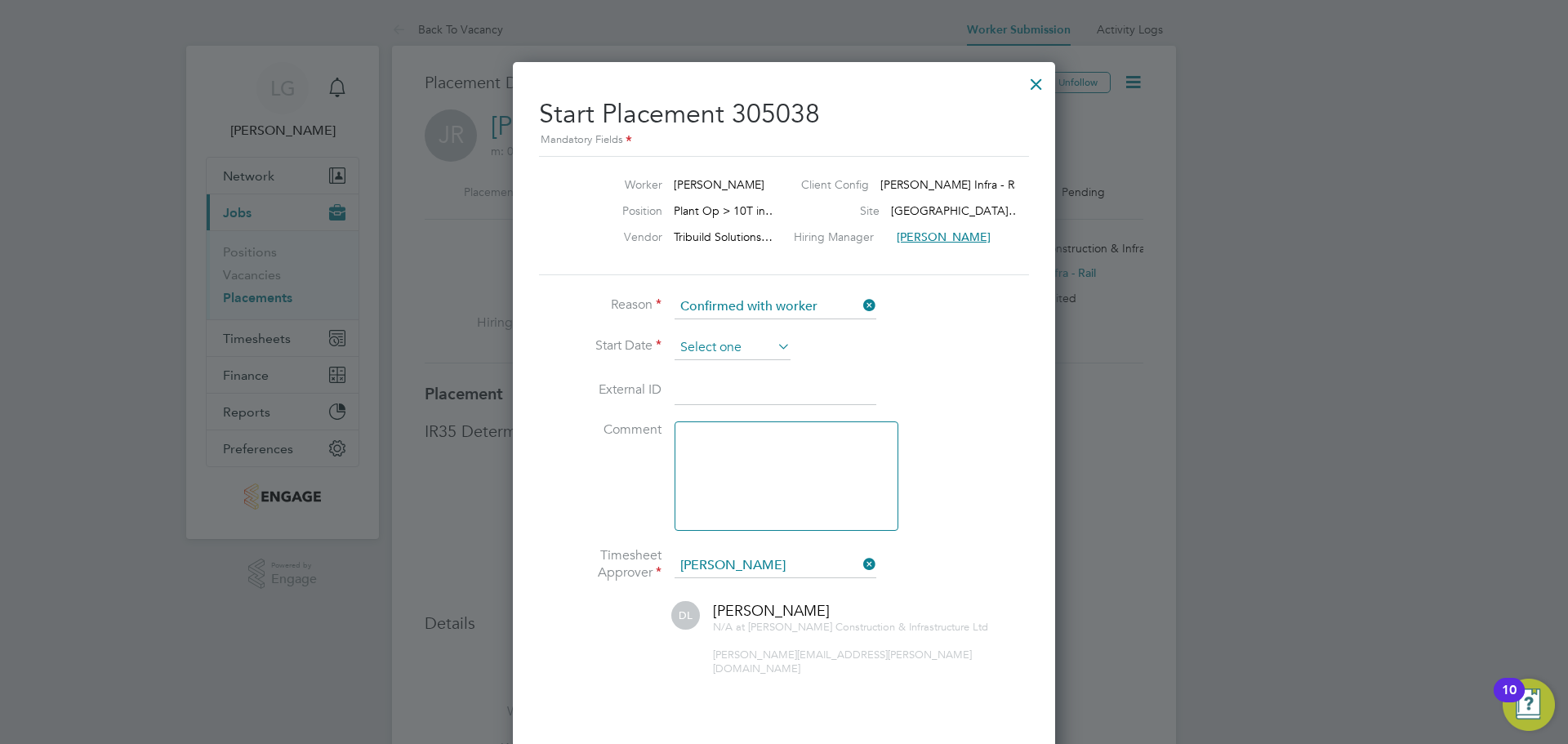
click at [755, 339] on input at bounding box center [733, 348] width 116 height 25
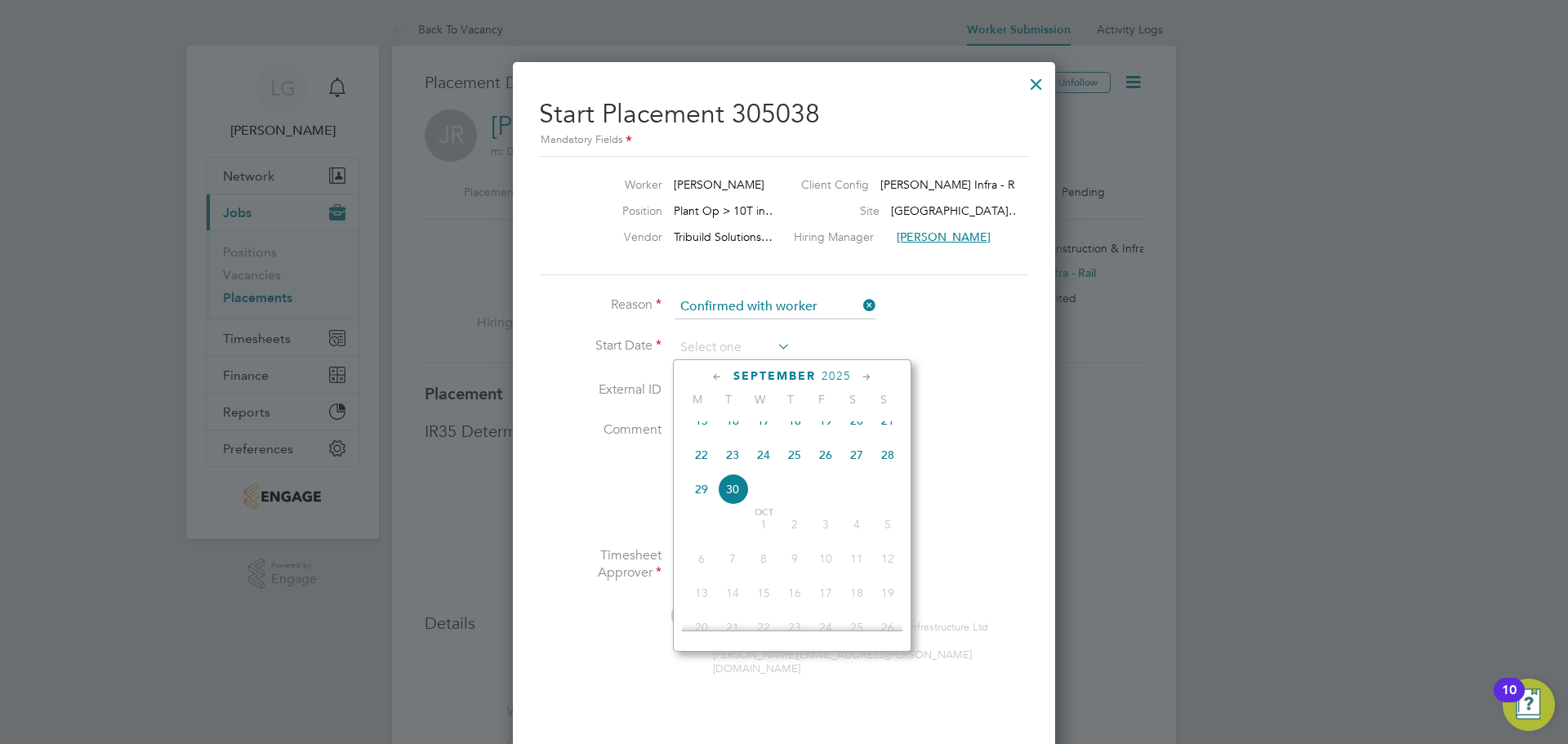
click at [704, 470] on span "22" at bounding box center [701, 455] width 31 height 31
type input "[DATE]"
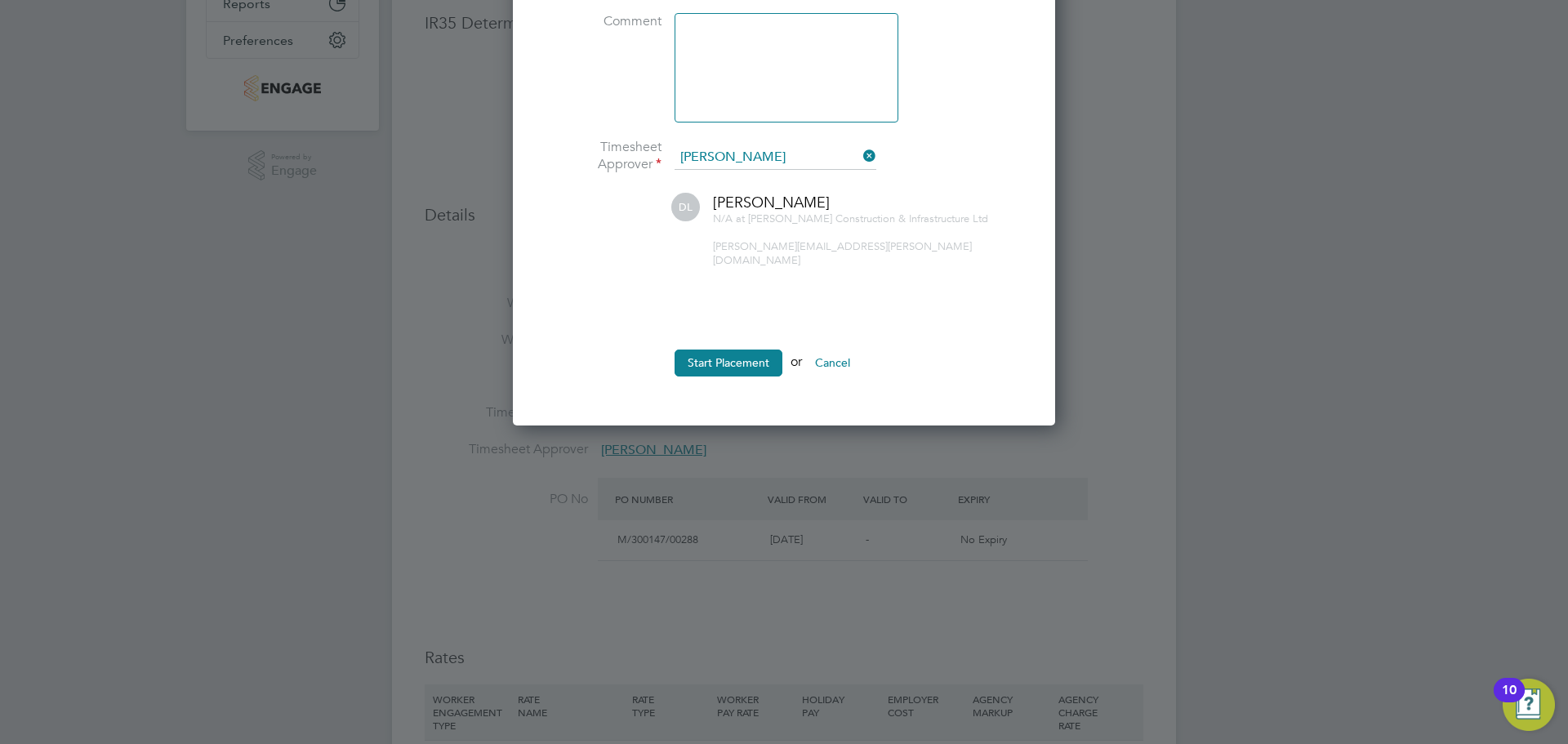
click at [742, 349] on button "Start Placement" at bounding box center [728, 362] width 108 height 26
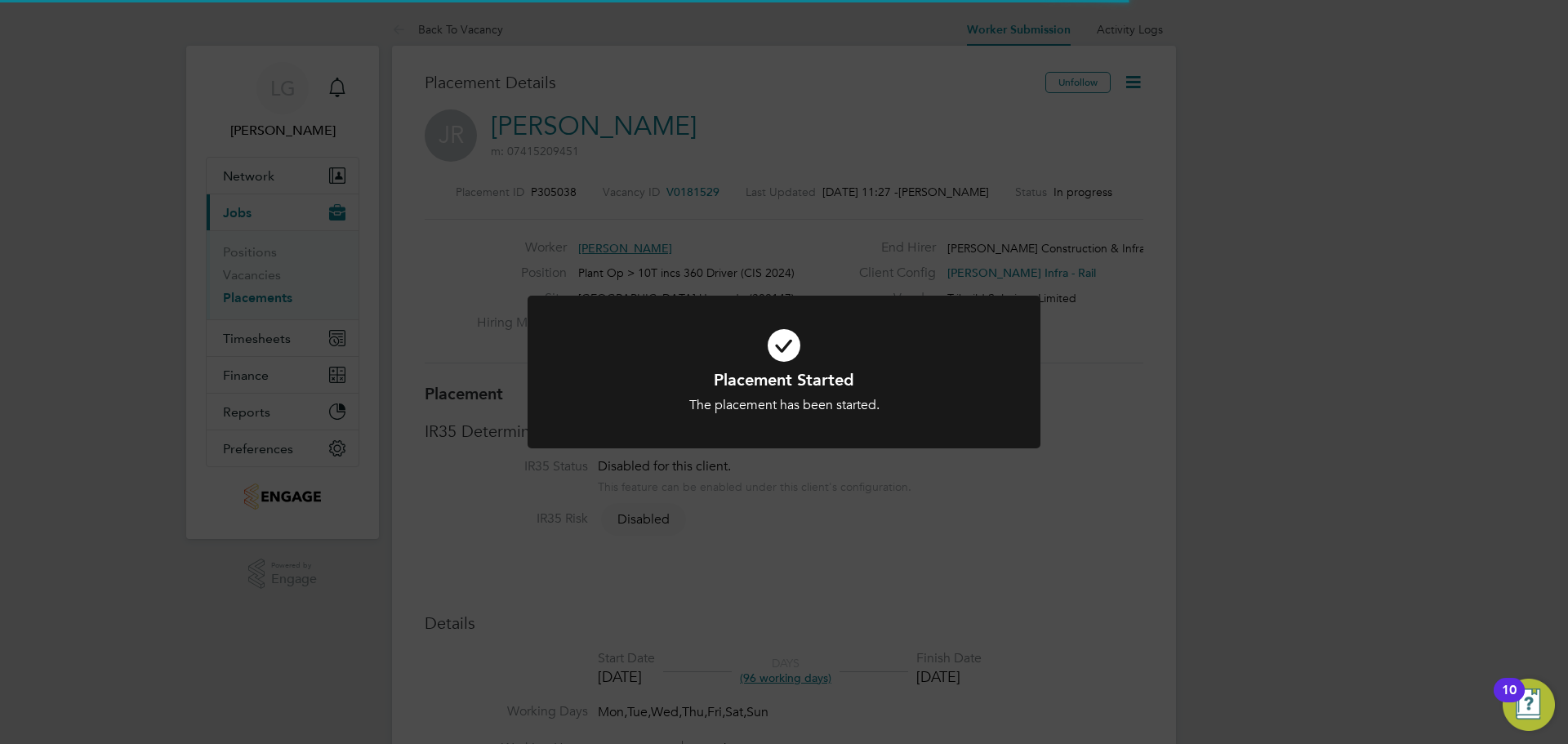
click at [121, 400] on div "Placement Started The placement has been started. Cancel Okay" at bounding box center [784, 372] width 1568 height 744
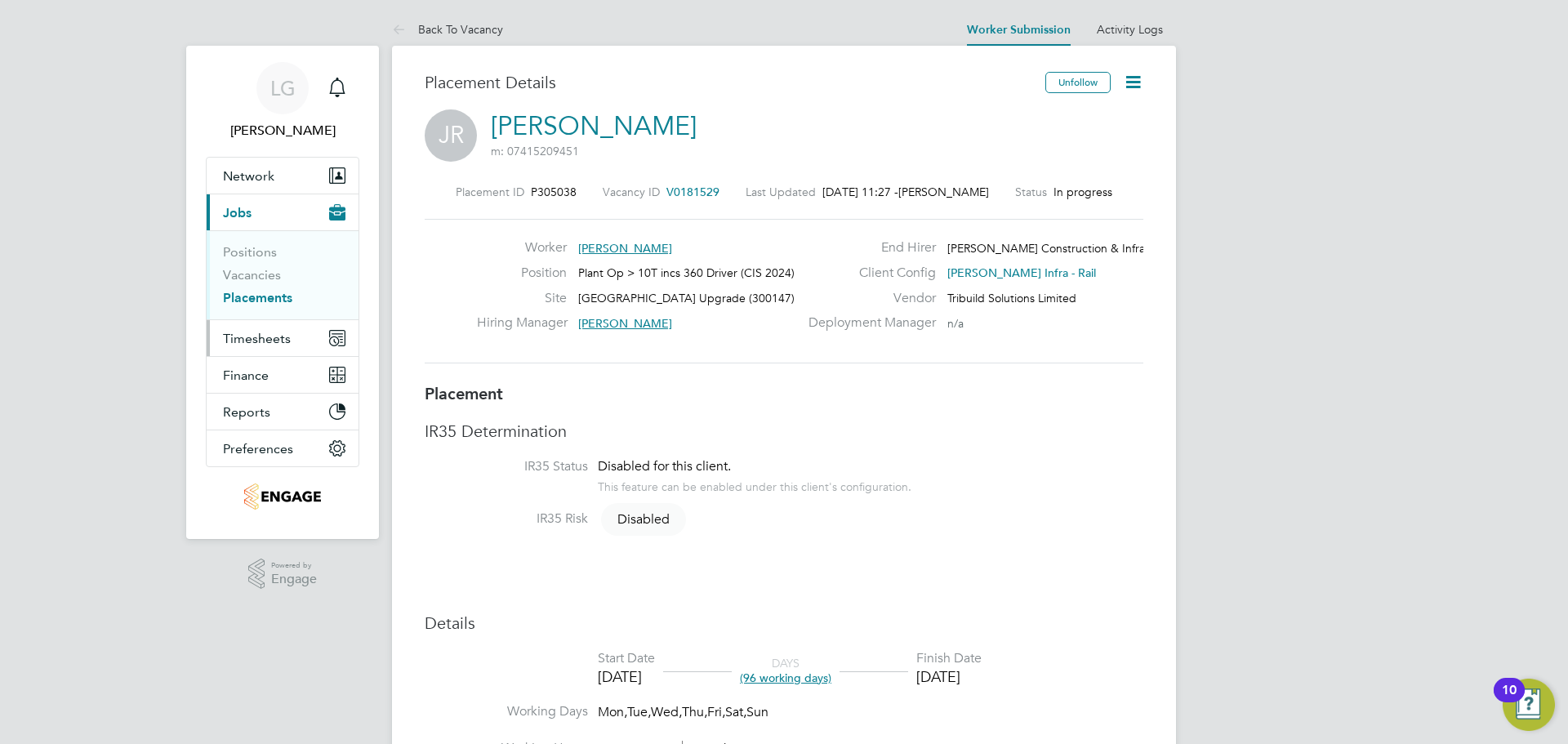
click at [260, 338] on span "Timesheets" at bounding box center [257, 338] width 68 height 15
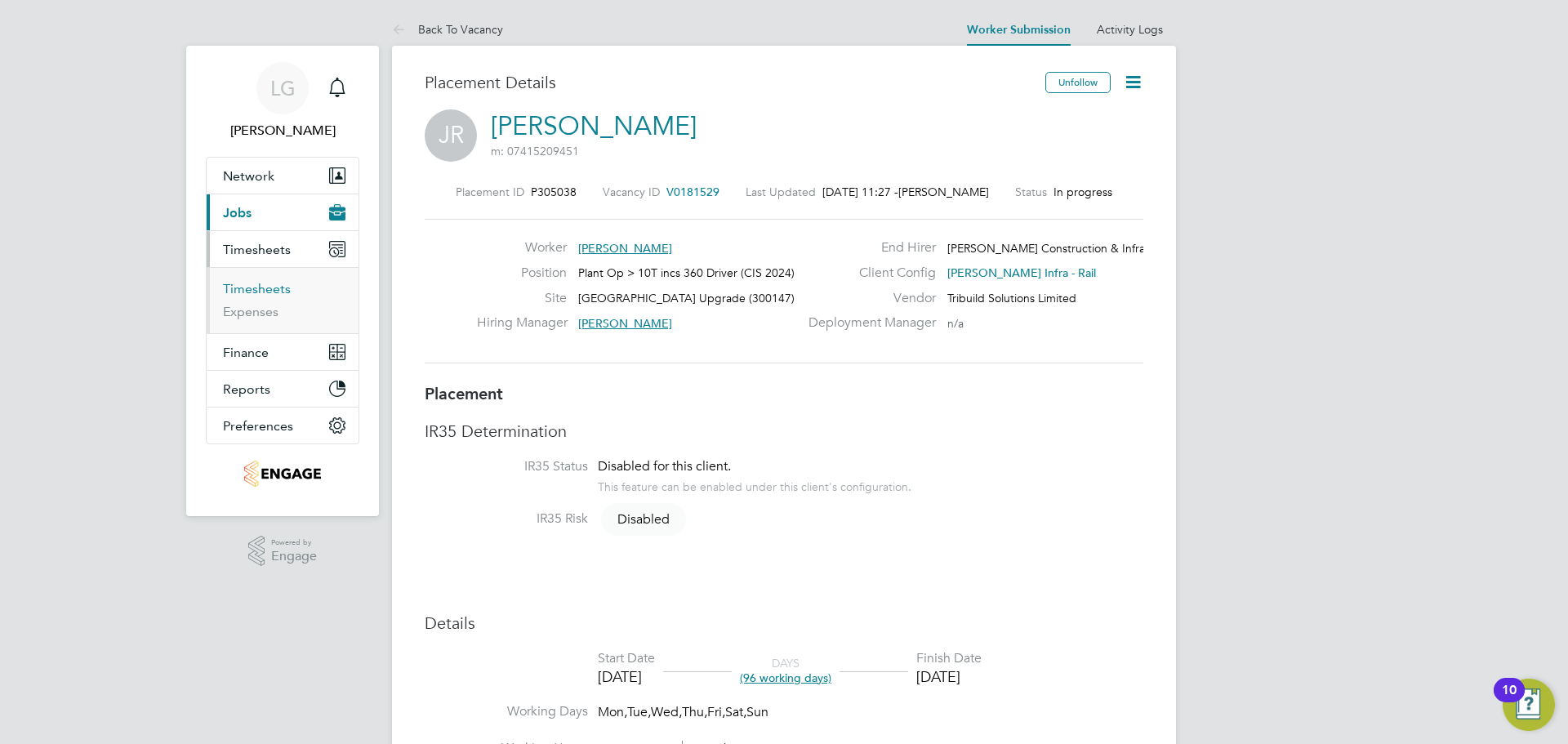
click at [267, 287] on link "Timesheets" at bounding box center [257, 289] width 68 height 15
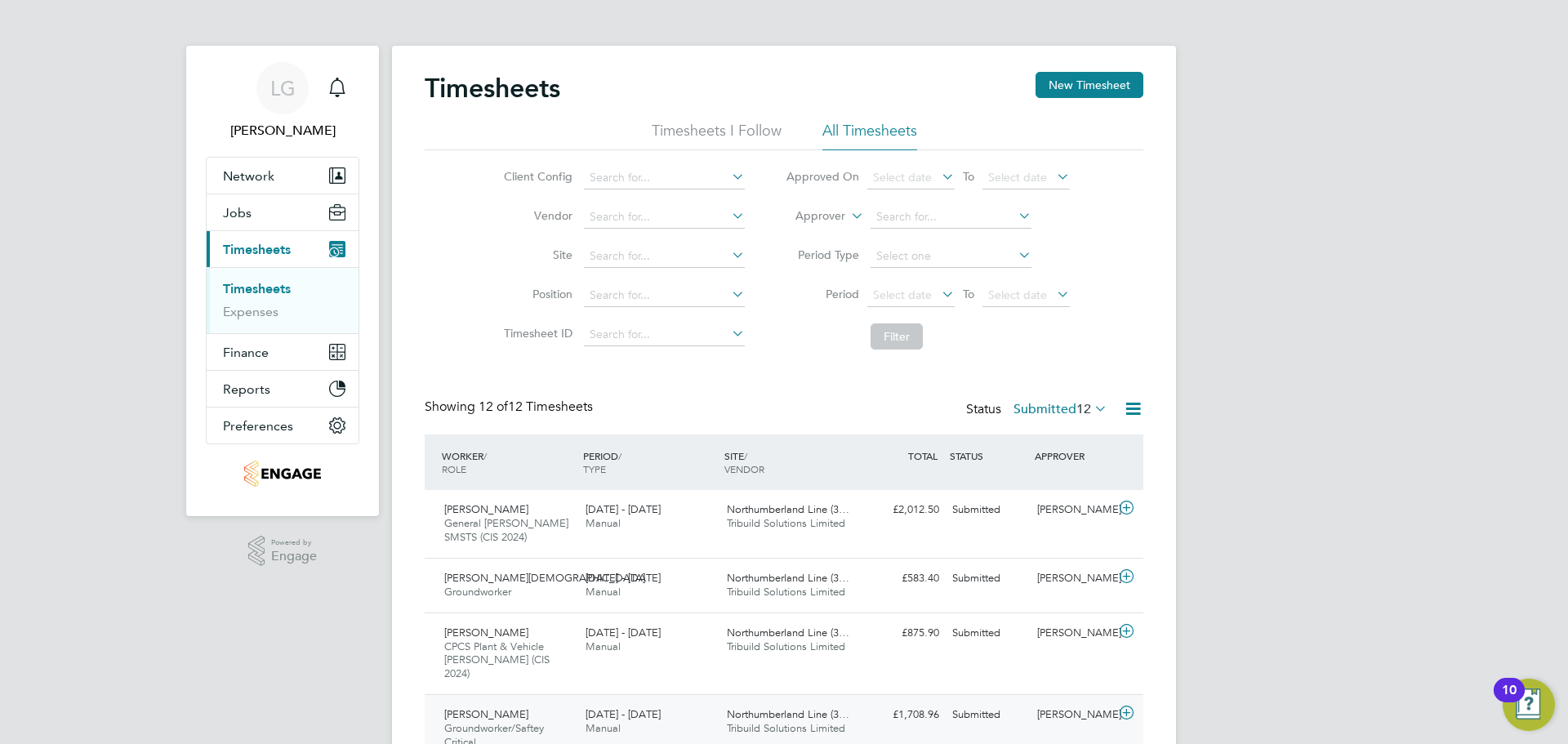
scroll to position [54, 142]
click at [93, 230] on div "LG Lee Garrity Notifications Applications: Network Team Members Businesses Site…" at bounding box center [784, 650] width 1568 height 1301
click at [91, 254] on div "LG Lee Garrity Notifications Applications: Network Team Members Businesses Site…" at bounding box center [784, 650] width 1568 height 1301
click at [269, 287] on link "Timesheets" at bounding box center [257, 289] width 68 height 15
click at [1105, 85] on button "New Timesheet" at bounding box center [1090, 85] width 108 height 26
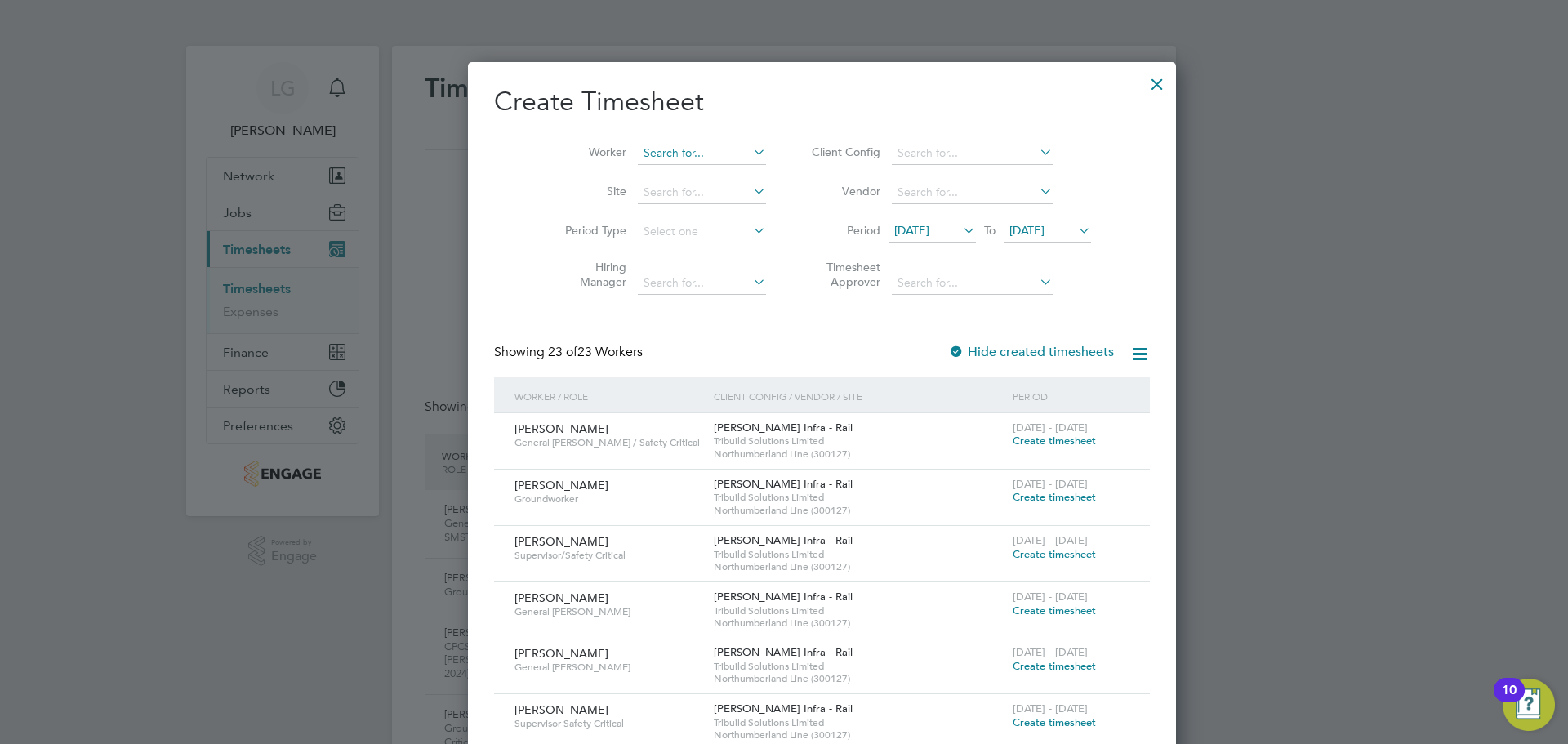
click at [658, 155] on input at bounding box center [702, 153] width 128 height 23
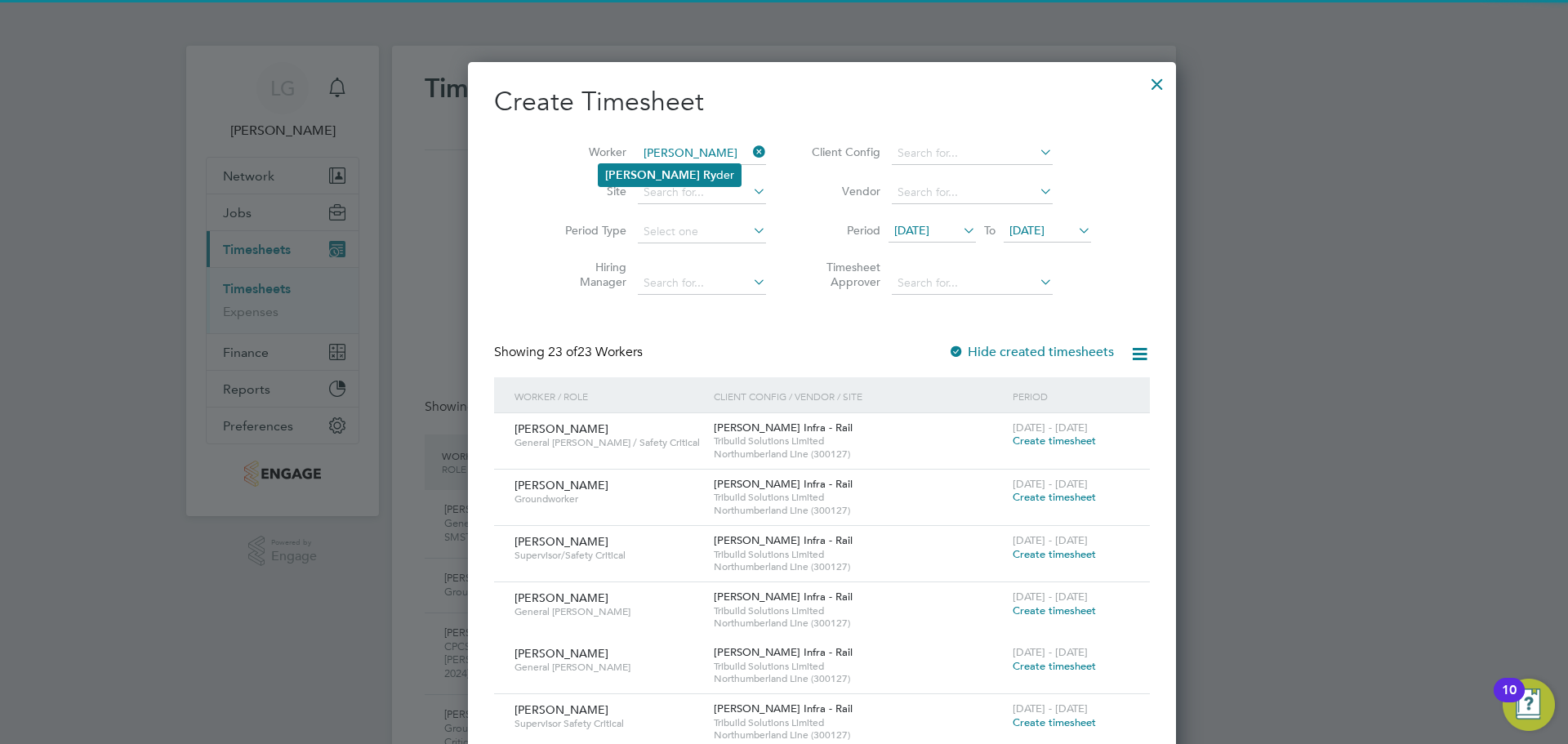
click at [660, 165] on li "James Ry der" at bounding box center [669, 175] width 142 height 22
type input "[PERSON_NAME]"
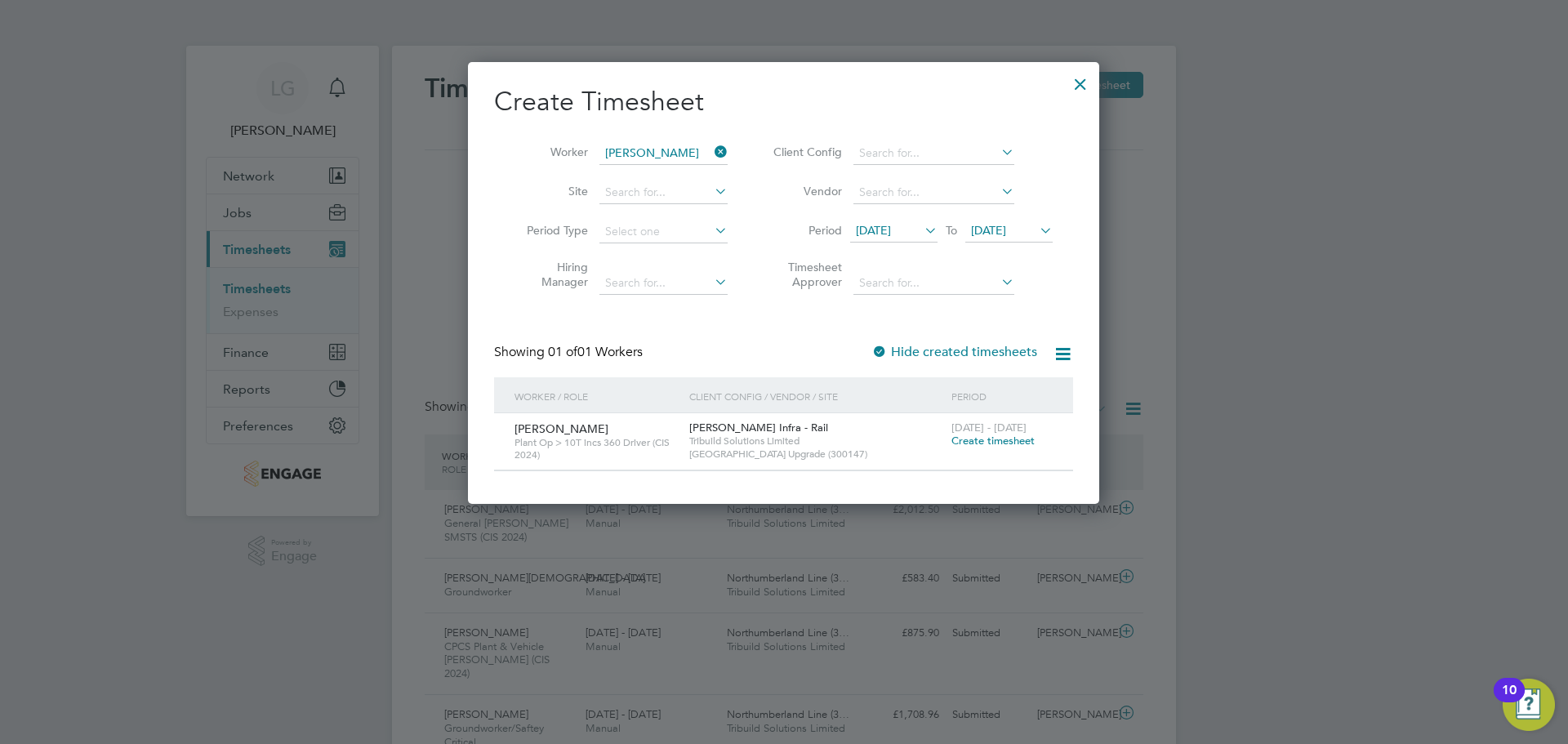
click at [1005, 444] on span "Create timesheet" at bounding box center [993, 440] width 83 height 14
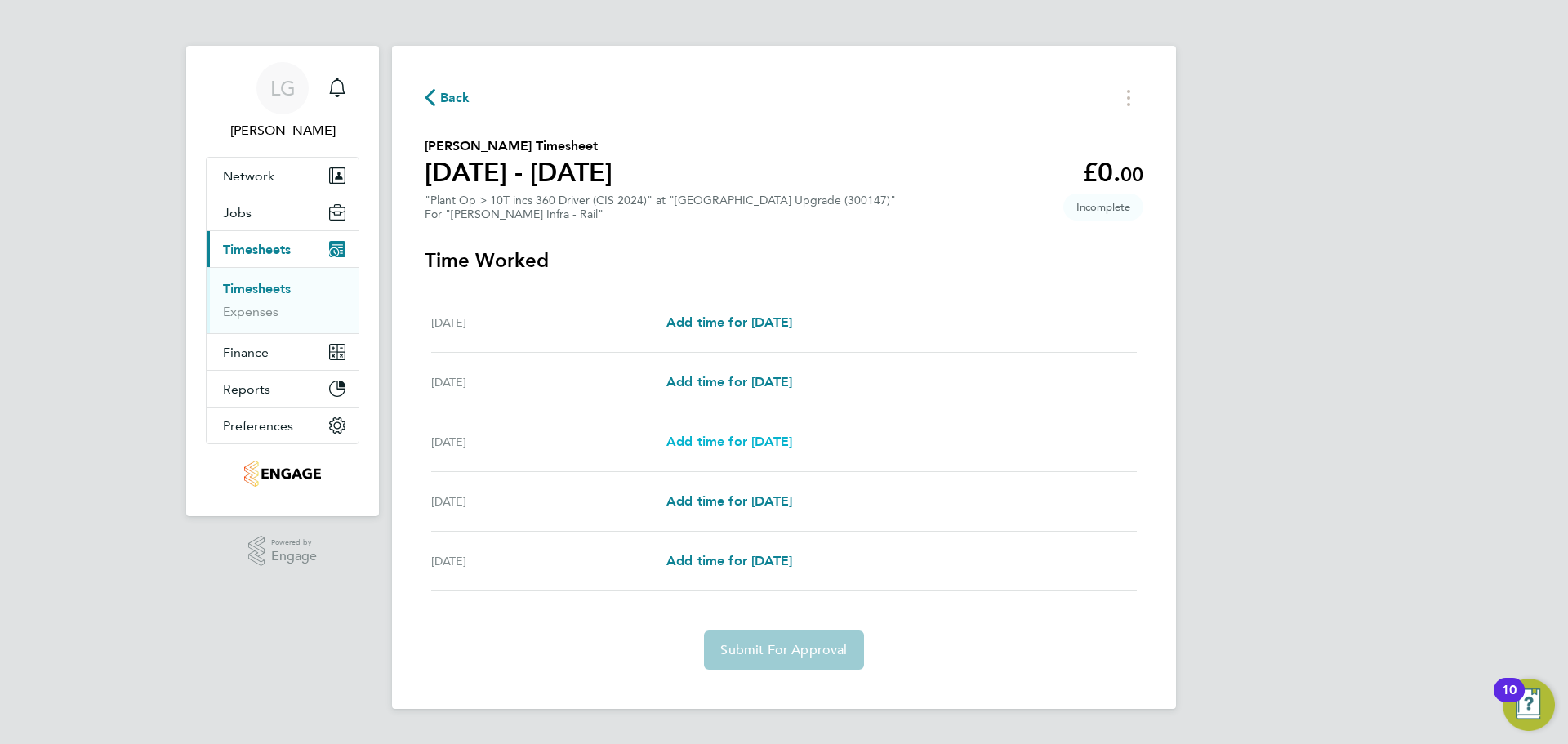
click at [750, 437] on span "Add time for Wed 24 Sep" at bounding box center [729, 441] width 126 height 15
select select "30"
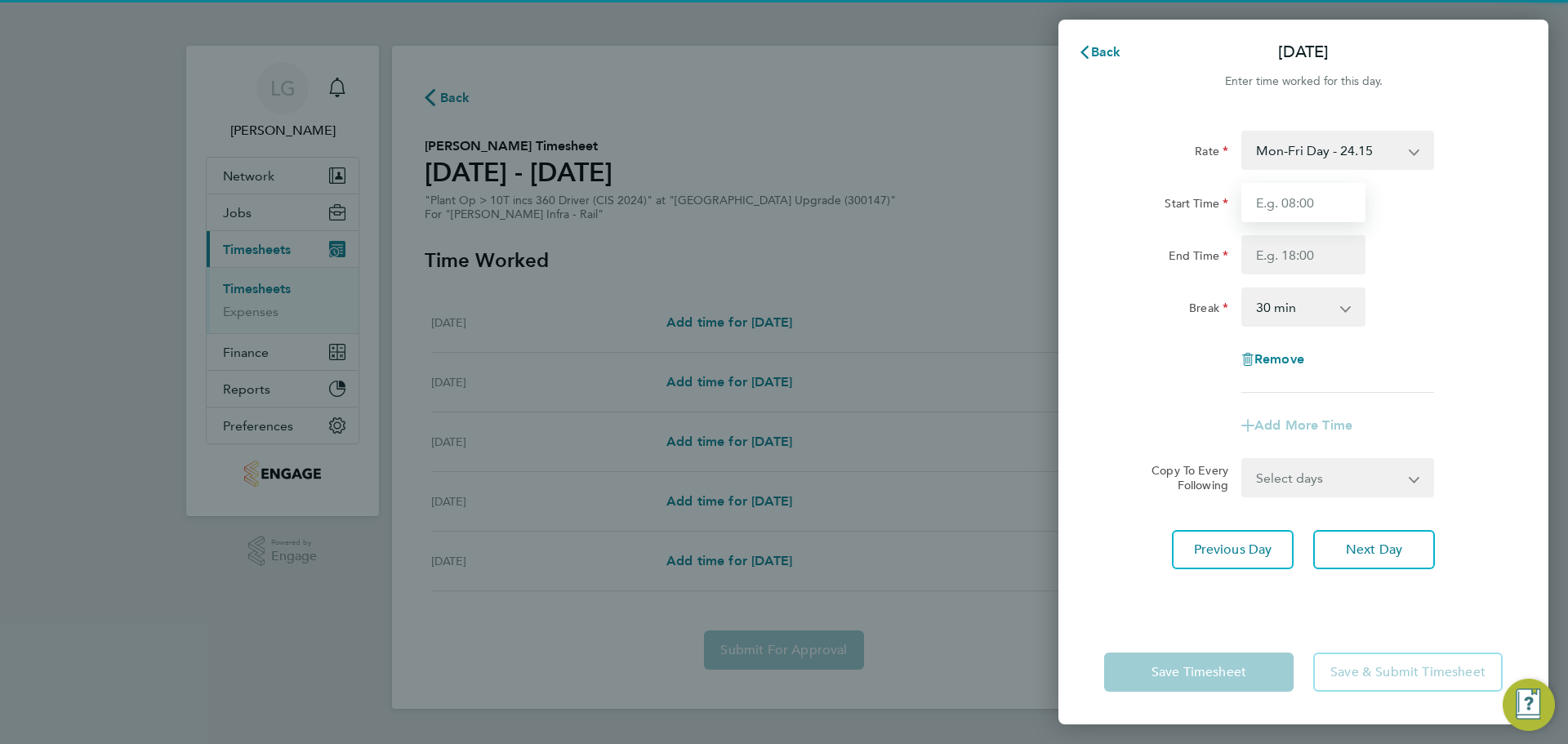
click at [1272, 202] on input "Start Time" at bounding box center [1304, 202] width 124 height 39
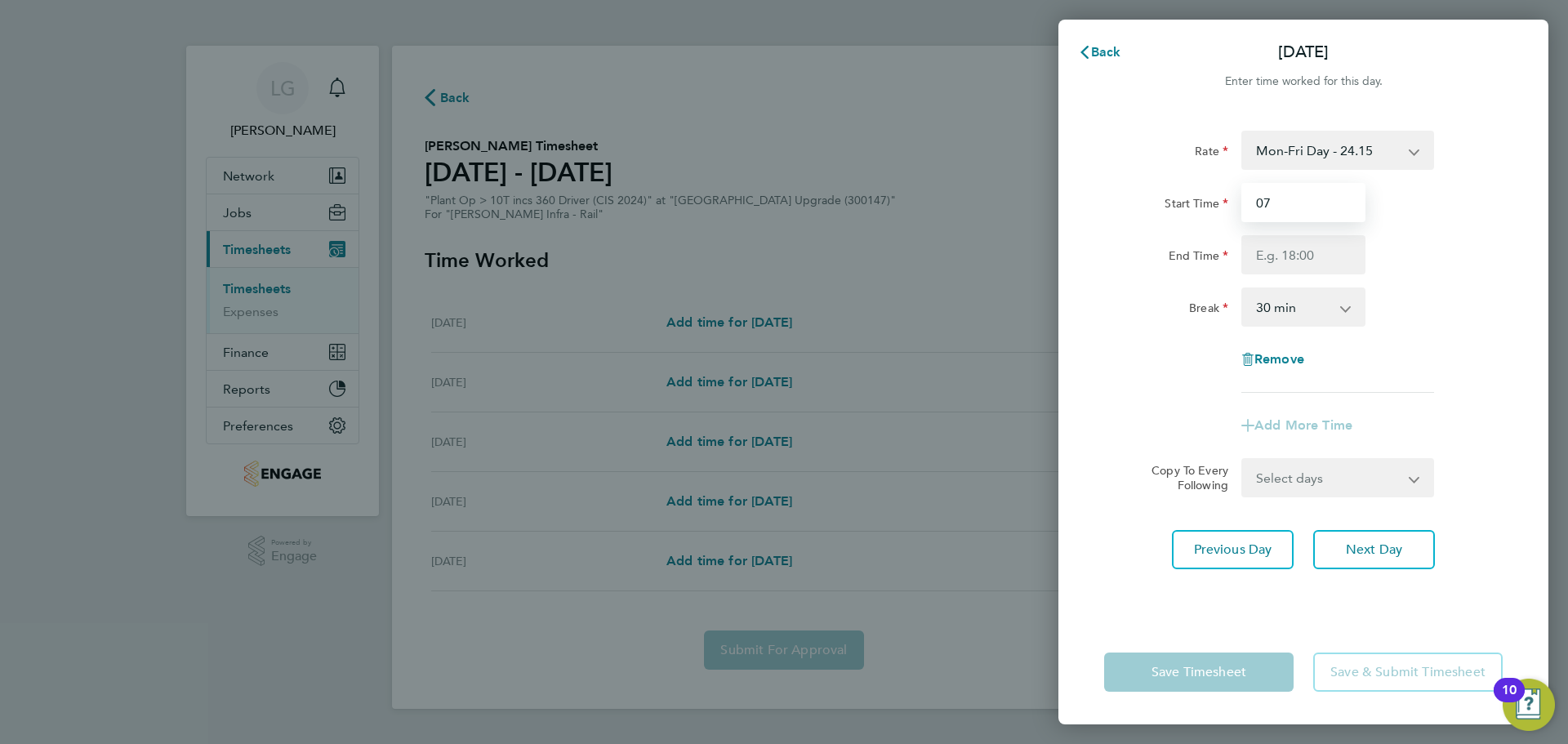
type input "07:00"
click at [1306, 258] on input "End Time" at bounding box center [1304, 255] width 124 height 39
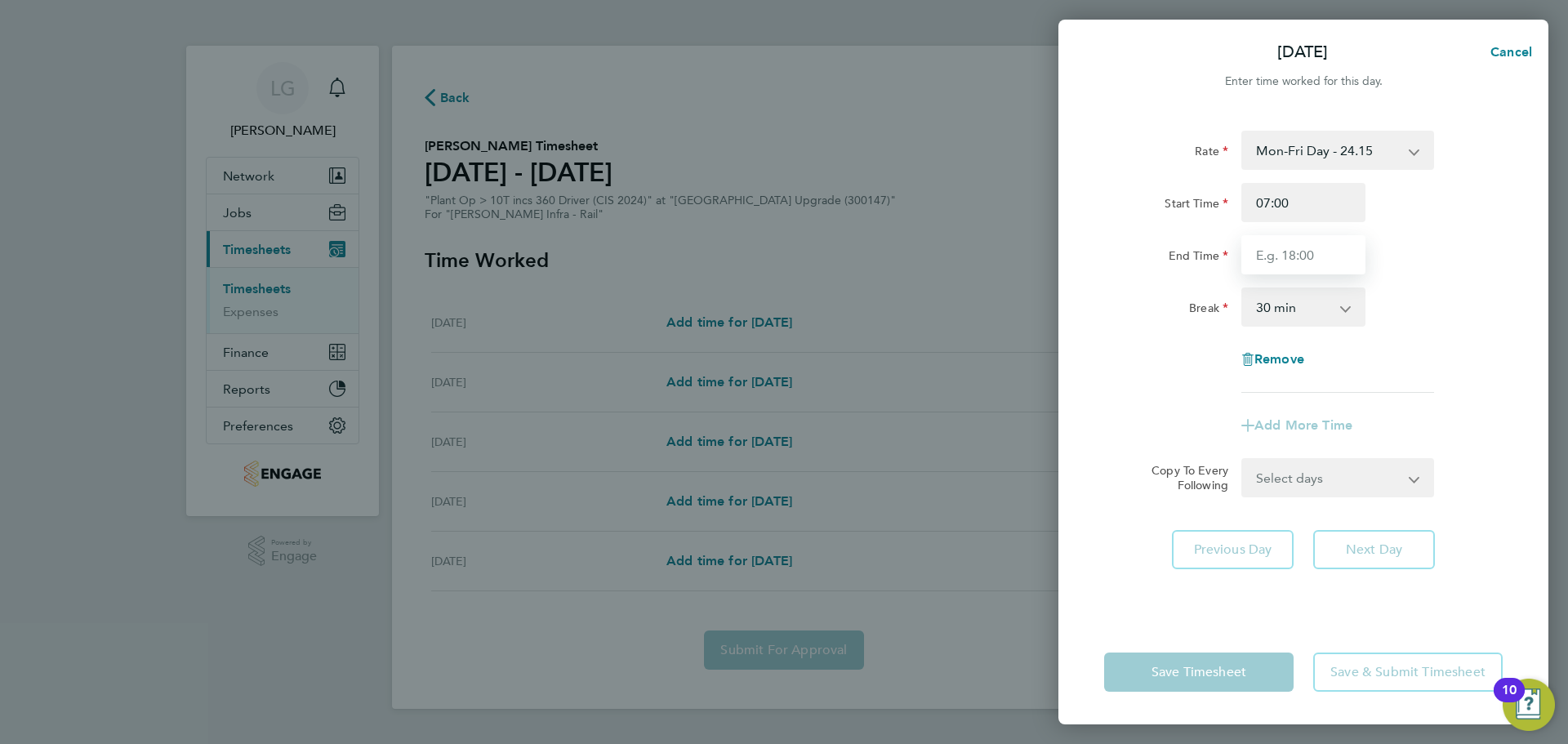
type input "17:30"
click at [1438, 272] on div "End Time 17:30" at bounding box center [1304, 255] width 411 height 39
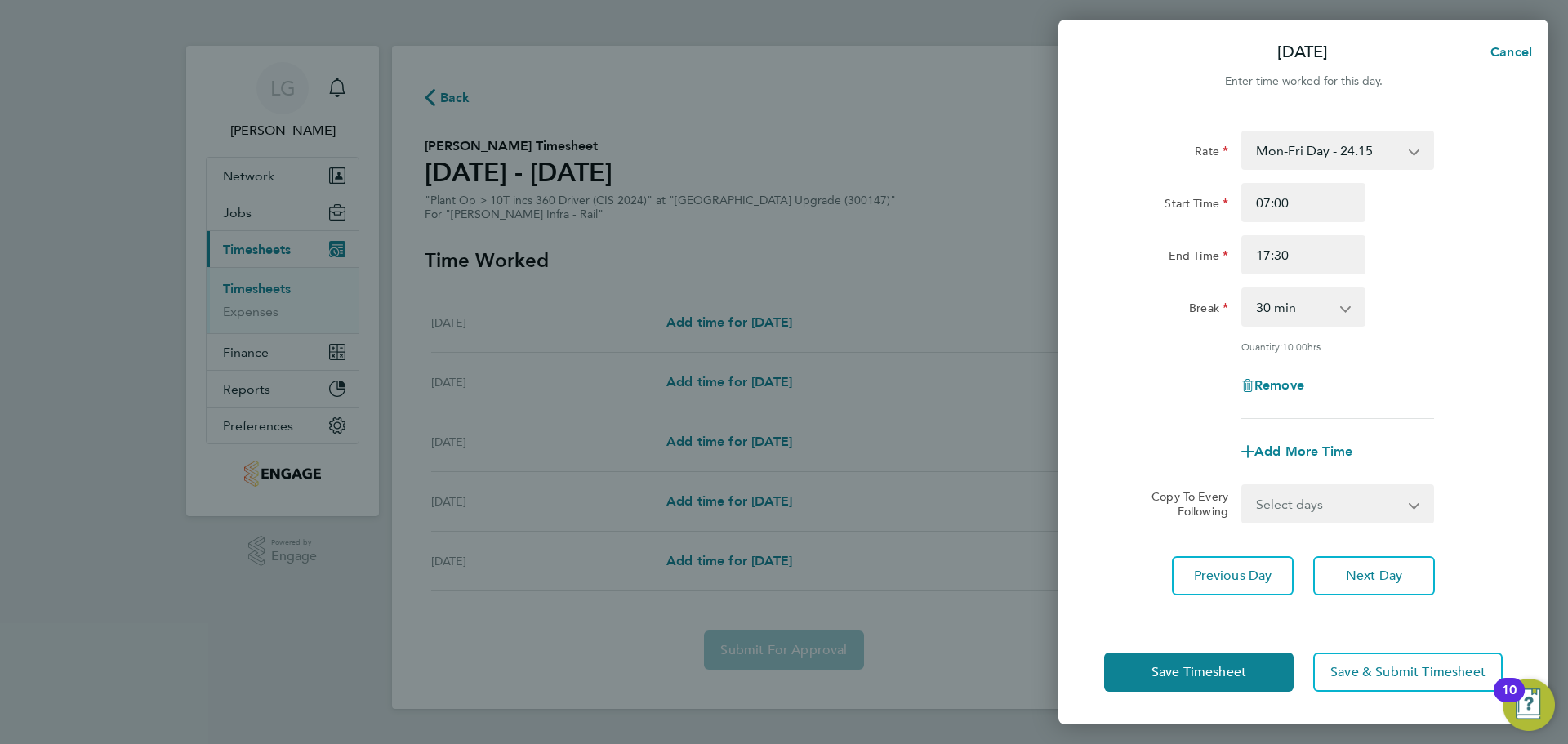
click at [1346, 503] on select "Select days Day Thursday Friday" at bounding box center [1329, 504] width 172 height 36
select select "DAY"
click at [1243, 486] on select "Select days Day Thursday Friday" at bounding box center [1329, 504] width 172 height 36
select select "2025-09-26"
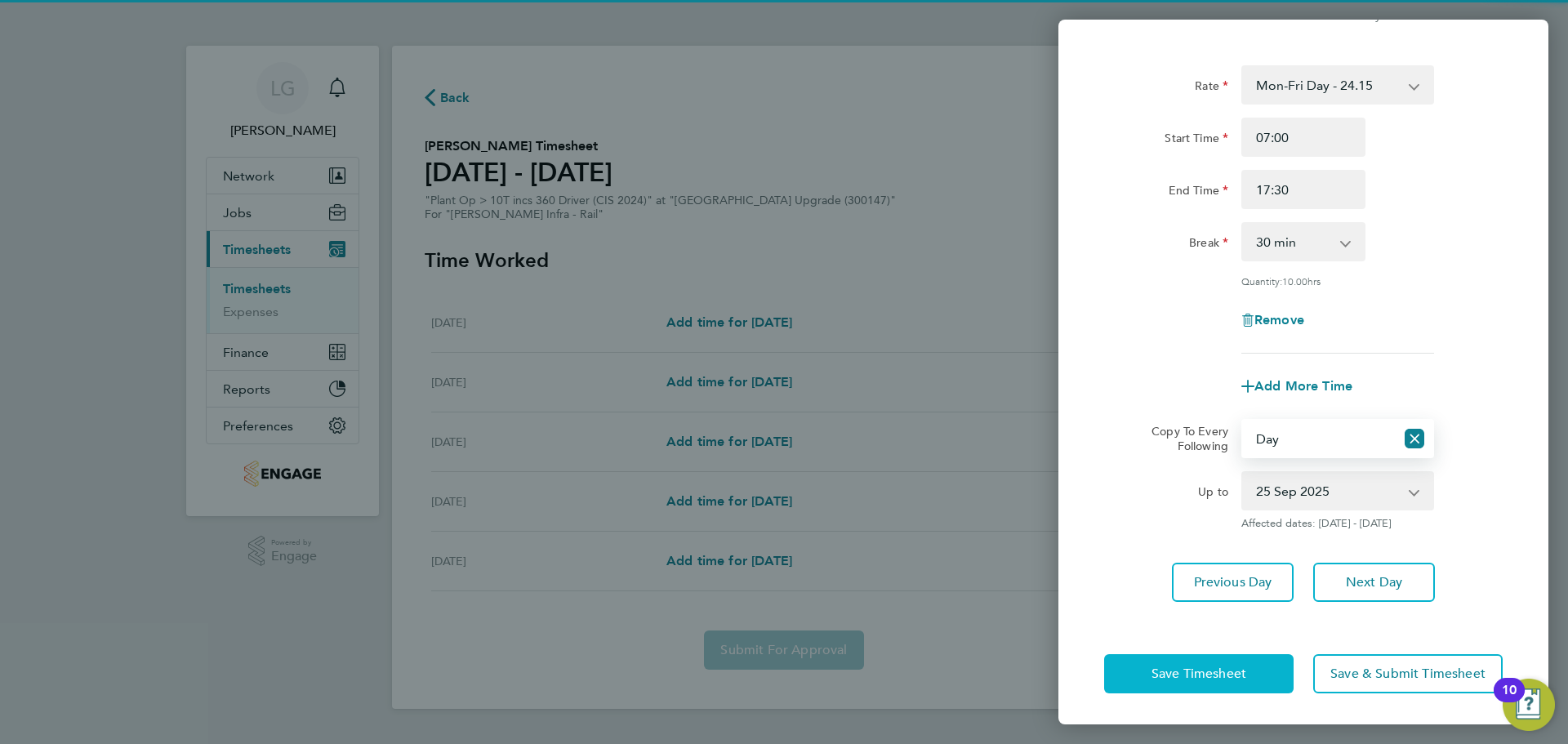
click at [1245, 675] on span "Save Timesheet" at bounding box center [1198, 673] width 94 height 16
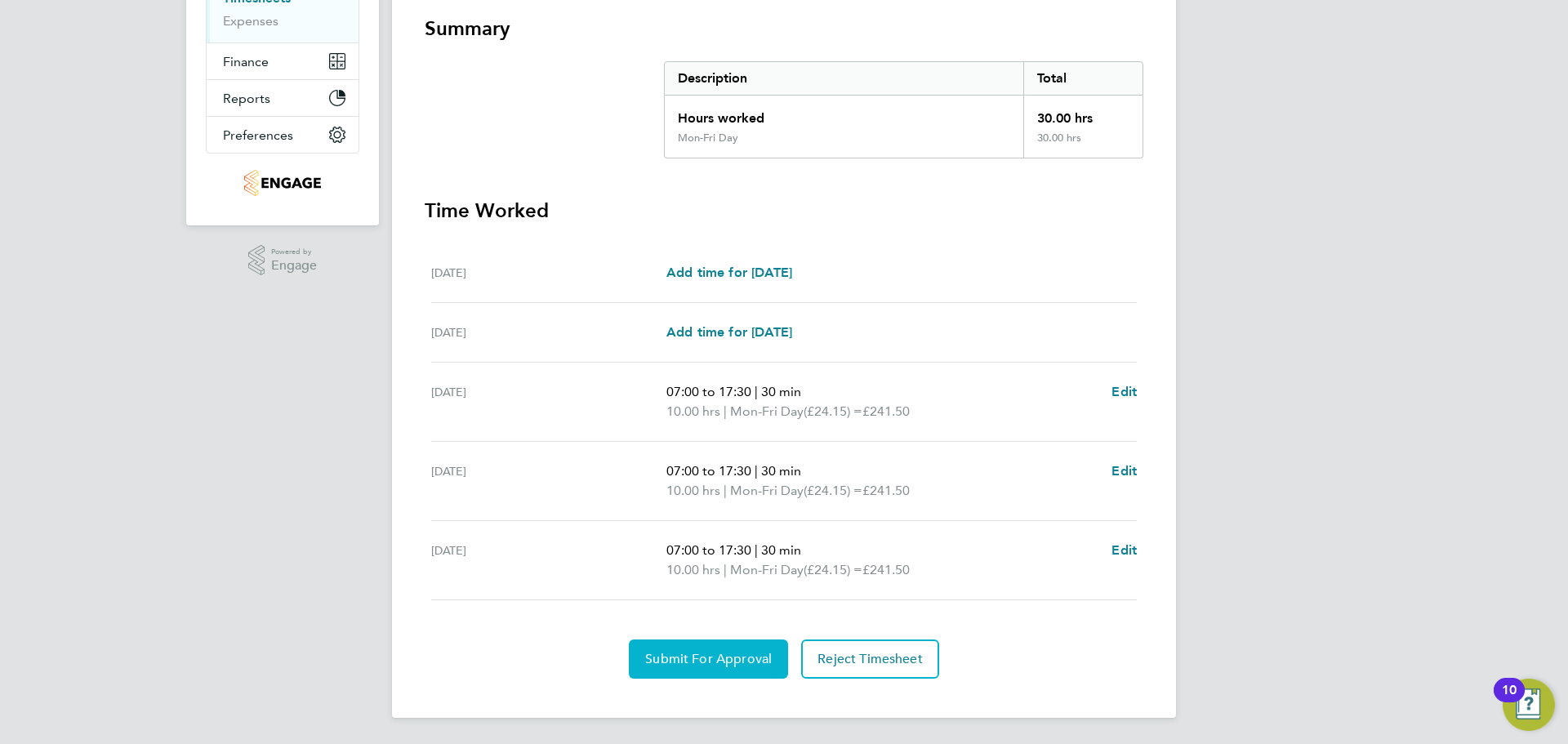
click at [730, 656] on span "Submit For Approval" at bounding box center [708, 659] width 127 height 16
